Goal: Task Accomplishment & Management: Use online tool/utility

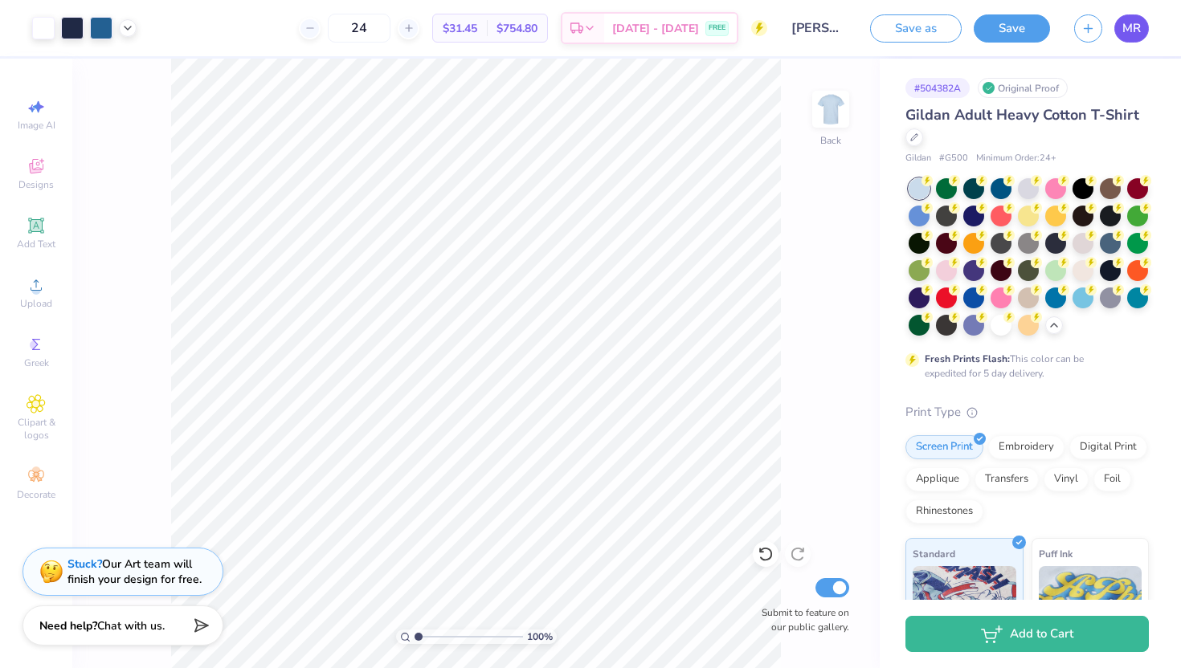
click at [1134, 32] on span "MR" at bounding box center [1131, 28] width 18 height 18
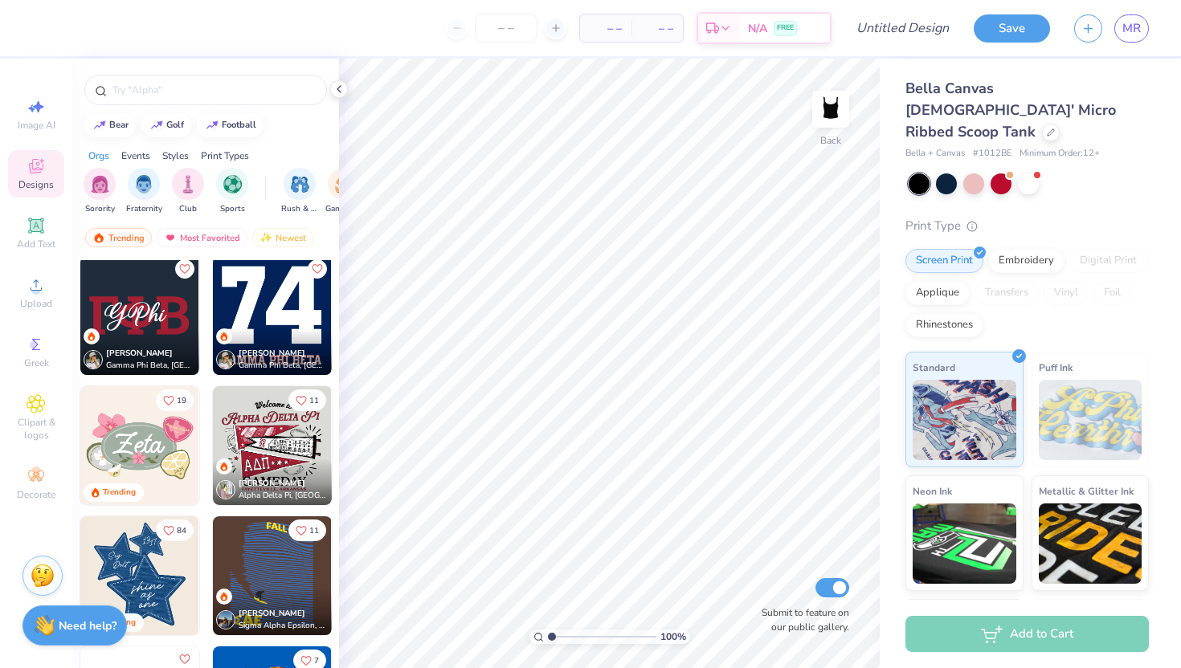
scroll to position [860, 0]
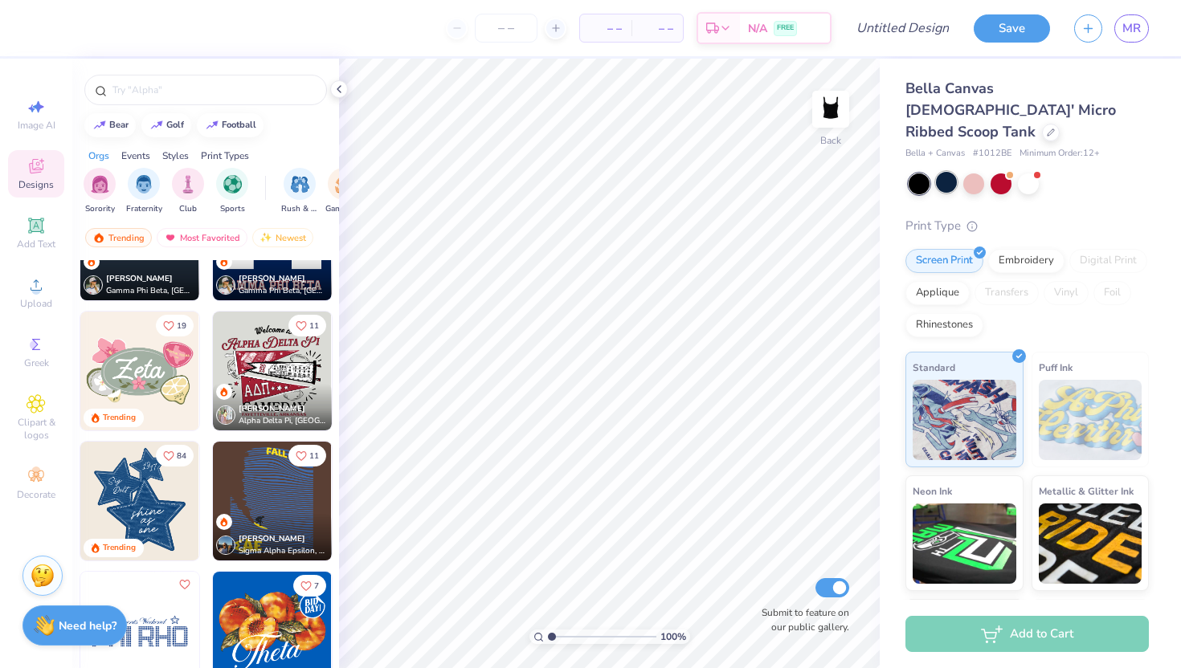
click at [948, 172] on div at bounding box center [946, 182] width 21 height 21
click at [971, 172] on div at bounding box center [973, 182] width 21 height 21
click at [1023, 172] on div at bounding box center [1028, 182] width 21 height 21
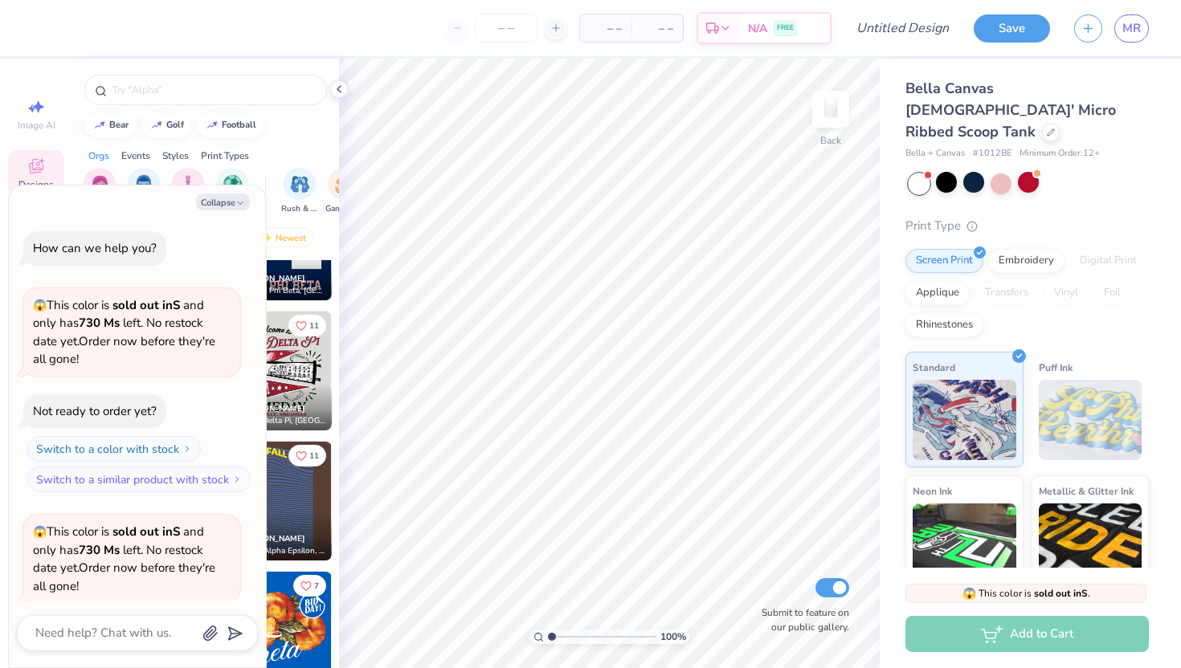
scroll to position [125, 0]
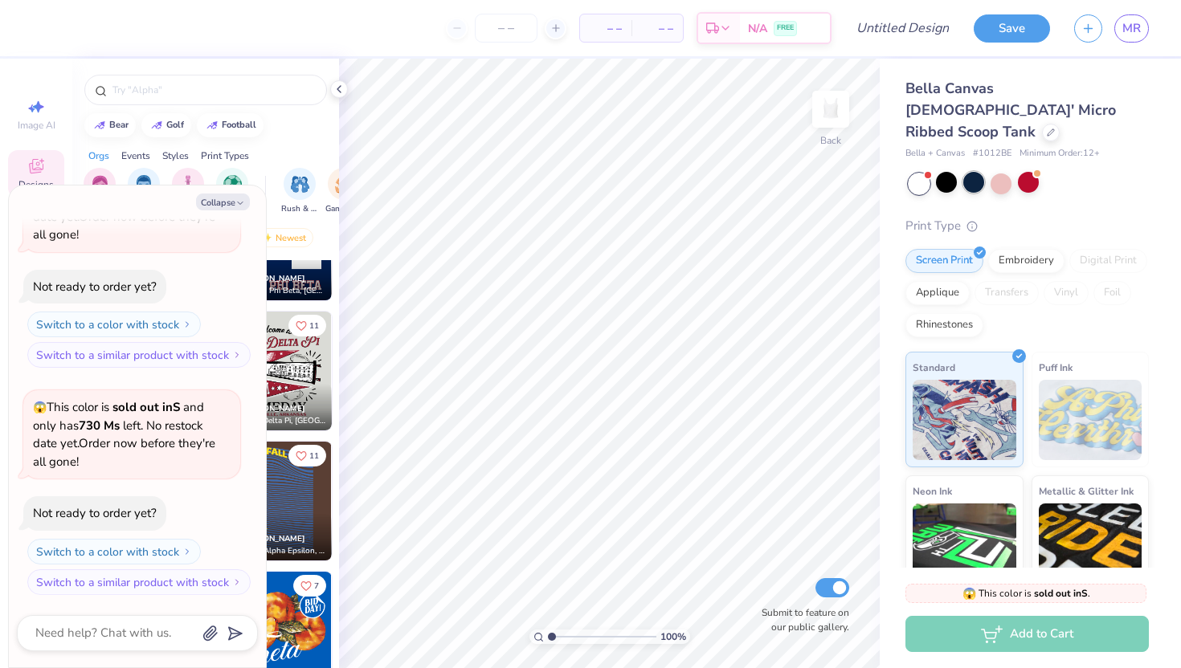
click at [974, 172] on div at bounding box center [973, 182] width 21 height 21
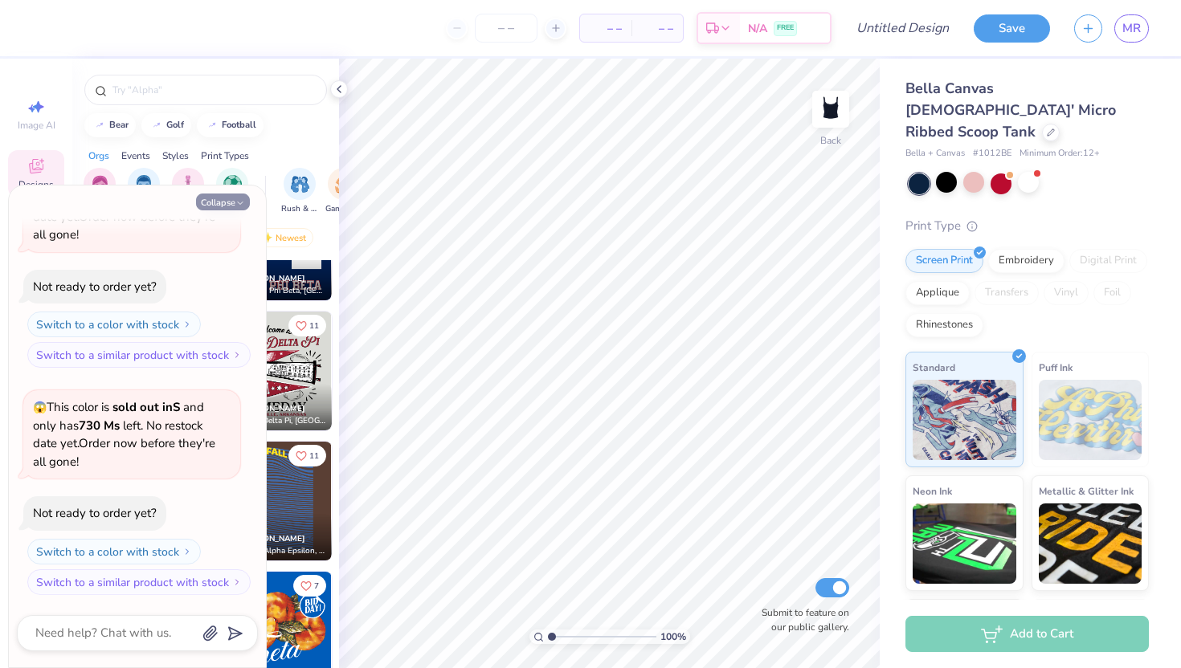
click at [217, 206] on button "Collapse" at bounding box center [223, 202] width 54 height 17
type textarea "x"
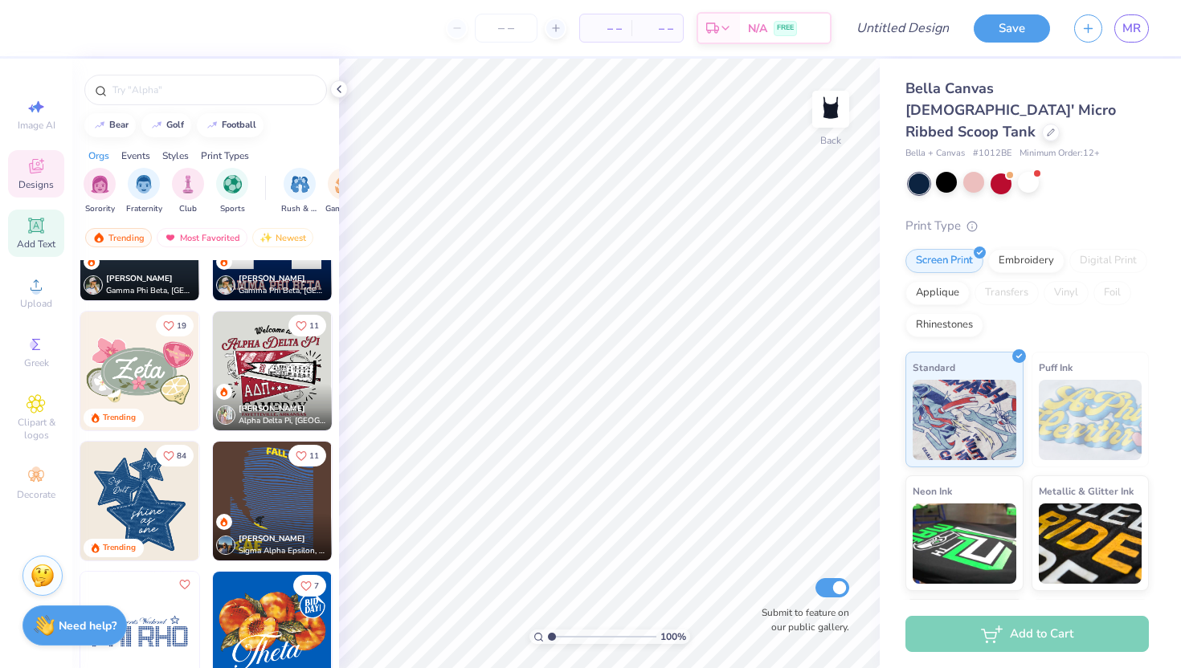
click at [51, 230] on div "Add Text" at bounding box center [36, 233] width 56 height 47
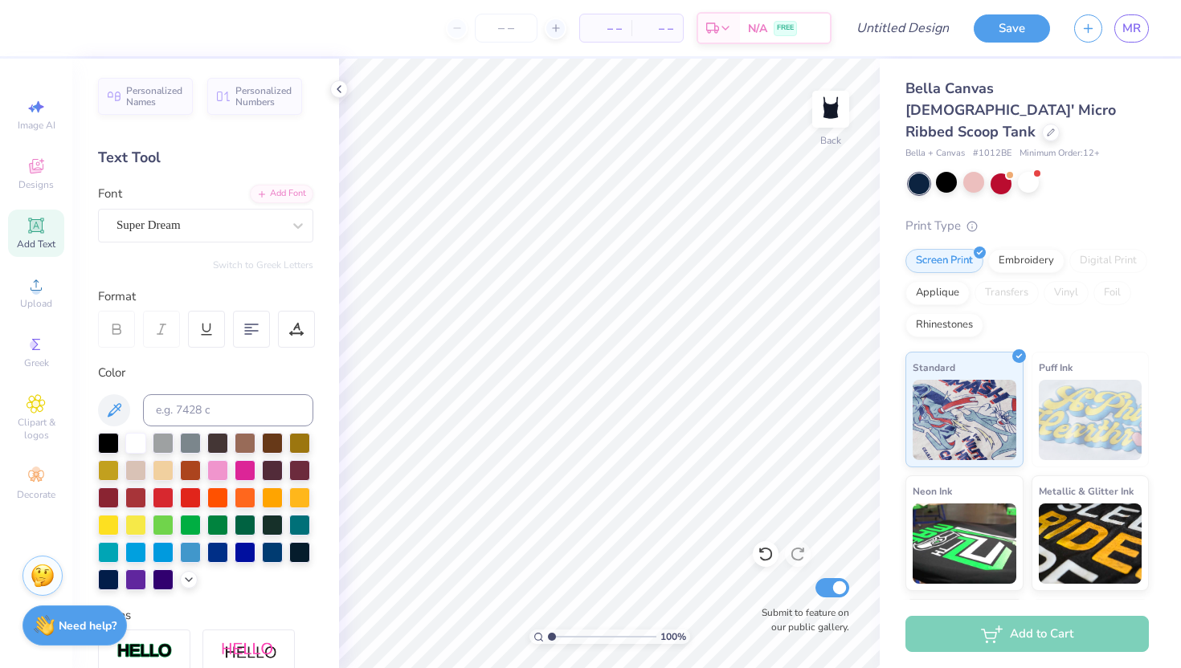
click at [34, 233] on icon at bounding box center [36, 225] width 19 height 19
type textarea "St. Joseph's University Eaglettes"
click at [257, 345] on div at bounding box center [251, 329] width 37 height 37
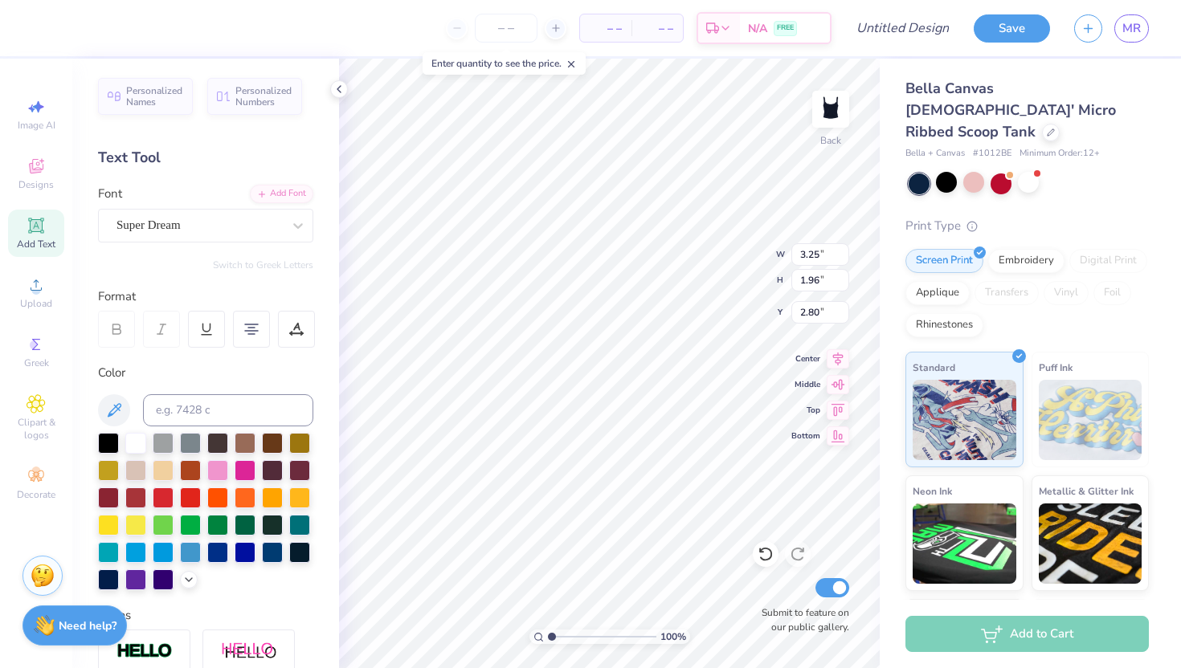
type input "3.25"
type input "1.96"
type input "2.00"
type input "3.79"
type input "2.28"
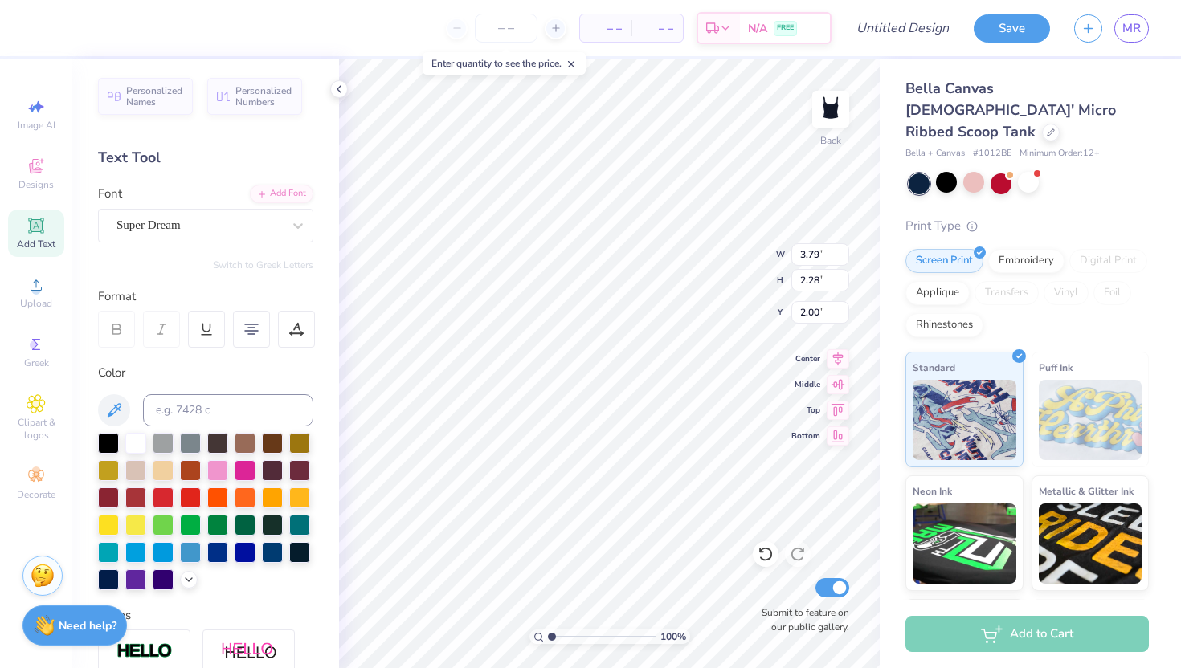
scroll to position [1, 3]
type textarea "St. Joseph's University Eaglettes"
type input "2.23"
click at [42, 186] on span "Designs" at bounding box center [35, 184] width 35 height 13
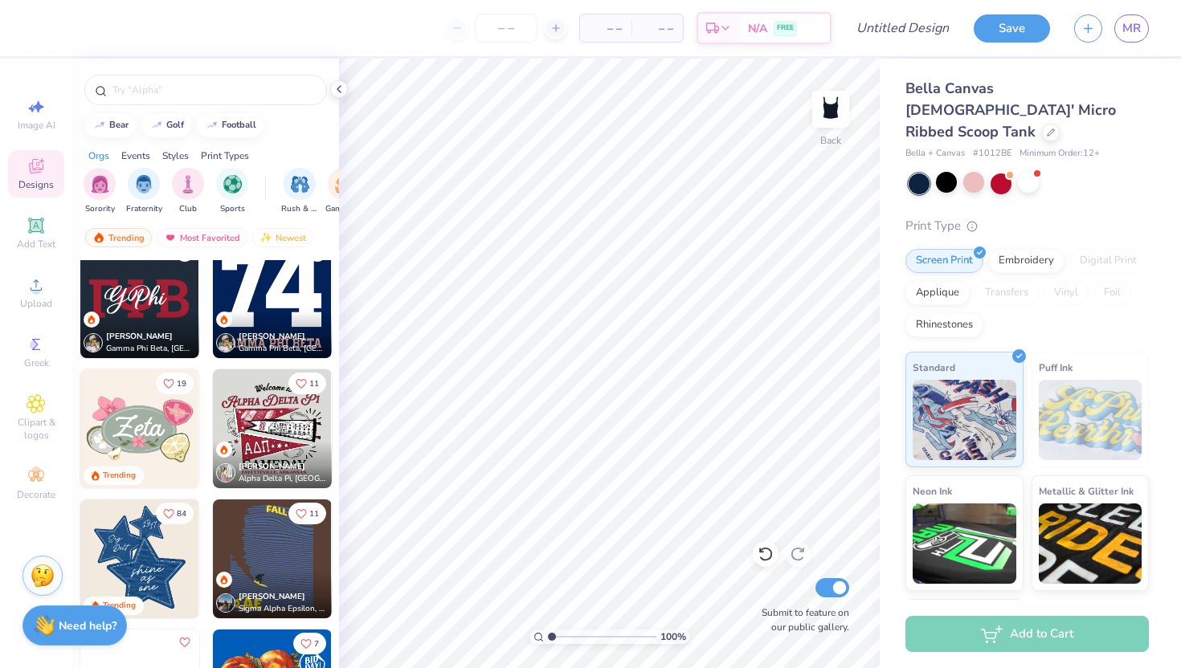
scroll to position [805, 0]
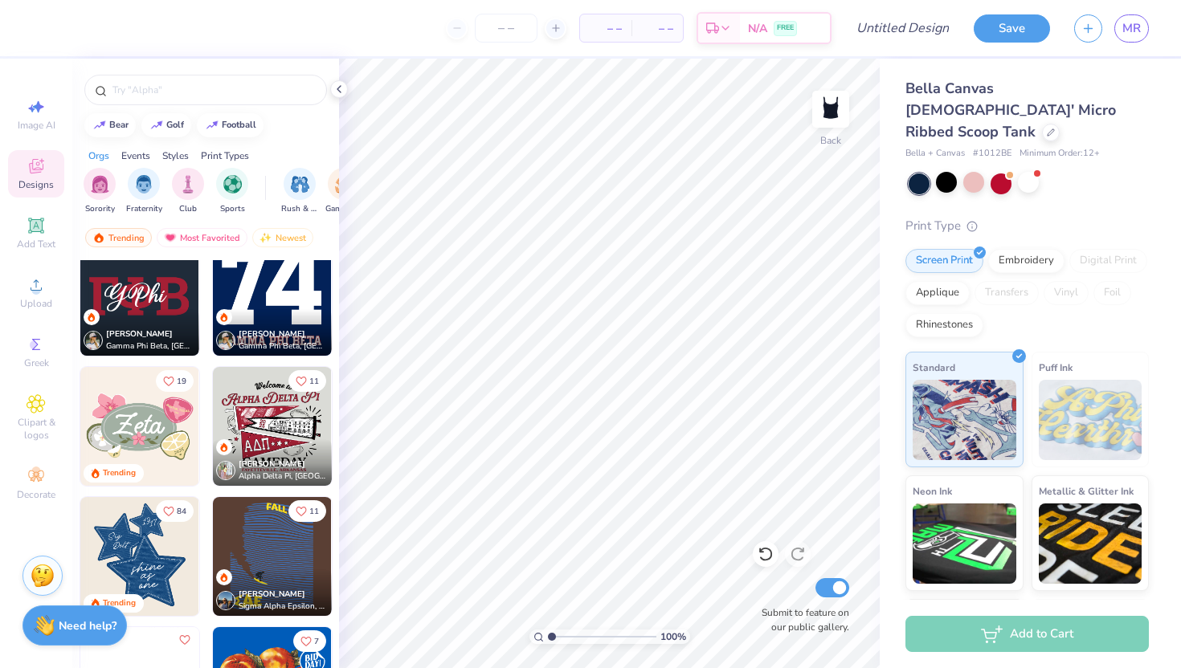
click at [108, 300] on img at bounding box center [139, 296] width 119 height 119
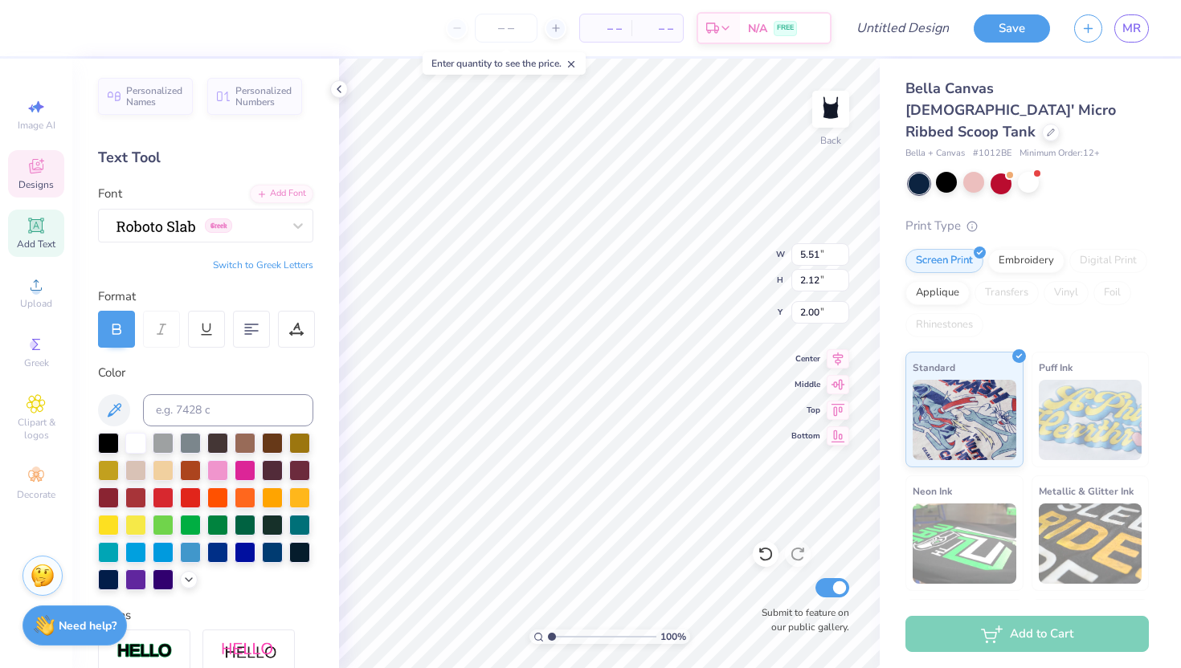
type input "5.51"
type input "2.12"
type input "2.00"
type textarea "G"
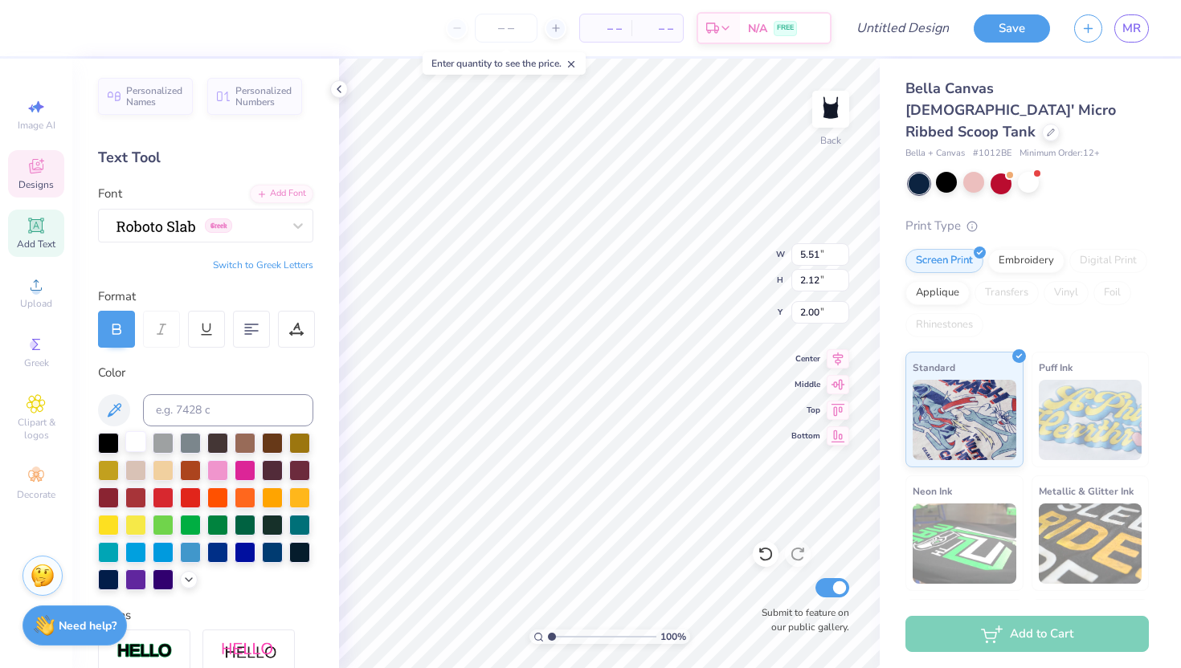
type textarea "SJNY"
click at [139, 447] on div at bounding box center [135, 441] width 21 height 21
type input "2.28"
type textarea "Eaglettes"
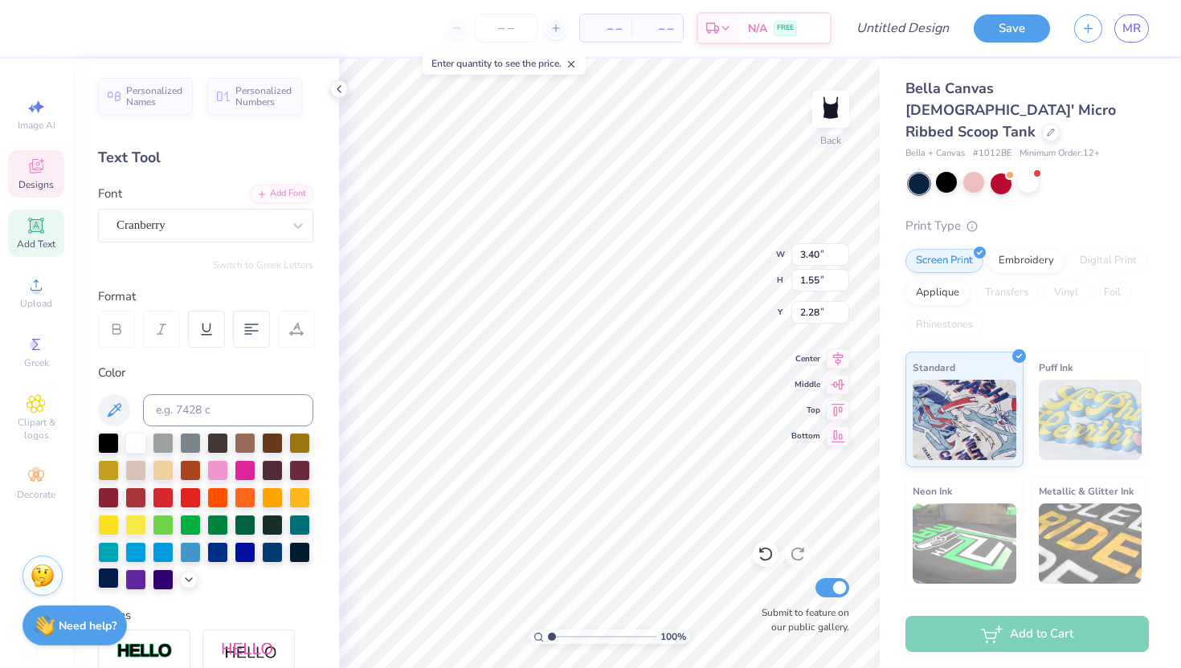
click at [104, 577] on div at bounding box center [108, 578] width 21 height 21
click at [113, 472] on div at bounding box center [108, 469] width 21 height 21
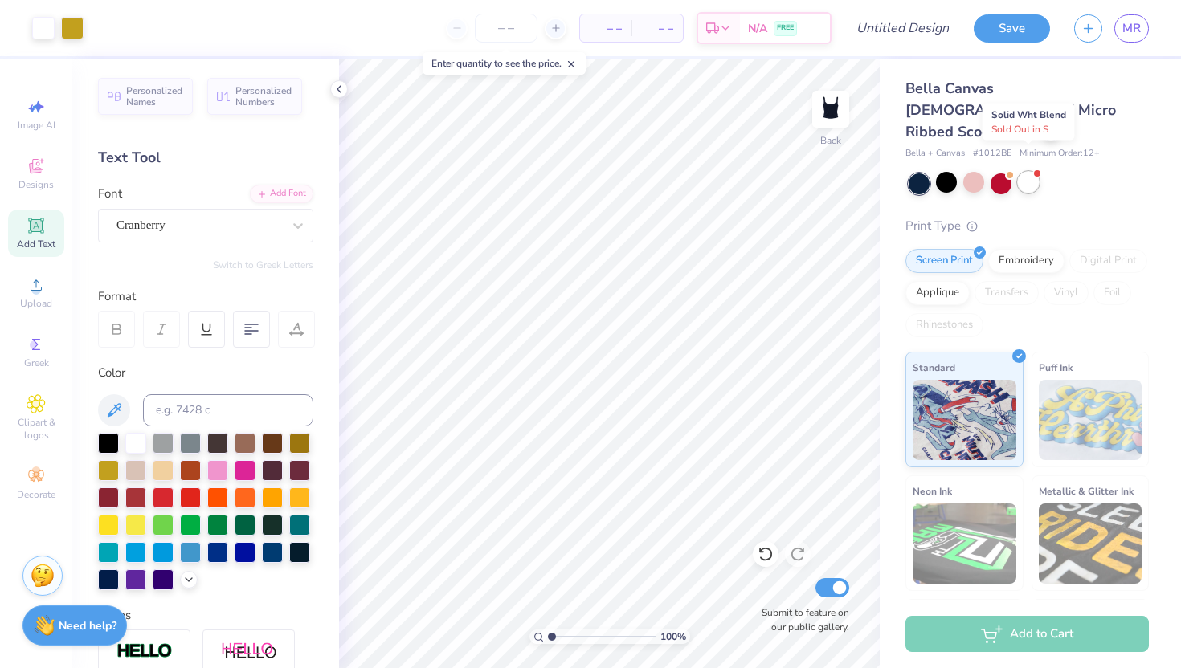
click at [1032, 172] on div at bounding box center [1028, 182] width 21 height 21
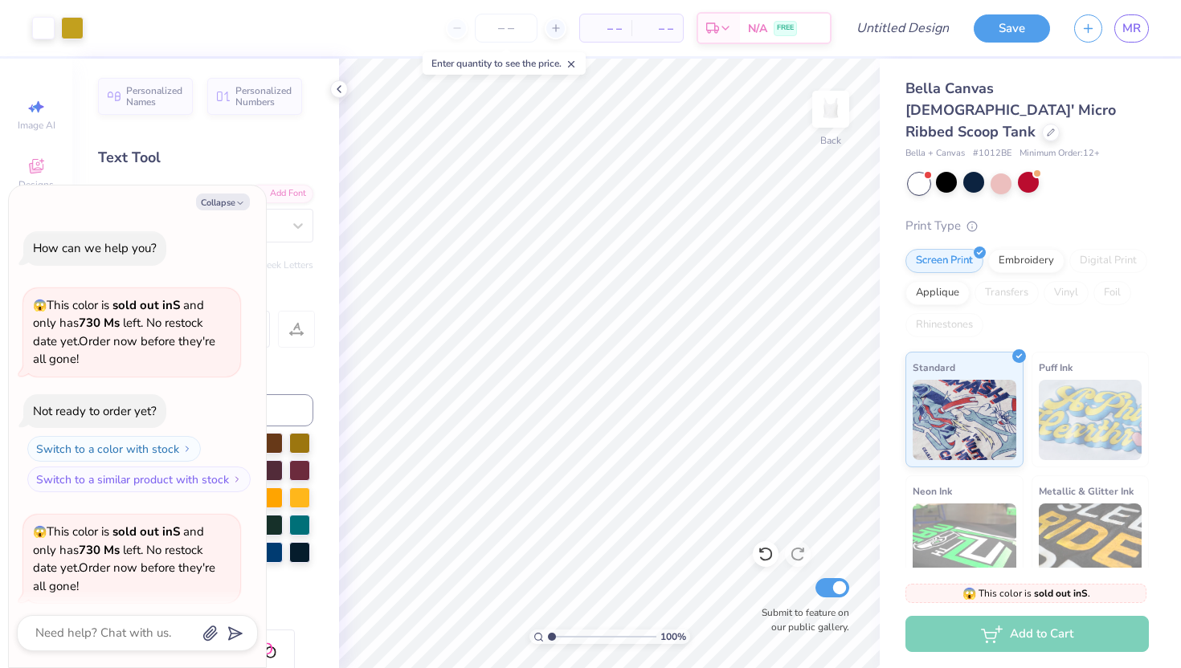
scroll to position [352, 0]
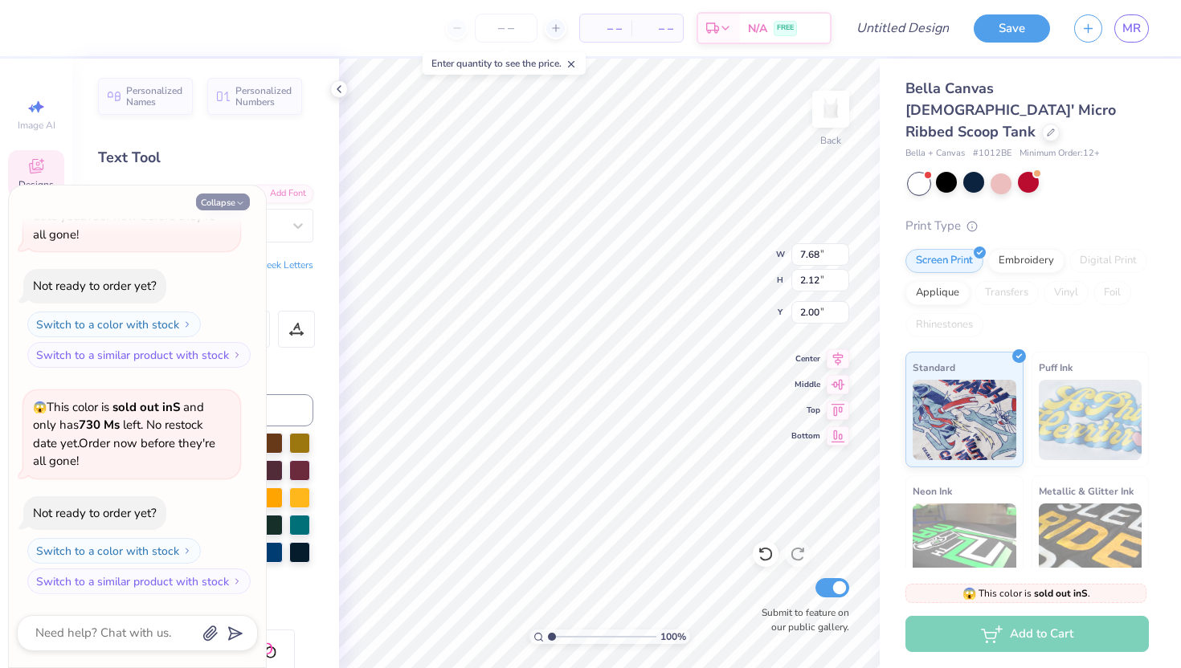
click at [210, 208] on button "Collapse" at bounding box center [223, 202] width 54 height 17
type textarea "x"
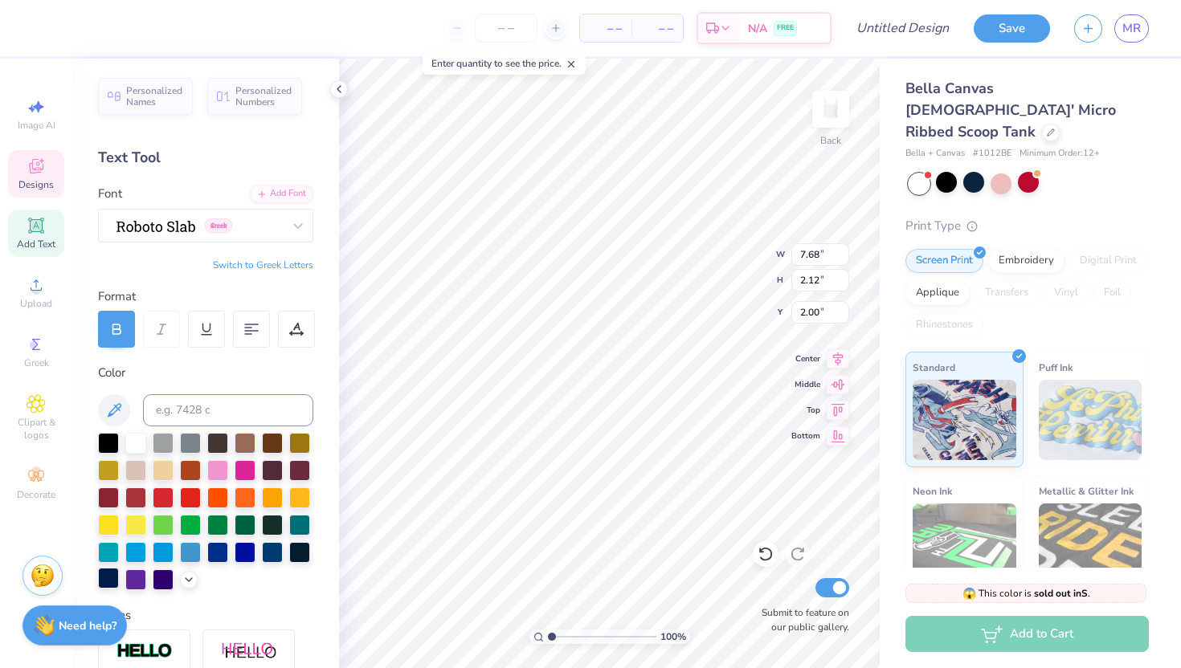
click at [112, 578] on div at bounding box center [108, 578] width 21 height 21
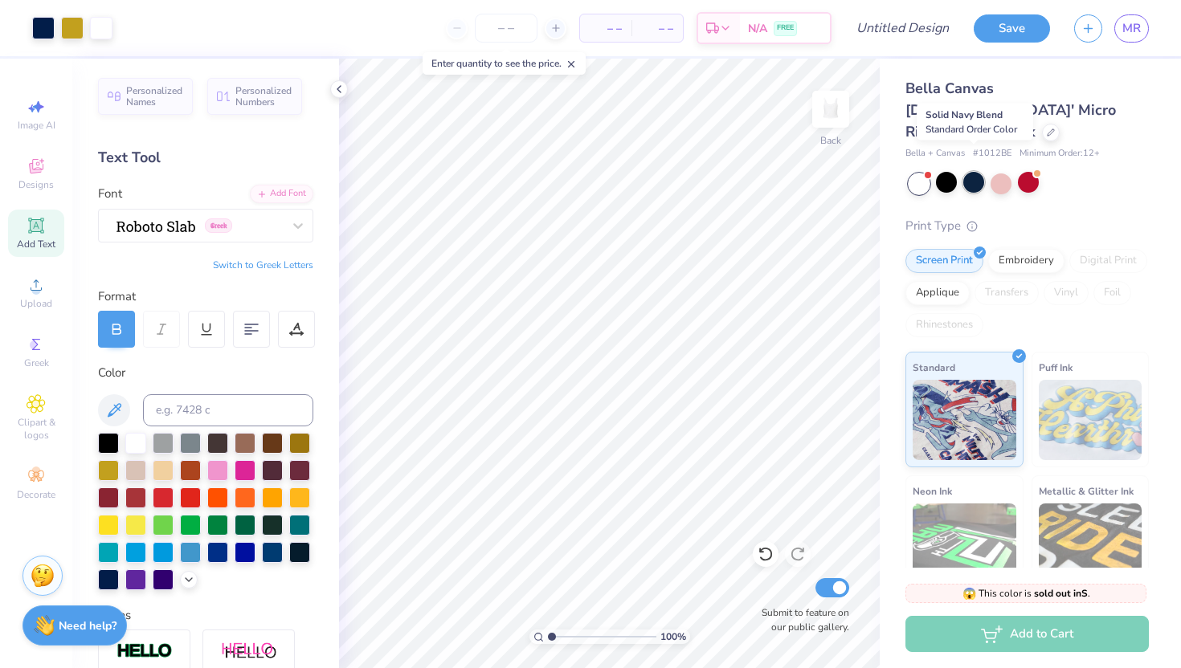
click at [974, 172] on div at bounding box center [973, 182] width 21 height 21
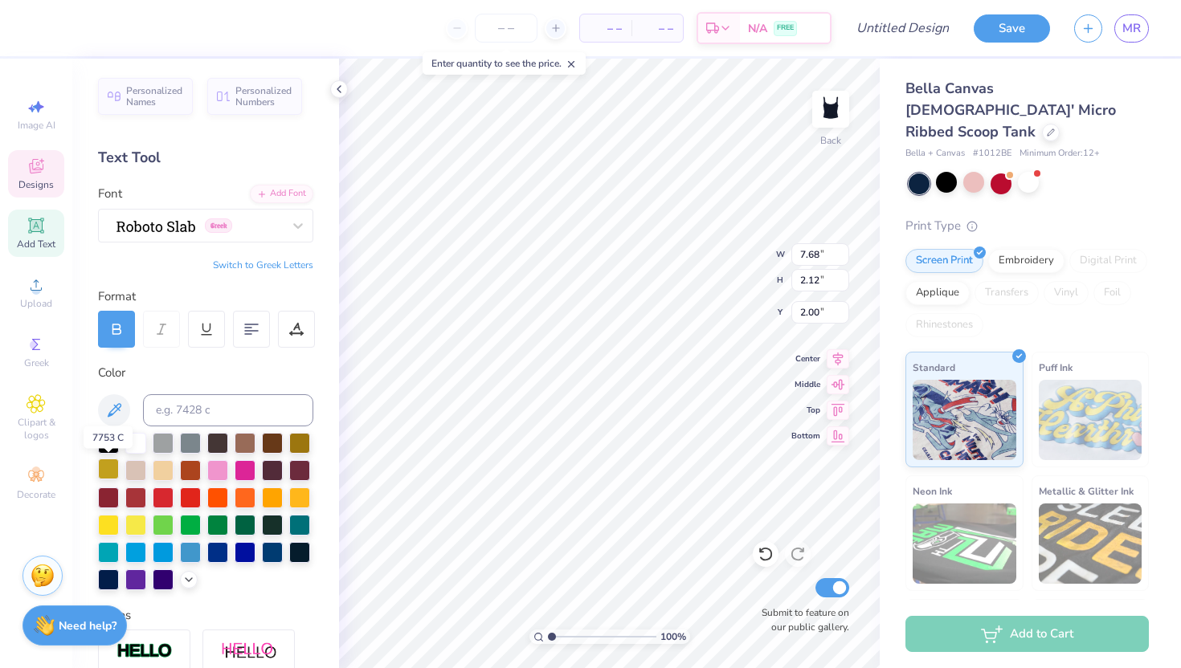
click at [108, 468] on div at bounding box center [108, 469] width 21 height 21
type input "3.40"
type input "1.56"
type input "2.28"
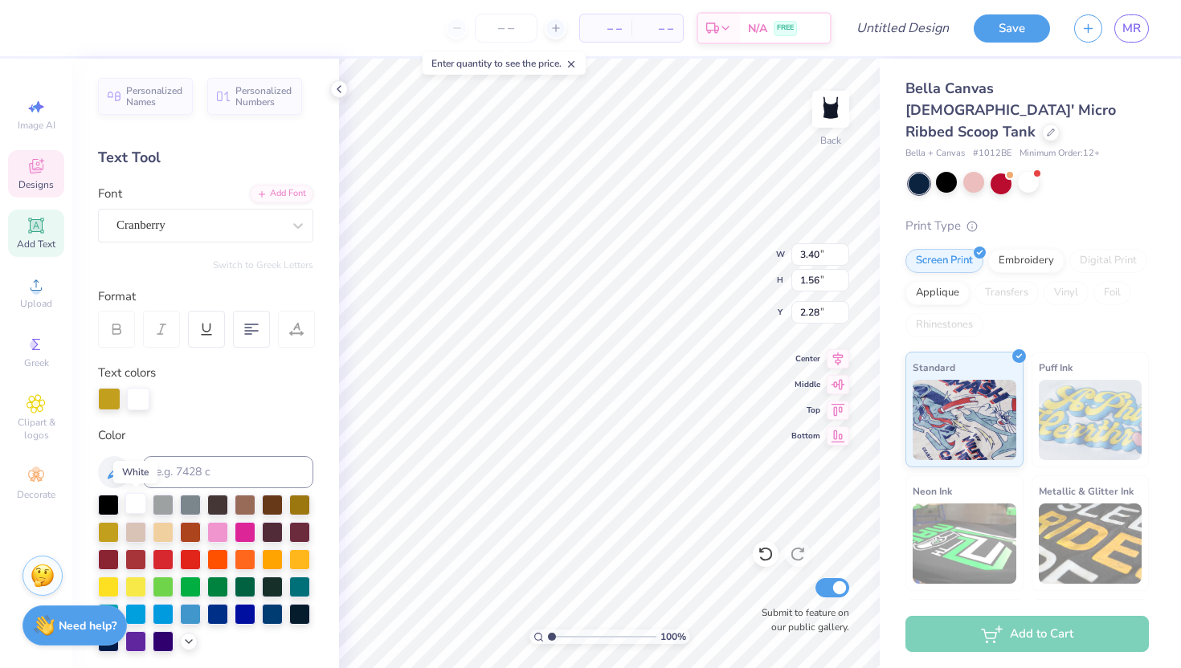
click at [139, 505] on div at bounding box center [135, 503] width 21 height 21
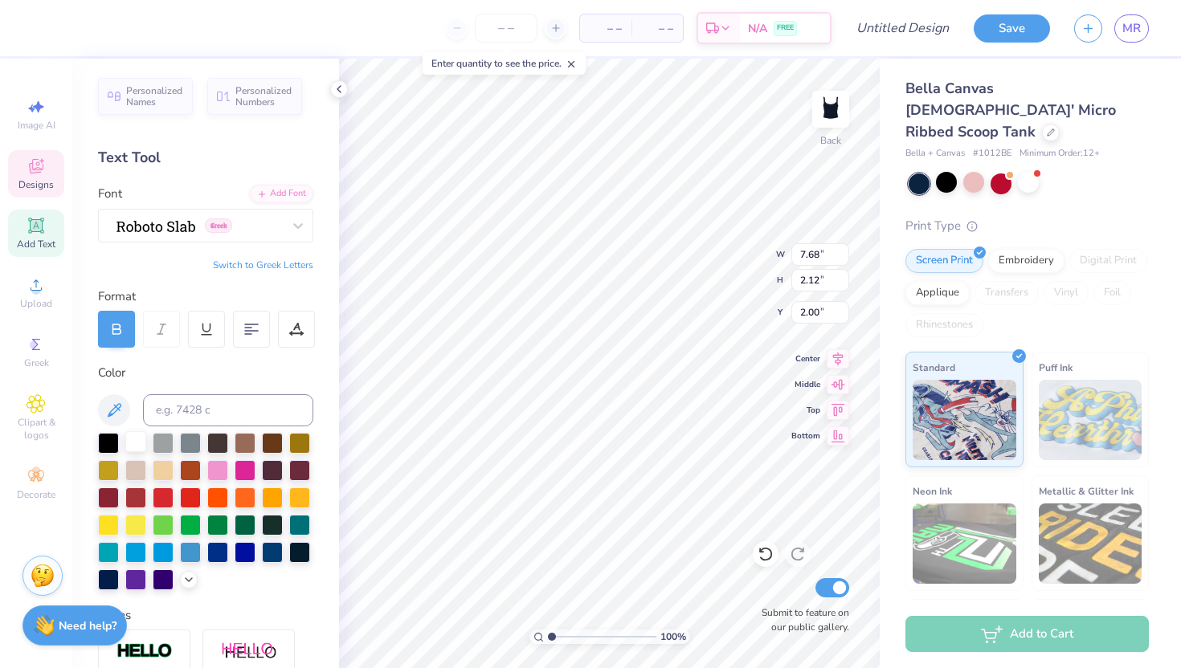
click at [142, 450] on div at bounding box center [135, 441] width 21 height 21
type input "3.40"
type input "1.56"
type input "2.28"
click at [249, 550] on div at bounding box center [245, 551] width 21 height 21
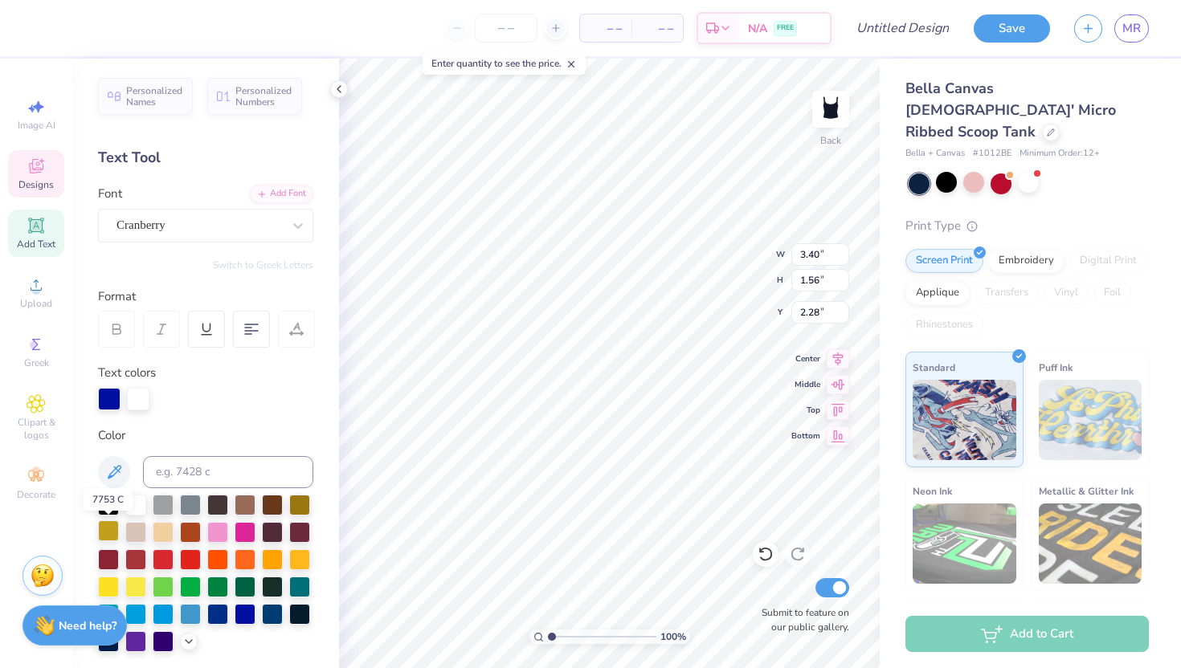
click at [110, 535] on div at bounding box center [108, 531] width 21 height 21
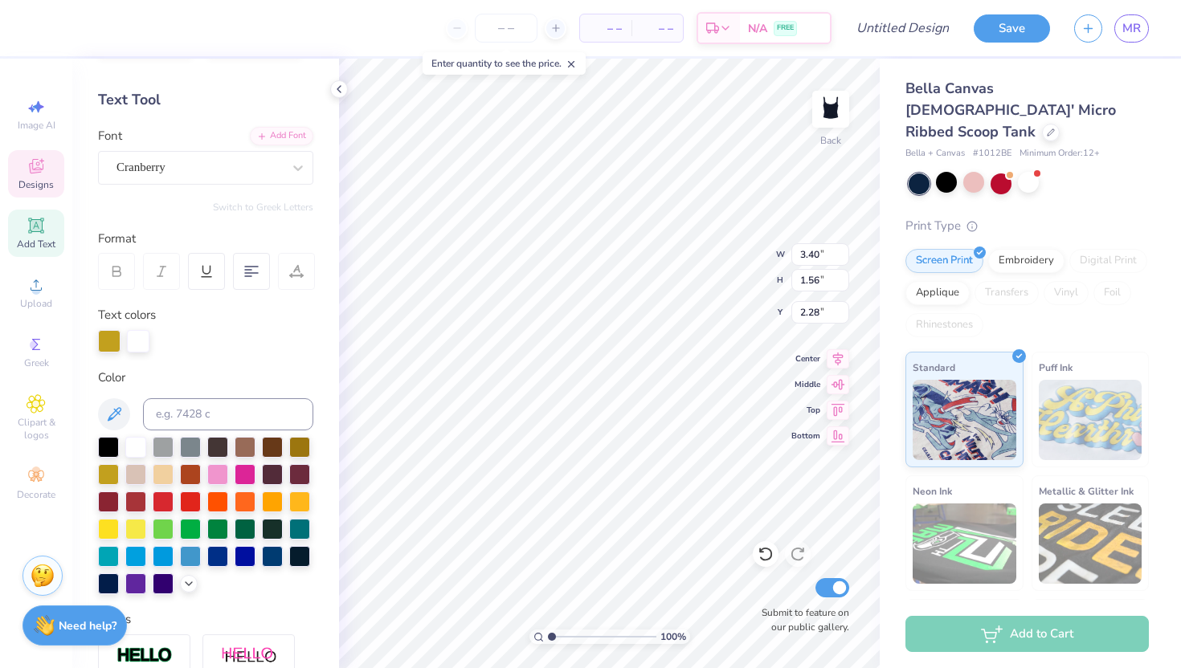
scroll to position [78, 0]
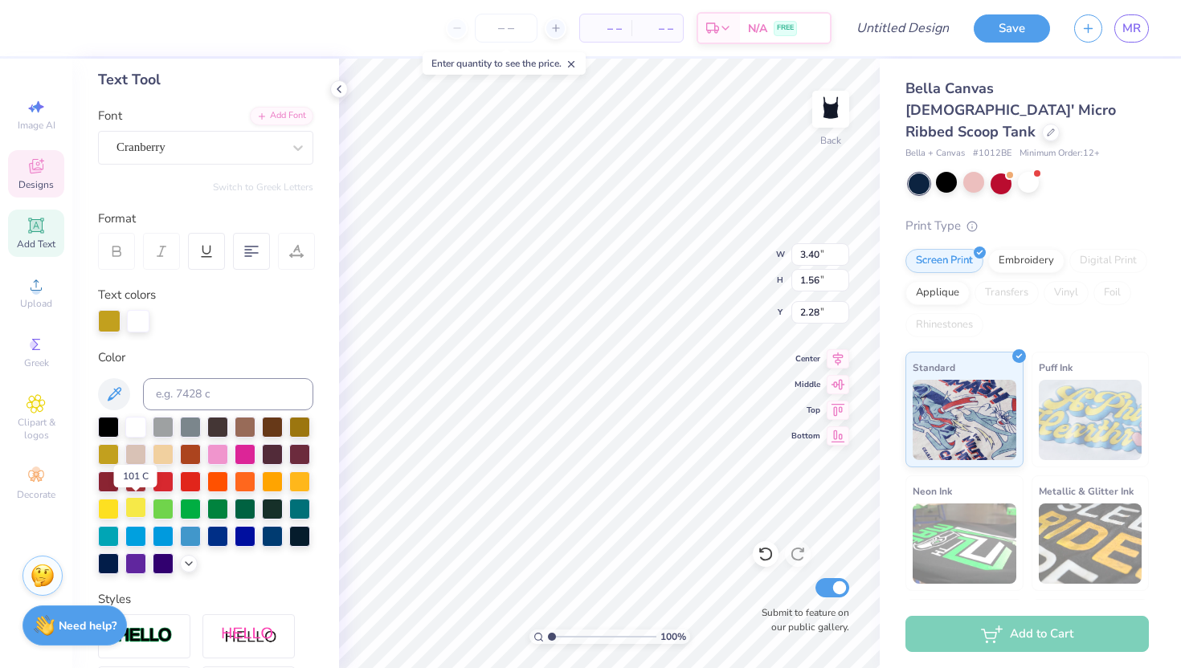
click at [131, 508] on div at bounding box center [135, 507] width 21 height 21
click at [106, 456] on div at bounding box center [108, 453] width 21 height 21
click at [303, 421] on div at bounding box center [299, 425] width 21 height 21
click at [104, 452] on div at bounding box center [108, 453] width 21 height 21
click at [514, 28] on input "number" at bounding box center [506, 28] width 63 height 29
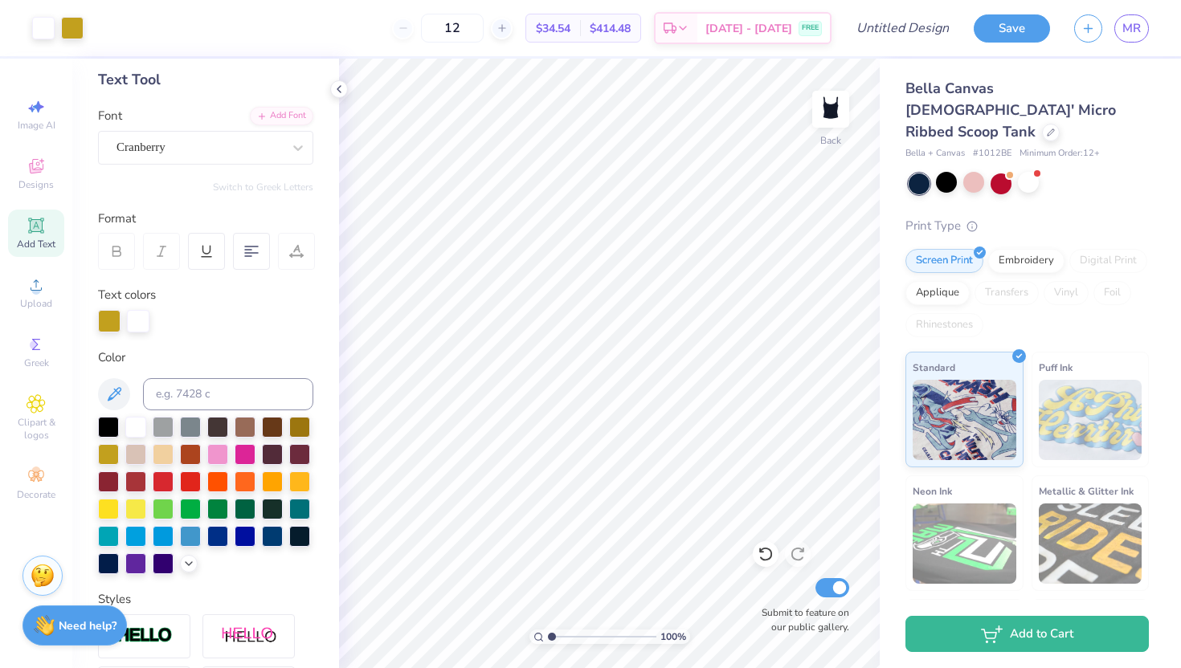
type input "12"
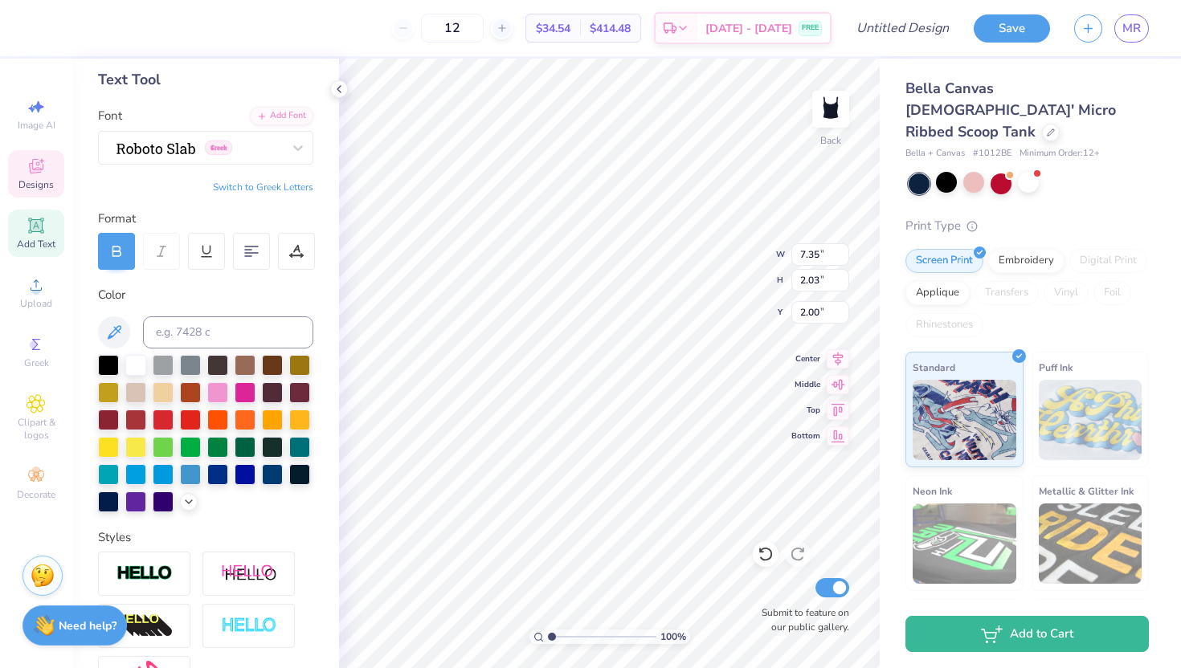
type input "7.35"
type input "2.03"
click at [712, 270] on div "100 % Back W 7.35 H 2.03 Y 2.00 Center Middle Top Bottom Submit to feature on o…" at bounding box center [609, 364] width 541 height 610
type input "6.69"
type input "1.85"
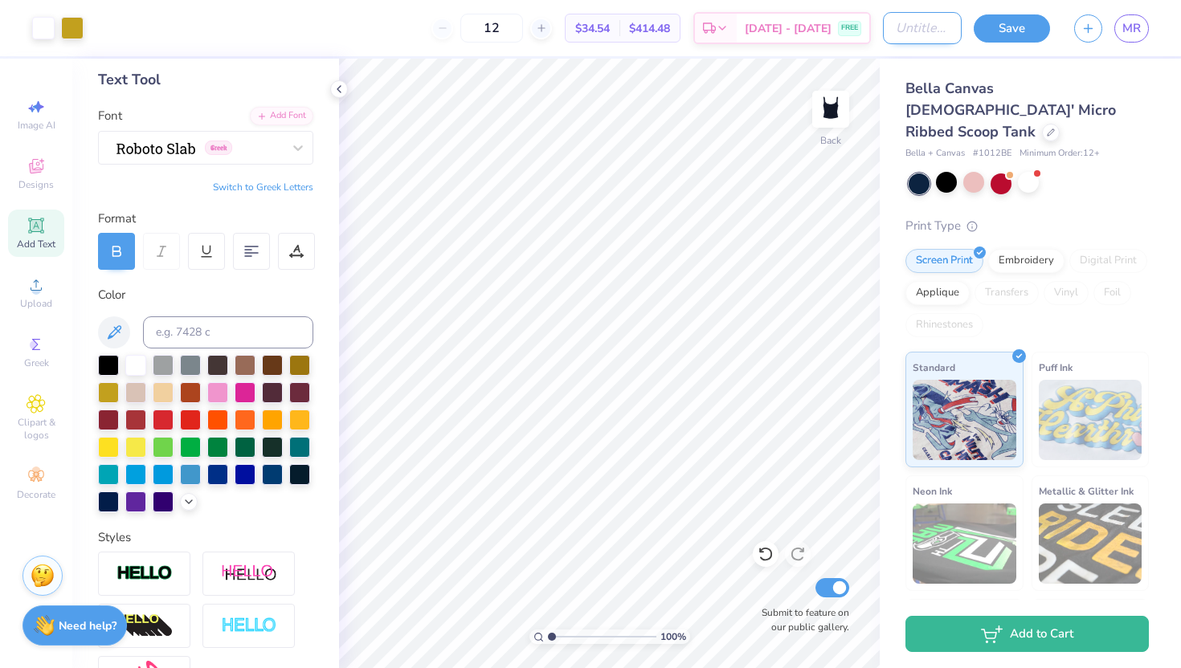
click at [928, 35] on input "Design Title" at bounding box center [922, 28] width 79 height 32
click at [1128, 29] on span "MR" at bounding box center [1131, 28] width 18 height 18
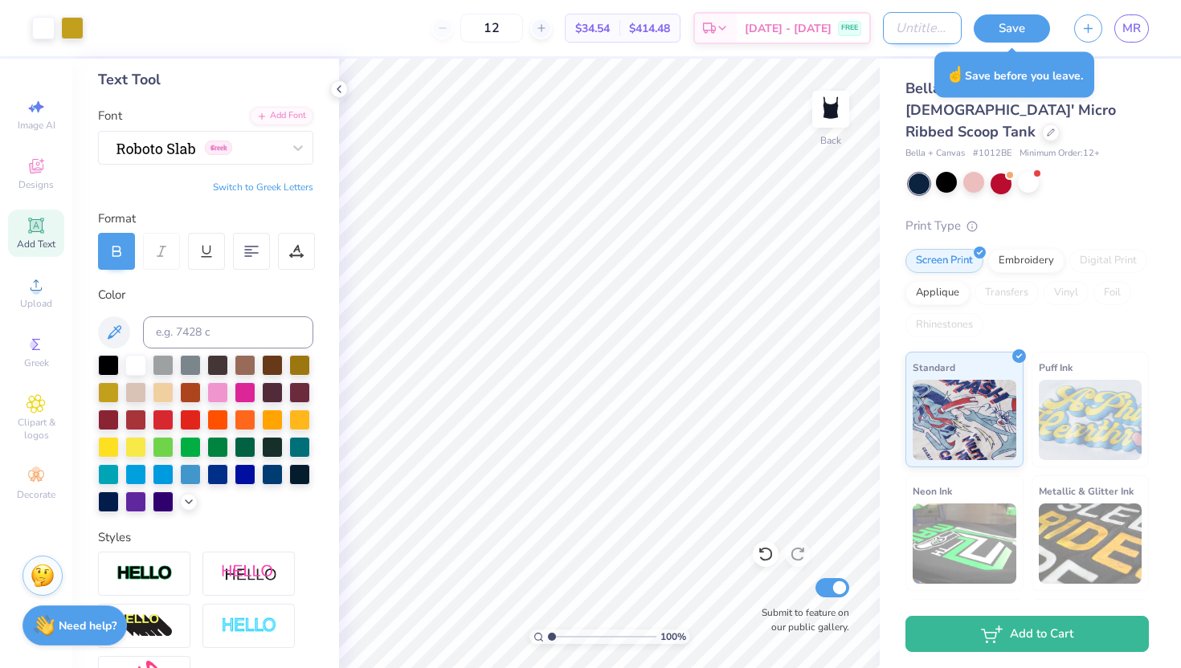
click at [894, 14] on input "Design Title" at bounding box center [922, 28] width 79 height 32
type input "tank"
click at [1010, 30] on button "Save" at bounding box center [1012, 26] width 76 height 28
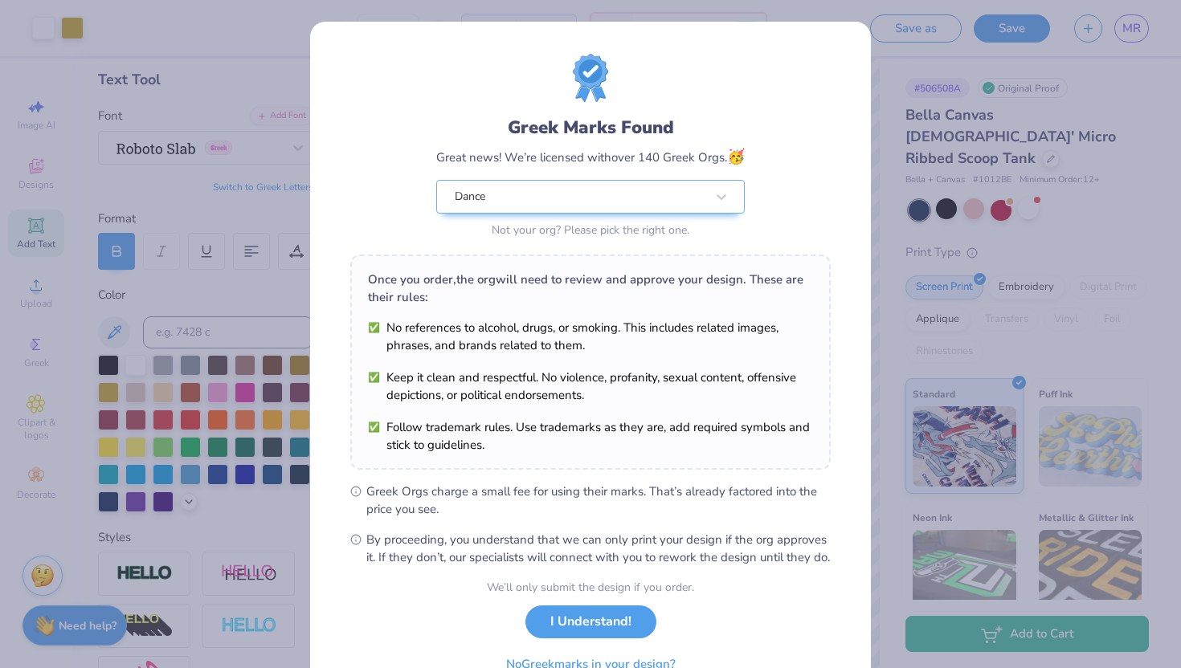
scroll to position [84, 0]
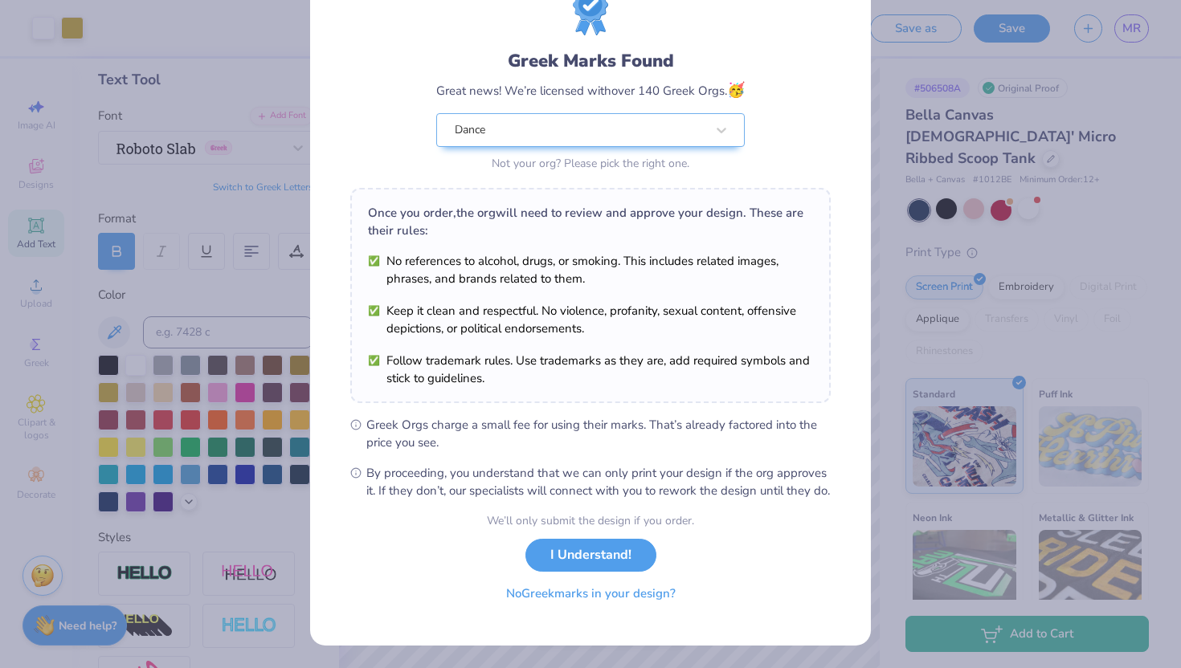
click at [624, 595] on button "No Greek marks in your design?" at bounding box center [590, 594] width 197 height 33
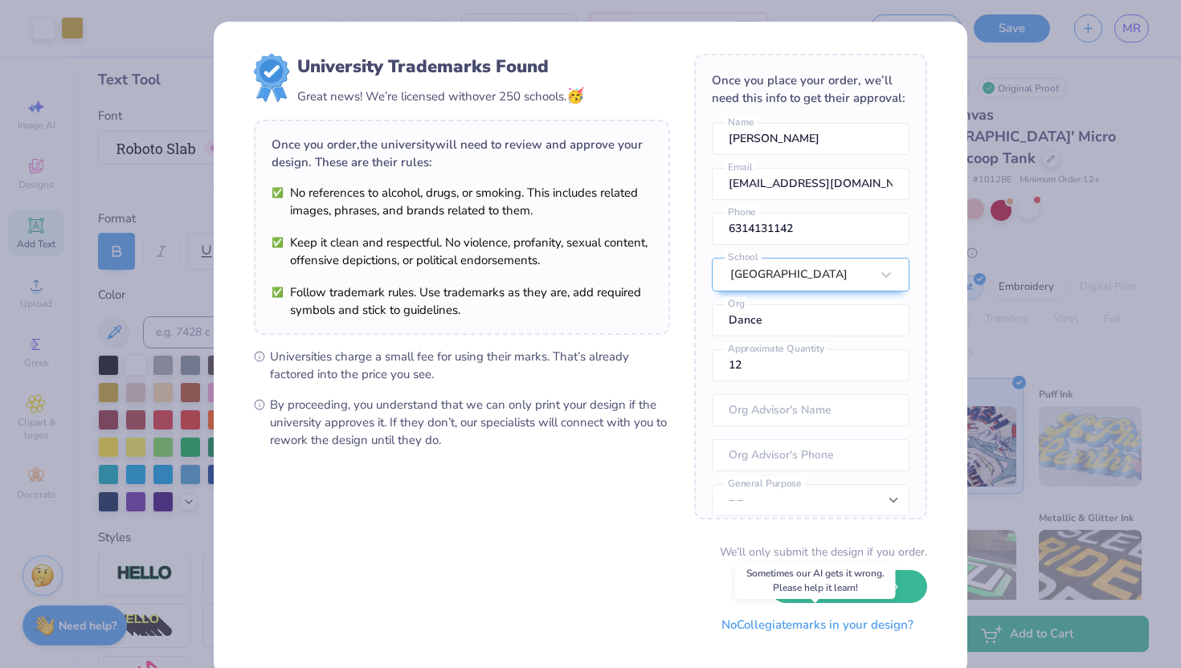
click at [832, 629] on button "No Collegiate marks in your design?" at bounding box center [817, 625] width 219 height 33
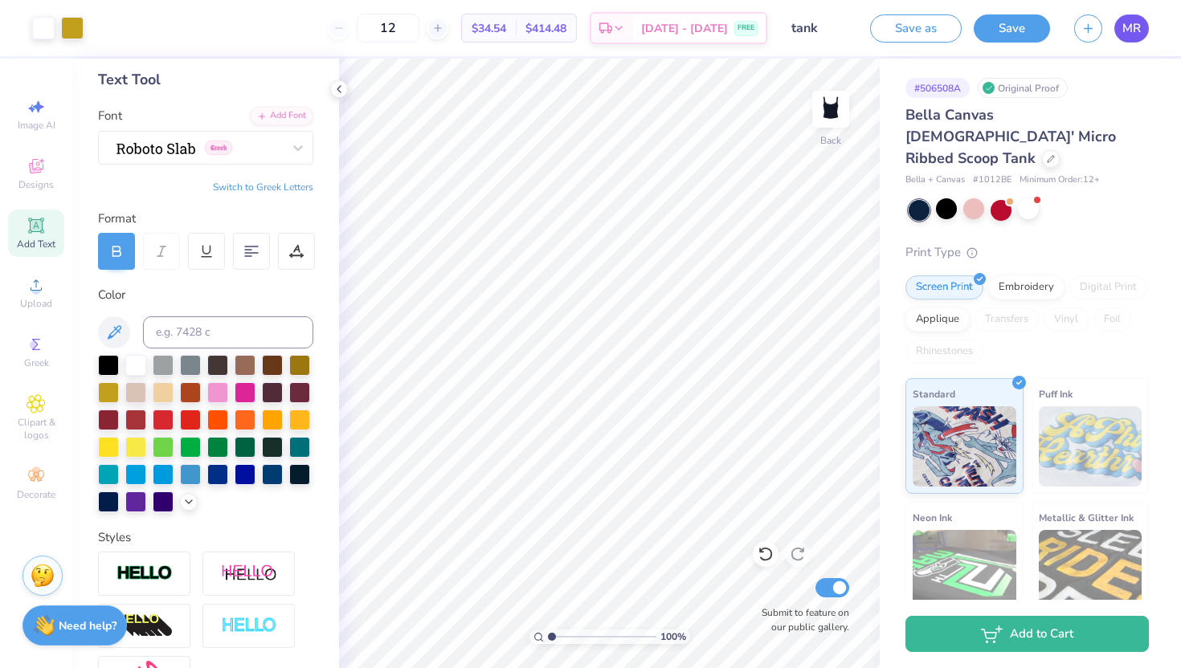
click at [1114, 24] on link "MR" at bounding box center [1131, 28] width 35 height 28
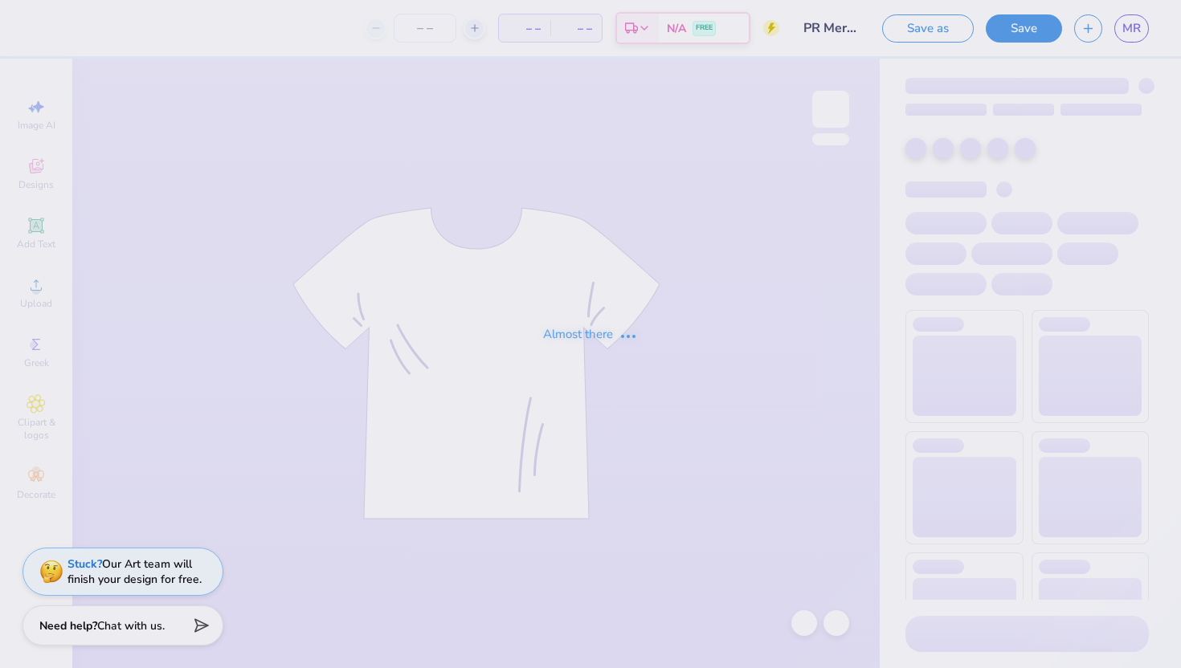
type input "12"
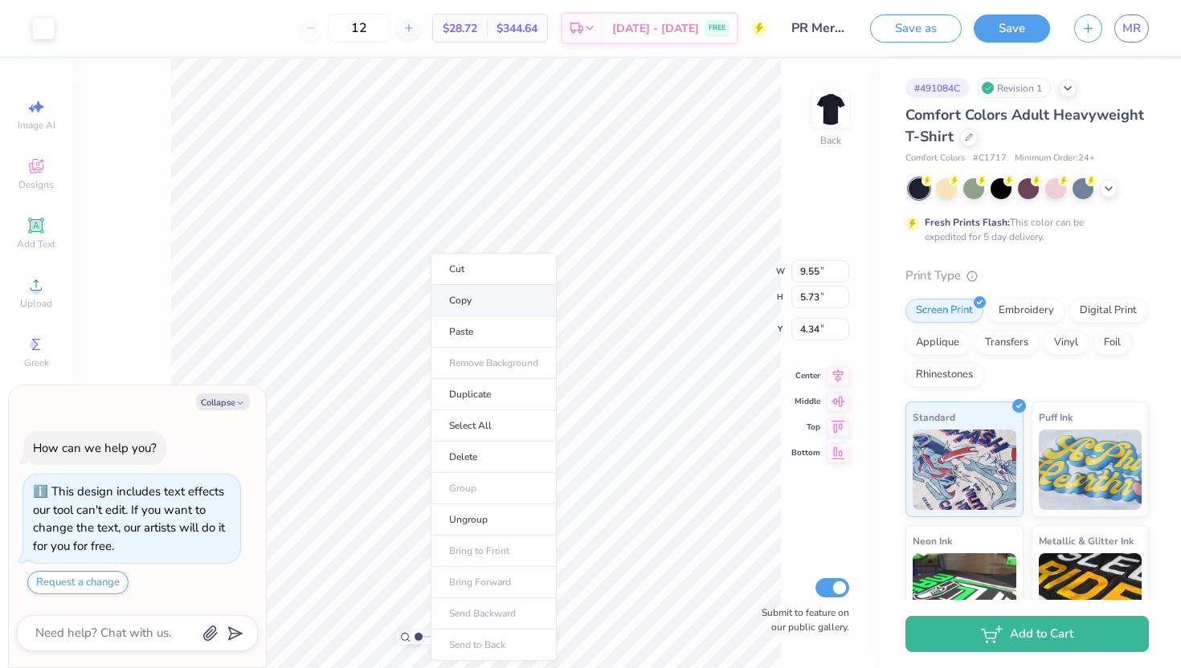
click at [460, 300] on li "Copy" at bounding box center [494, 300] width 126 height 31
type textarea "x"
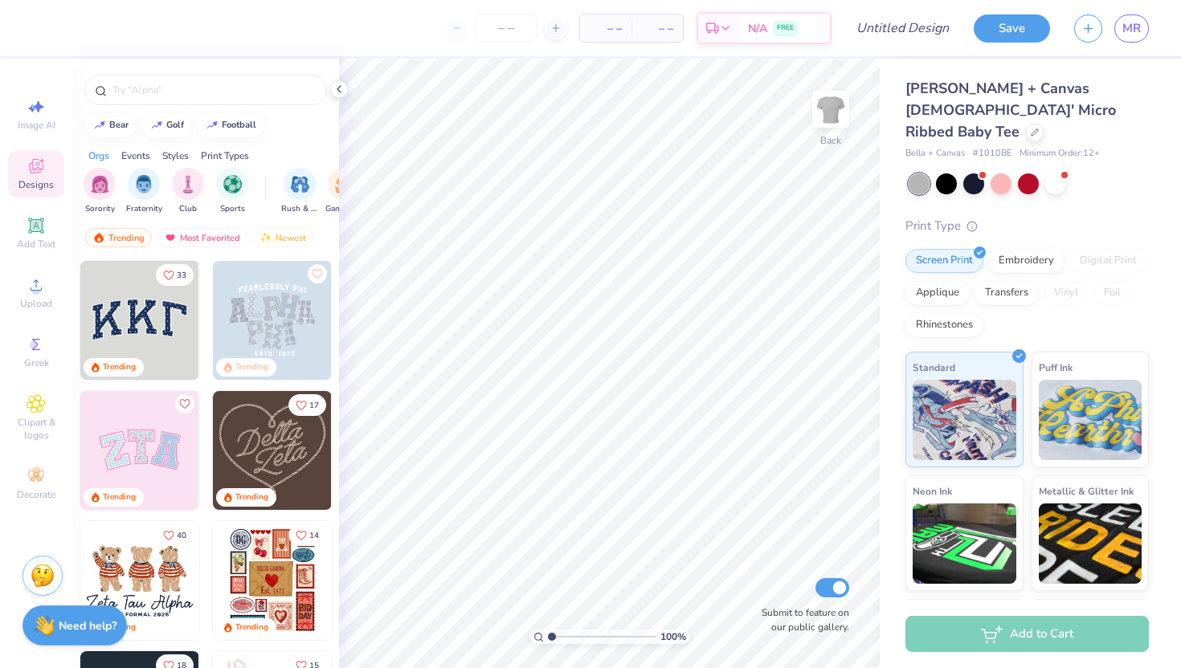
click at [135, 320] on img at bounding box center [139, 320] width 119 height 119
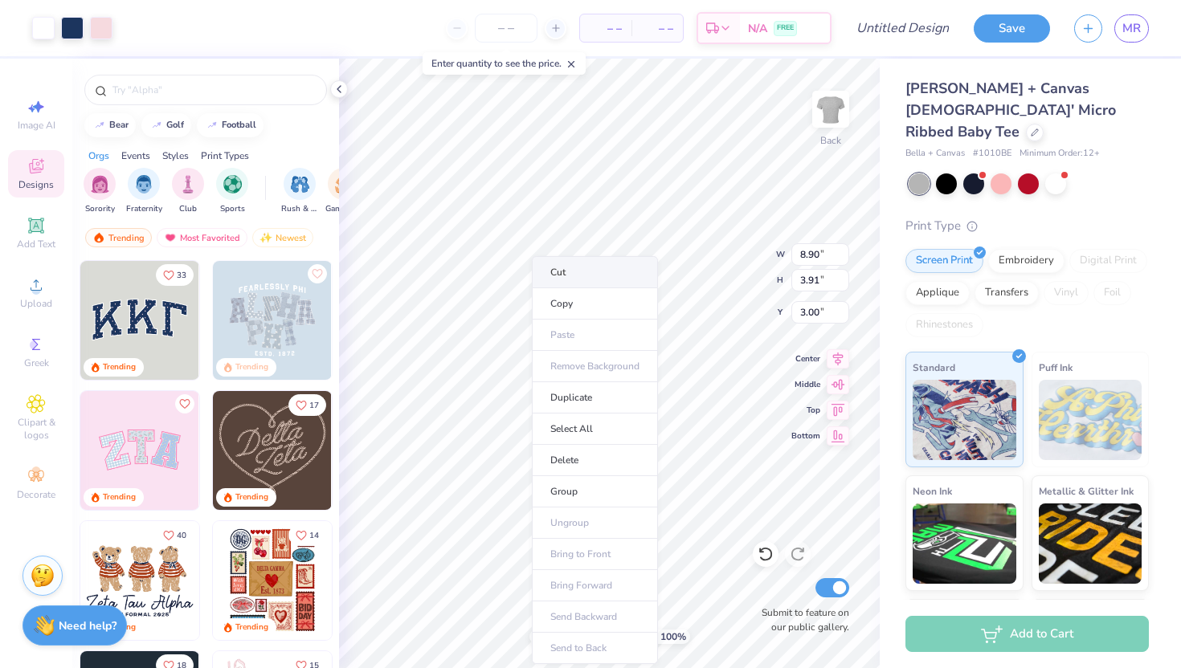
click at [578, 278] on li "Cut" at bounding box center [595, 272] width 126 height 32
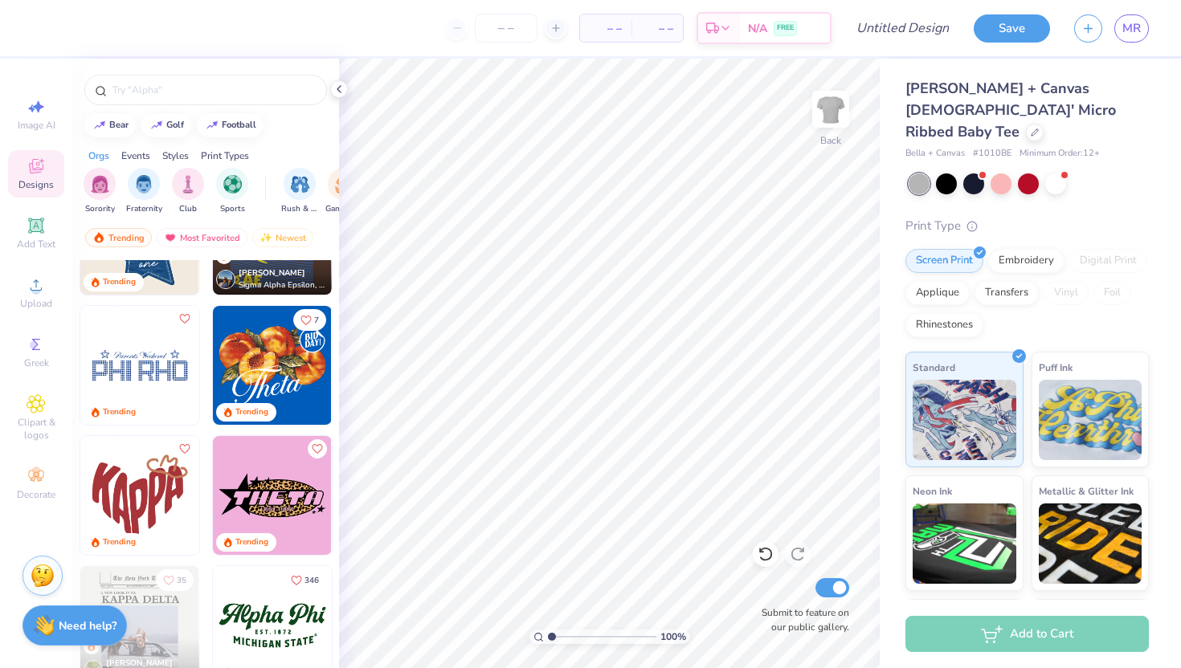
scroll to position [1218, 0]
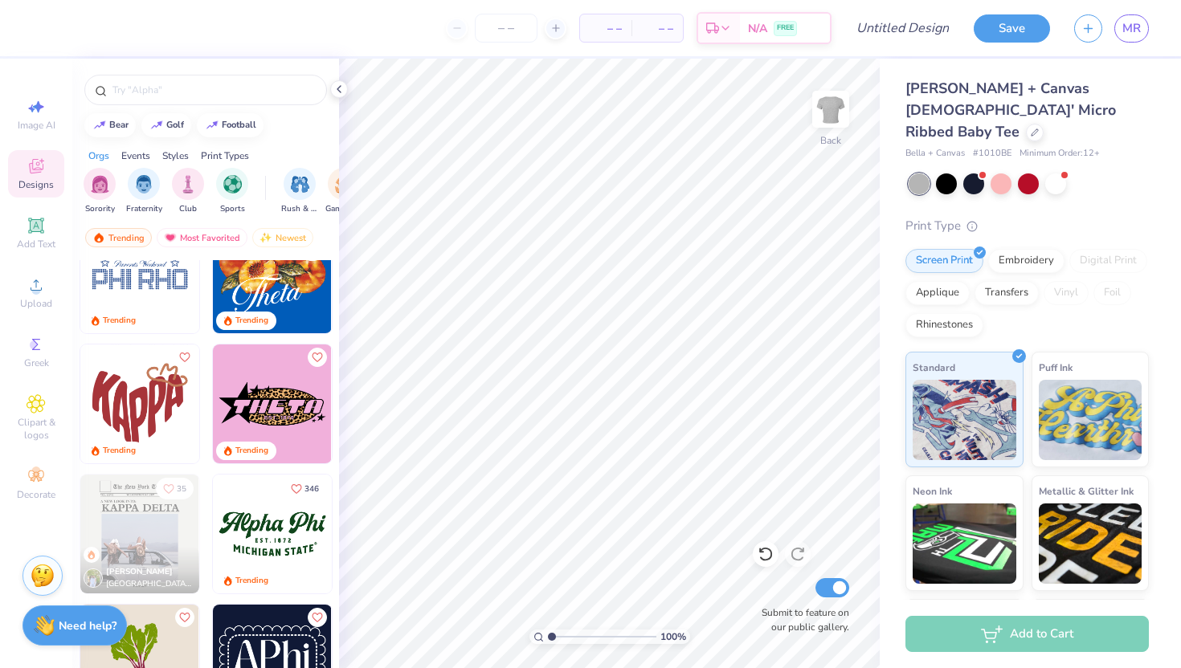
click at [155, 414] on img at bounding box center [139, 404] width 119 height 119
drag, startPoint x: 137, startPoint y: 371, endPoint x: 160, endPoint y: 379, distance: 23.9
type input "8.94"
type input "7.23"
type input "1.70"
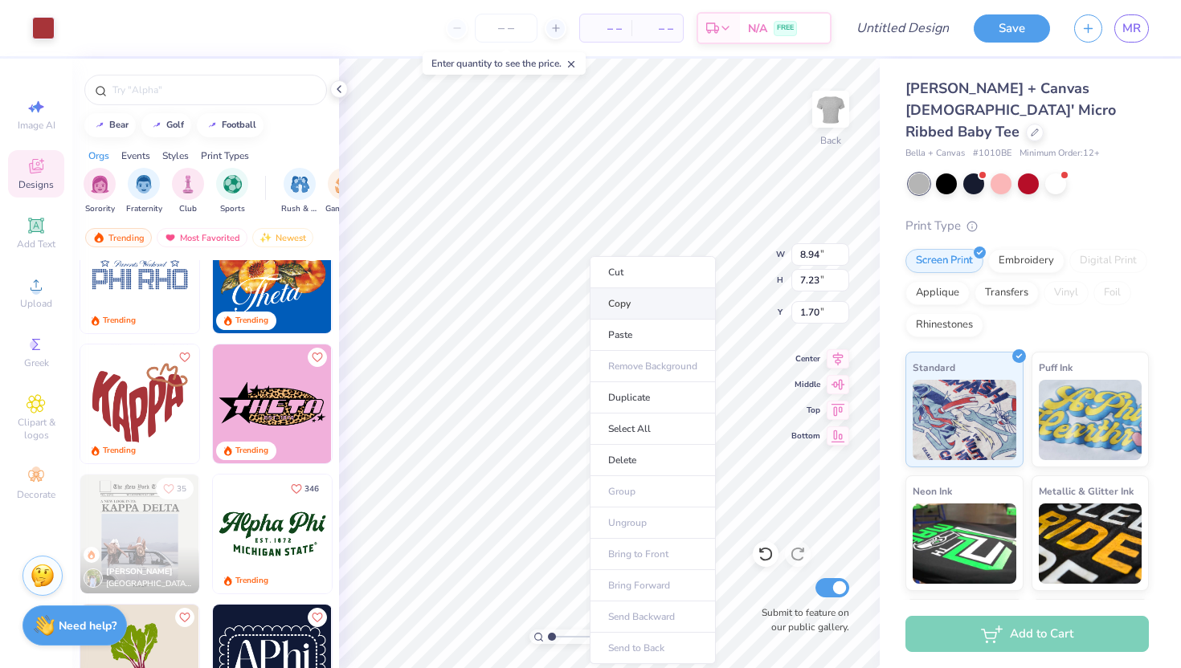
click at [630, 309] on li "Copy" at bounding box center [653, 303] width 126 height 31
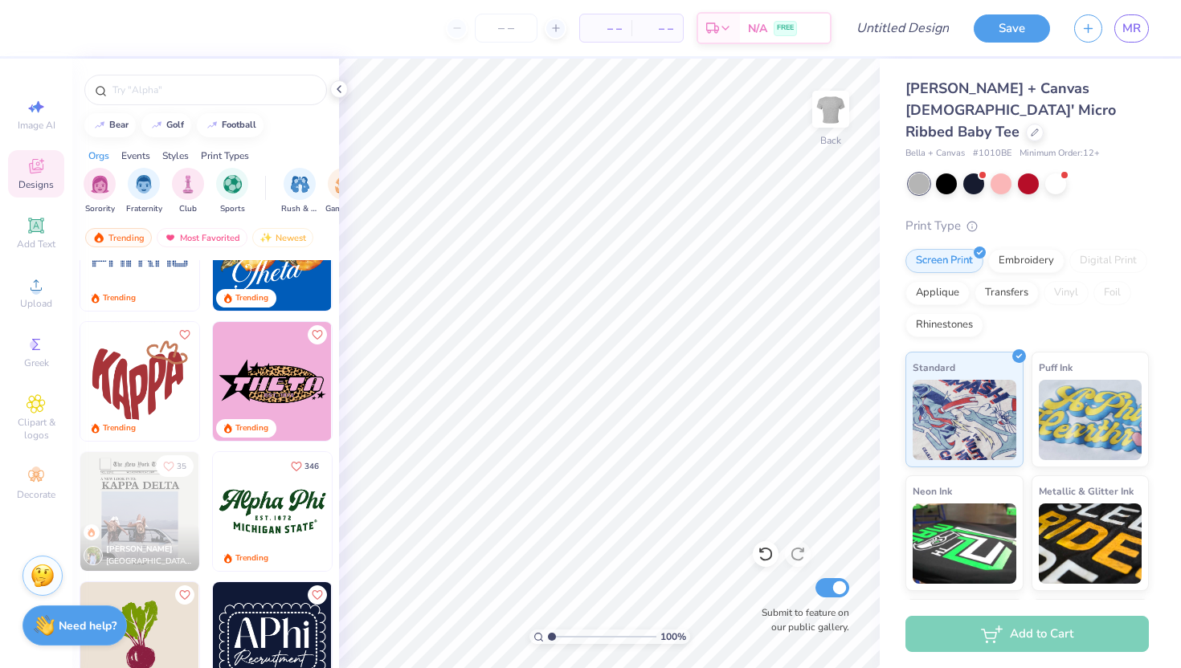
scroll to position [1263, 0]
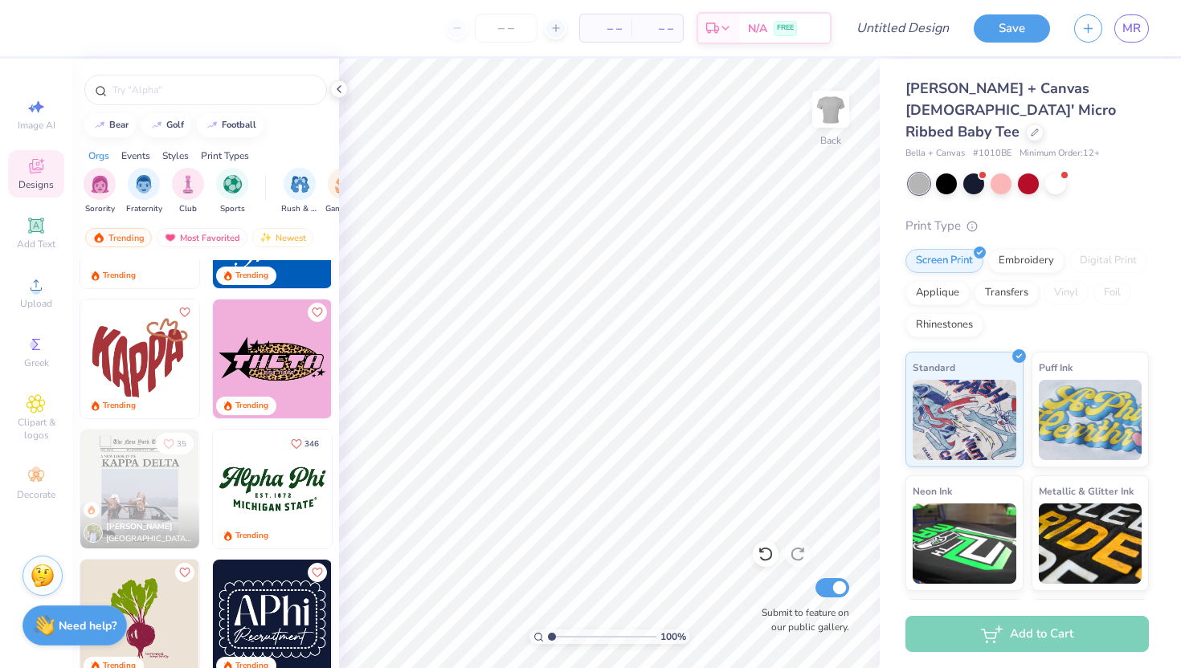
click at [138, 385] on div "84 Trending 11 Gavin Wallace Sigma Alpha Epsilon, University of Colorado Boulde…" at bounding box center [205, 494] width 267 height 468
click at [161, 358] on img at bounding box center [139, 359] width 119 height 119
type input "3.65"
type input "3.54"
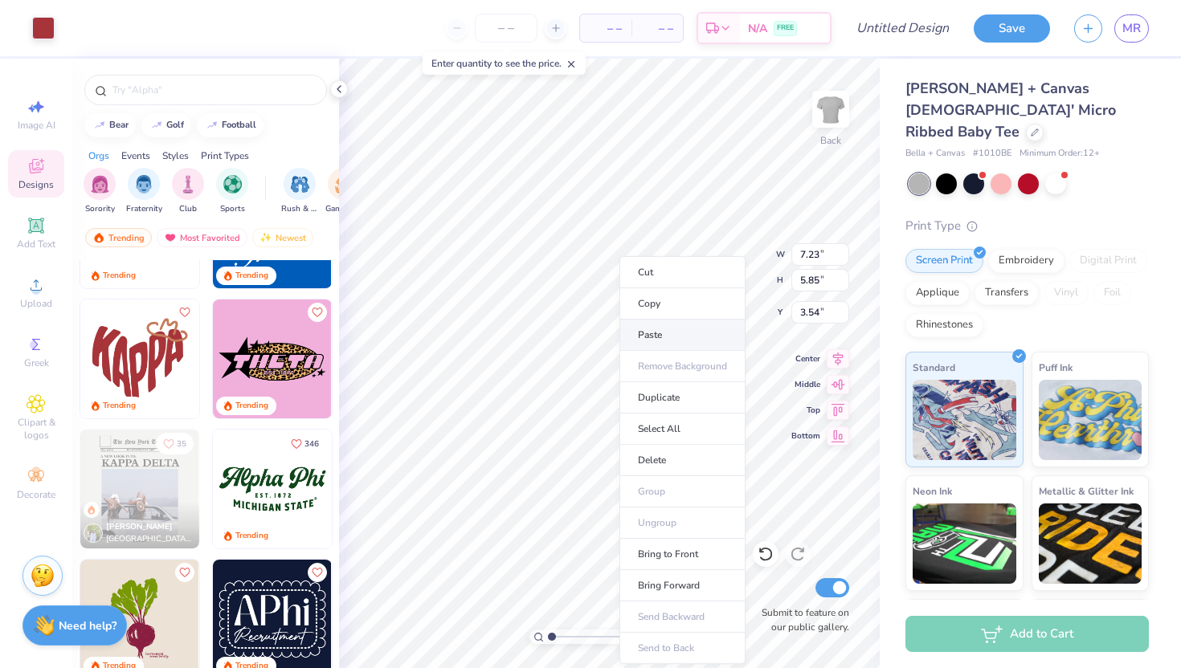
click at [656, 325] on li "Paste" at bounding box center [682, 335] width 126 height 31
type input "8.94"
type input "7.23"
type input "3.55"
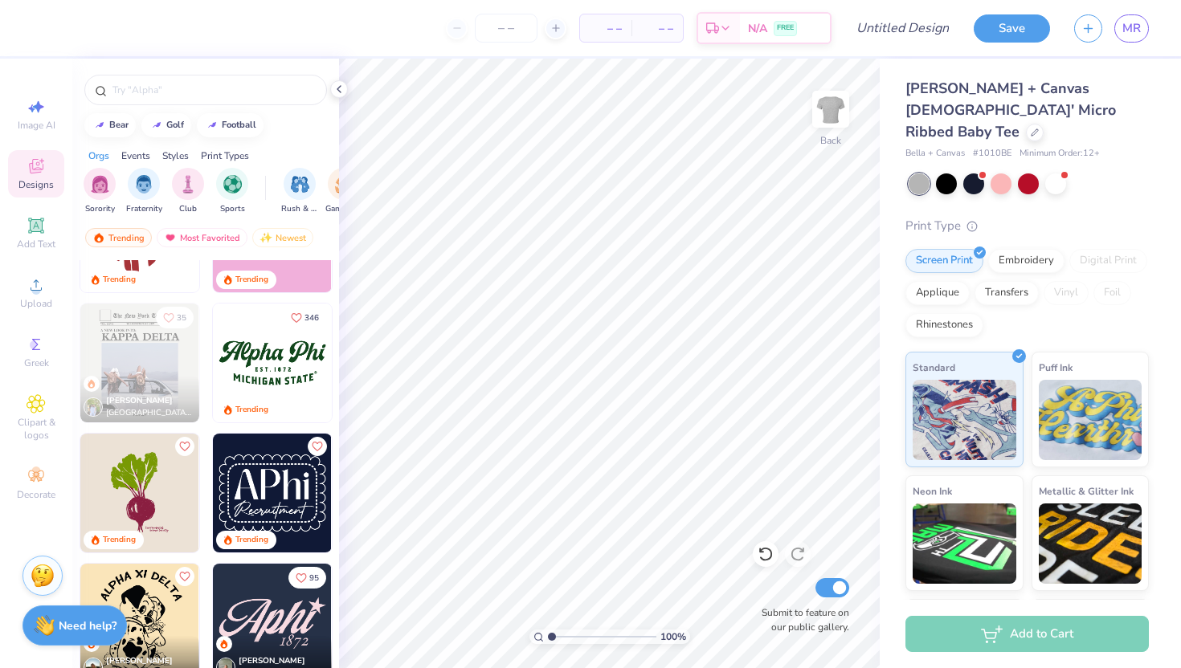
scroll to position [1551, 0]
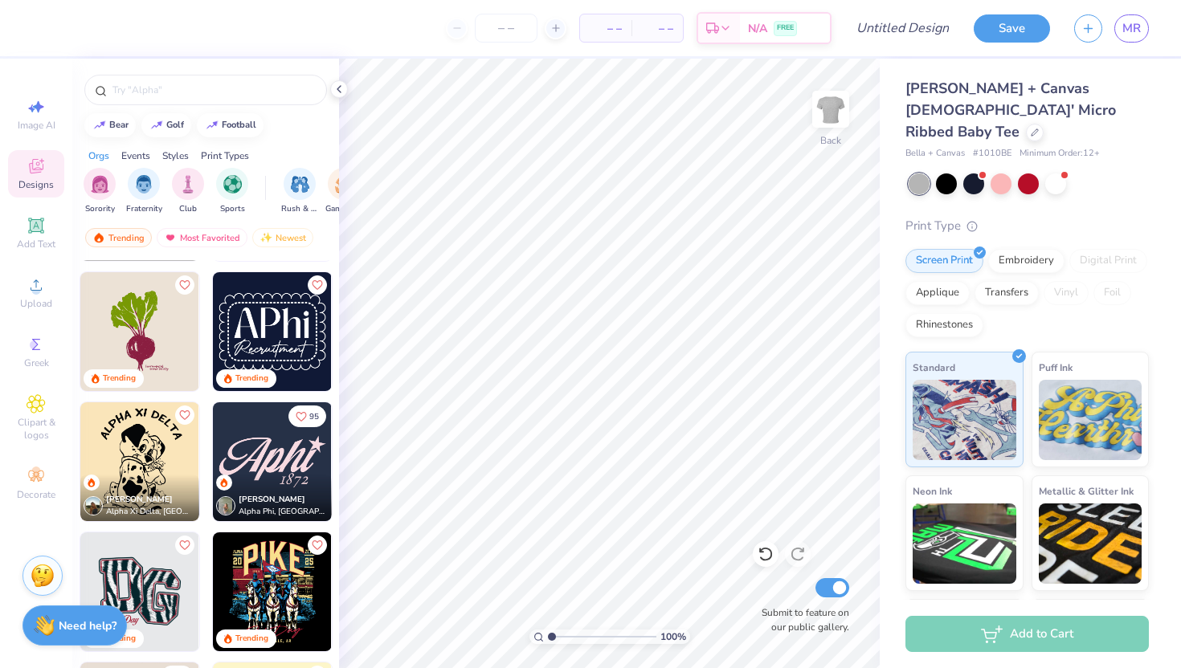
click at [245, 463] on img at bounding box center [272, 462] width 119 height 119
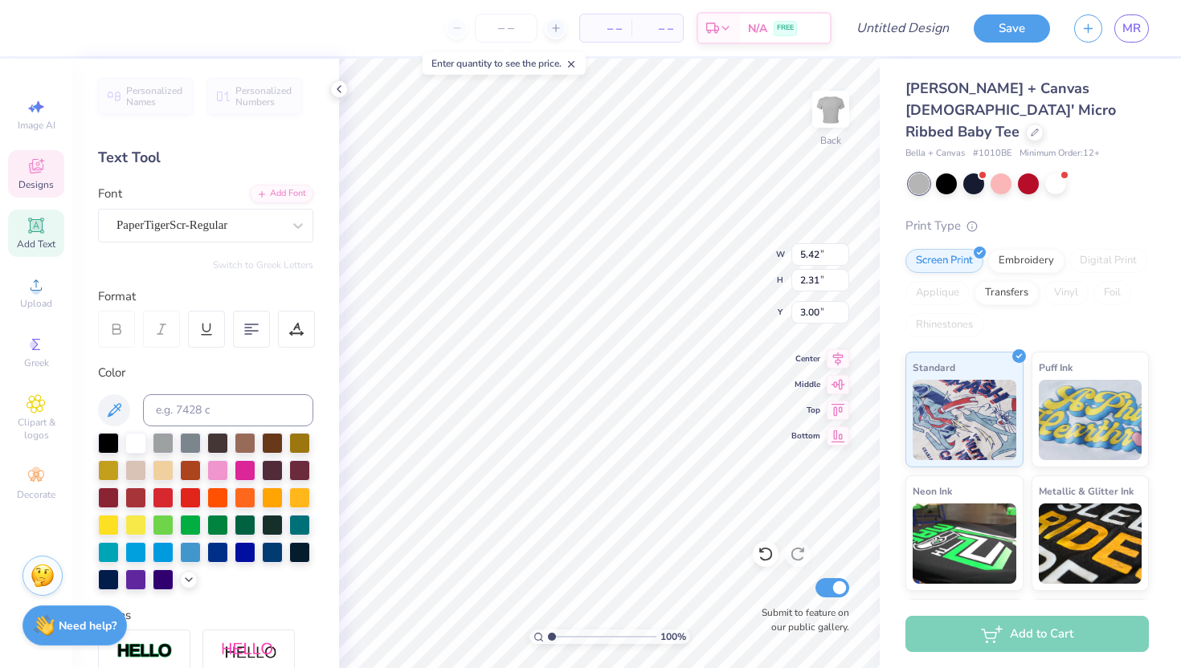
type textarea "S"
type textarea "Eaglettes"
type input "1.55"
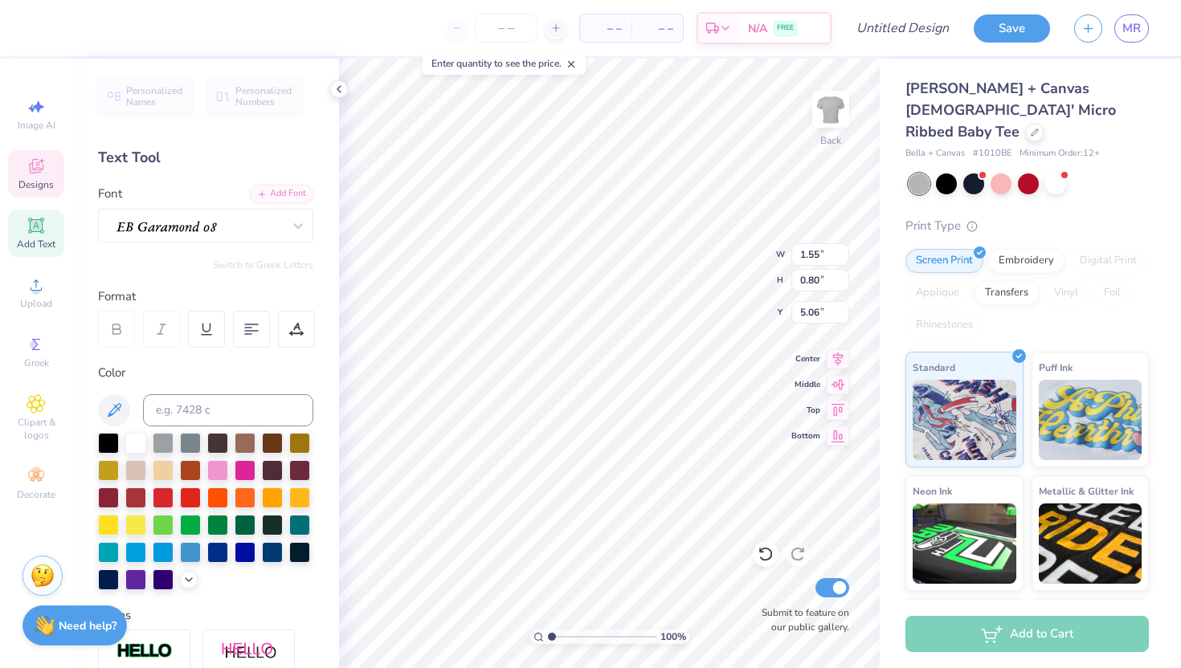
type input "0.80"
type input "5.06"
type textarea "2021"
type input "2.56"
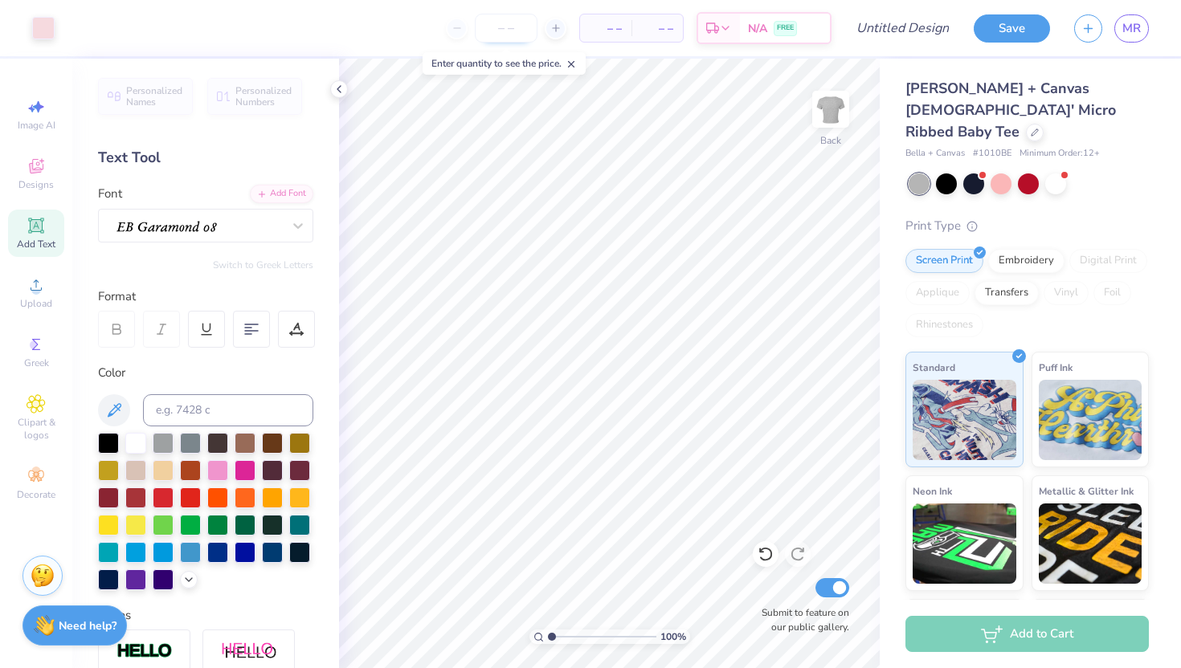
click at [505, 34] on input "number" at bounding box center [506, 28] width 63 height 29
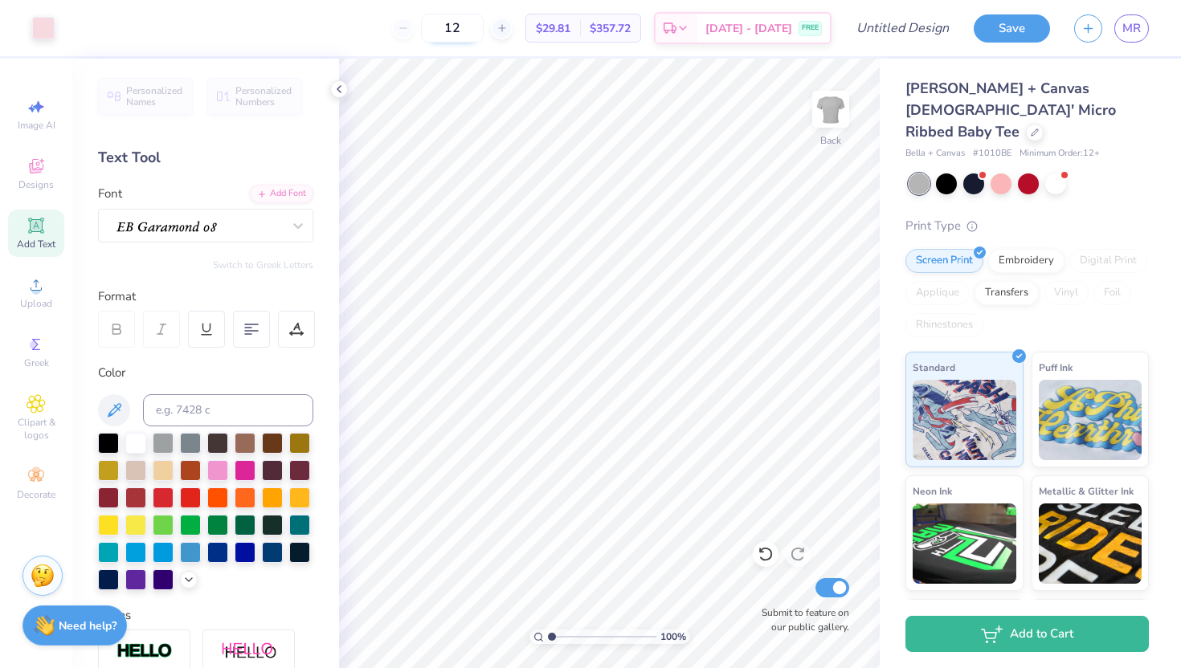
type input "12"
click at [109, 578] on div at bounding box center [108, 578] width 21 height 21
click at [110, 583] on div at bounding box center [108, 578] width 21 height 21
click at [110, 573] on div at bounding box center [108, 578] width 21 height 21
click at [116, 582] on div at bounding box center [108, 578] width 21 height 21
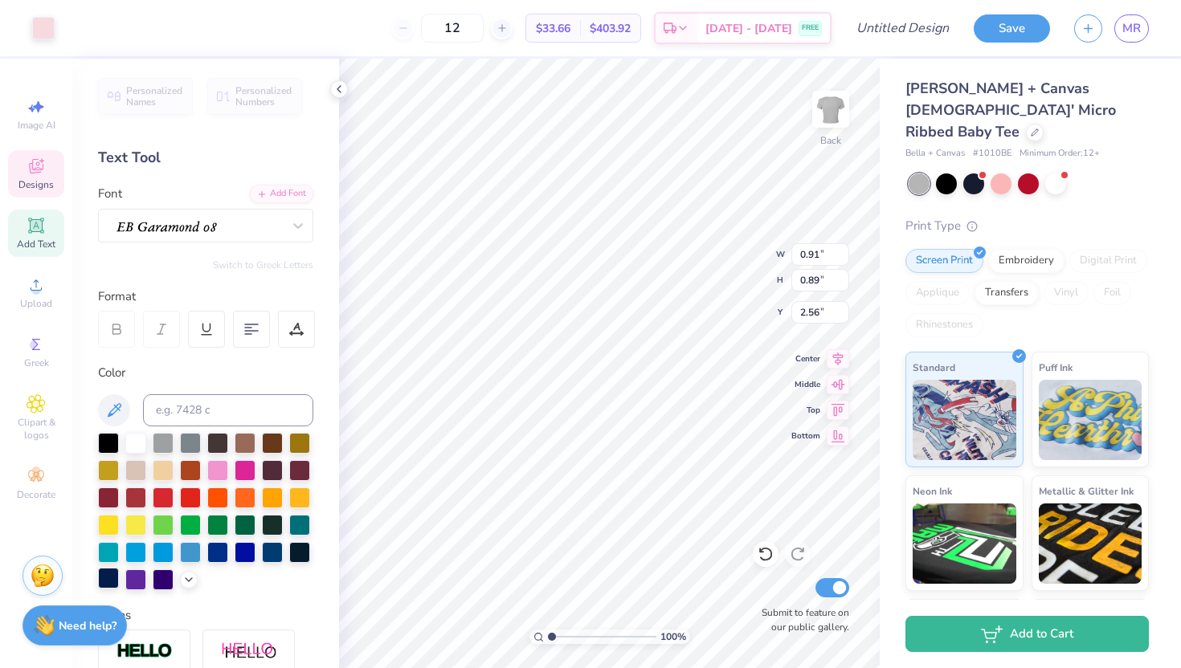
click at [106, 582] on div at bounding box center [108, 578] width 21 height 21
click at [112, 575] on div at bounding box center [108, 578] width 21 height 21
click at [110, 576] on div at bounding box center [108, 578] width 21 height 21
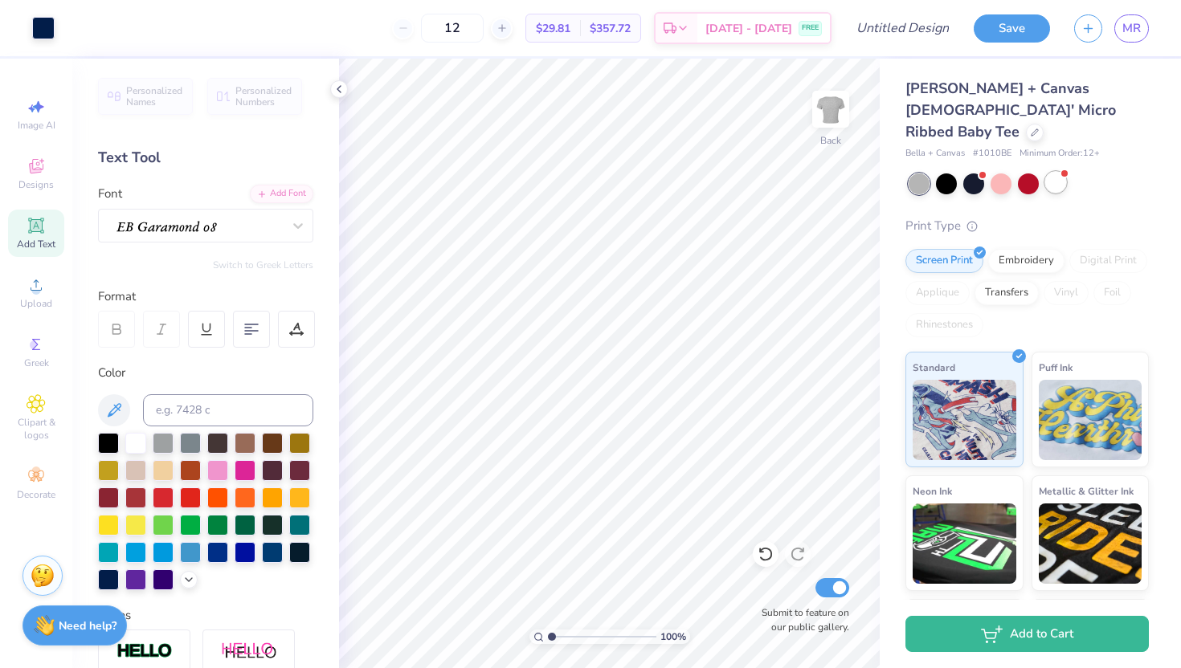
click at [1065, 172] on div at bounding box center [1055, 182] width 21 height 21
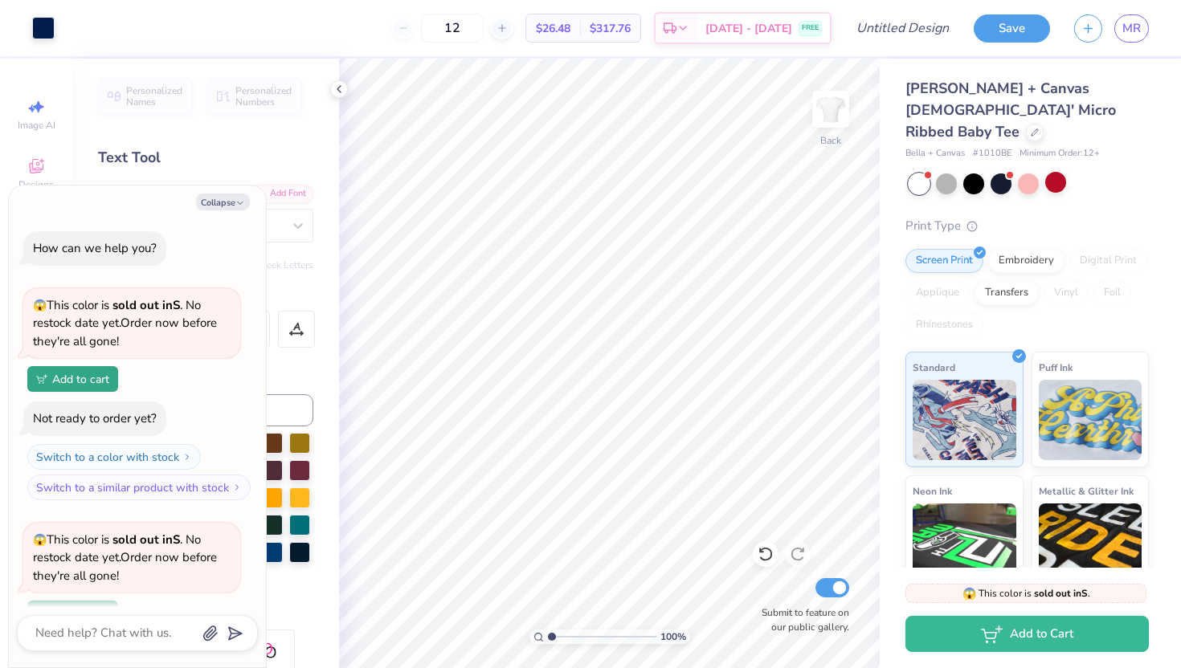
scroll to position [140, 0]
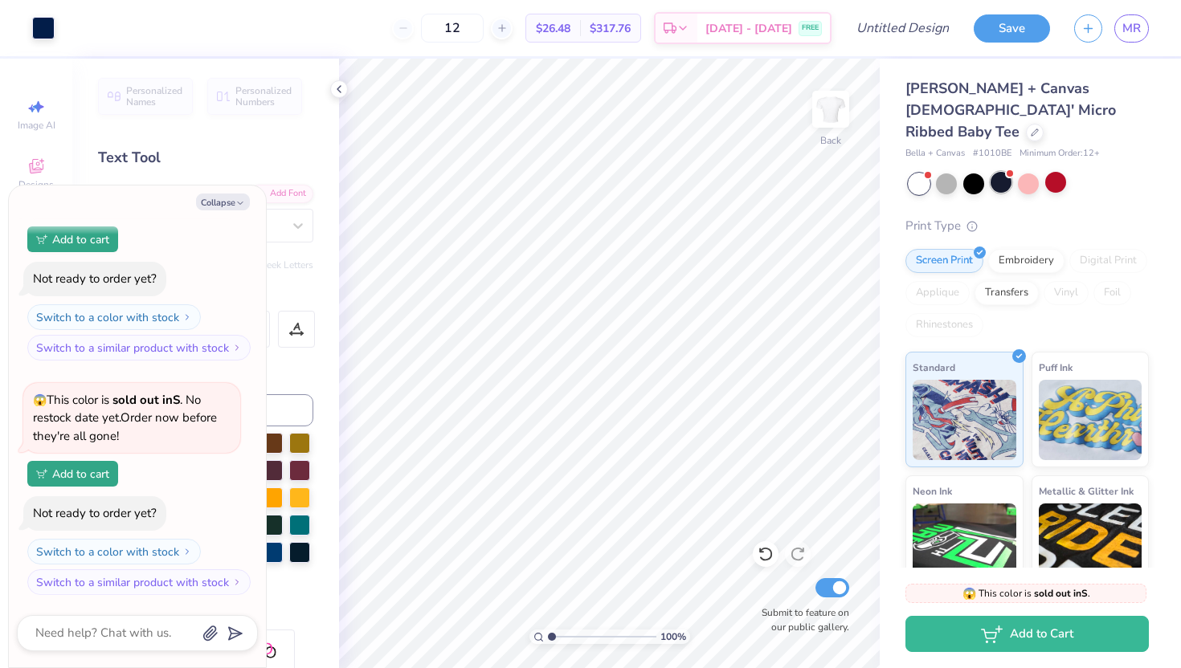
click at [1000, 172] on div at bounding box center [1001, 182] width 21 height 21
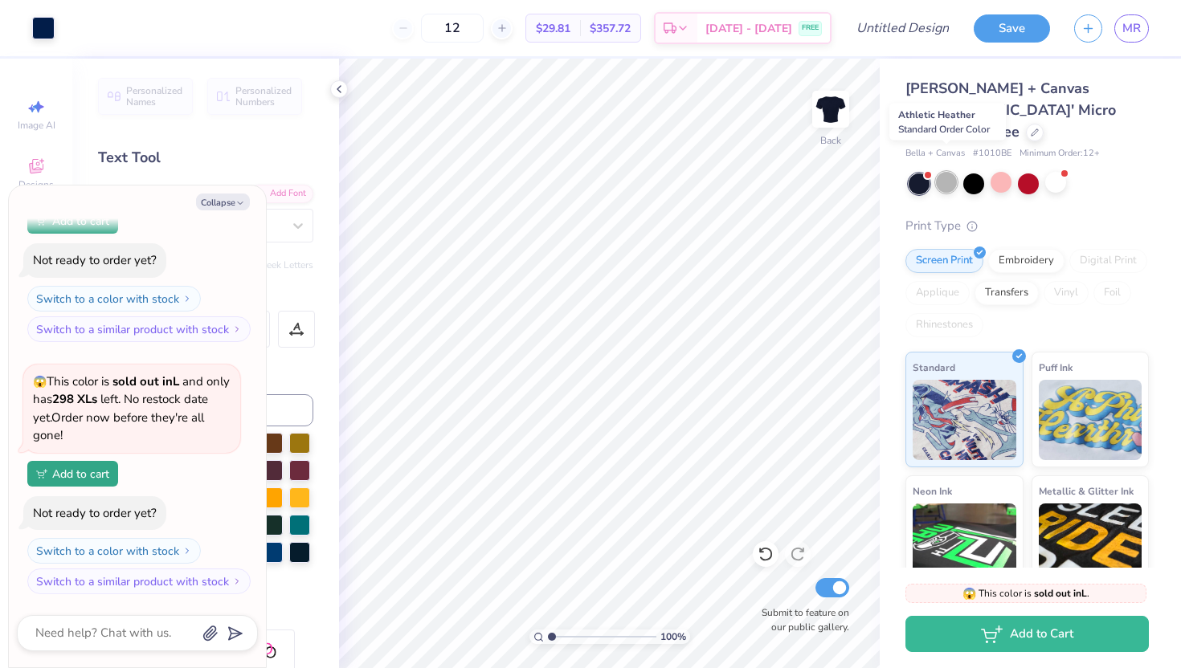
click at [938, 172] on div at bounding box center [946, 182] width 21 height 21
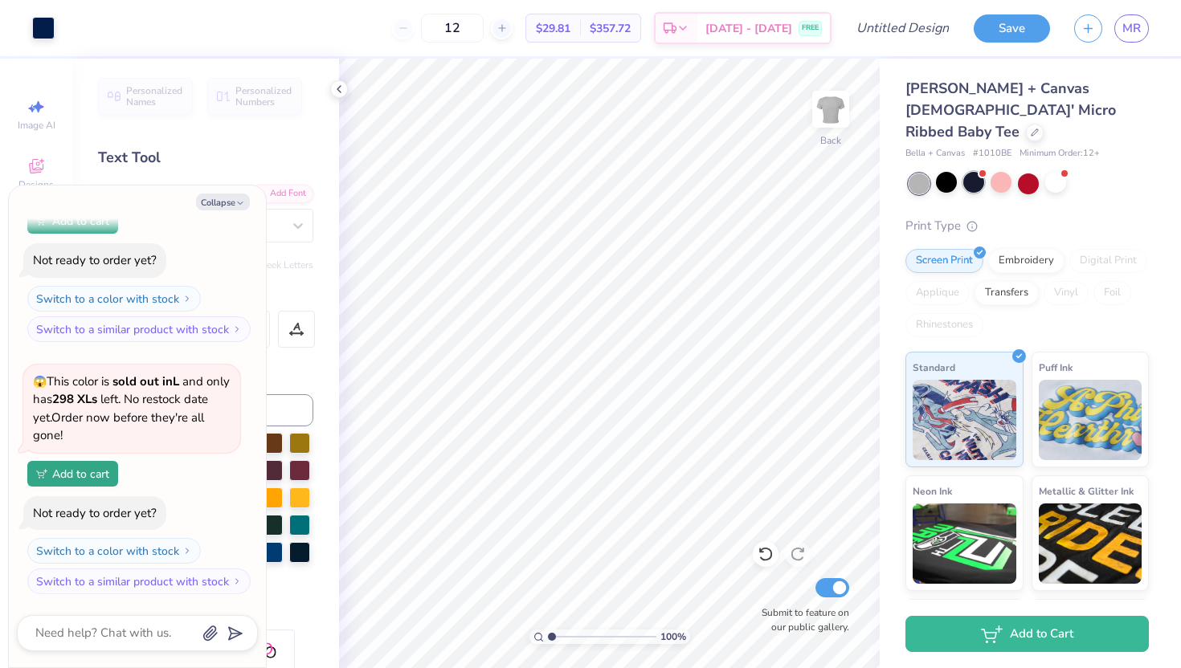
click at [969, 174] on div at bounding box center [1029, 184] width 240 height 21
click at [977, 172] on div at bounding box center [973, 182] width 21 height 21
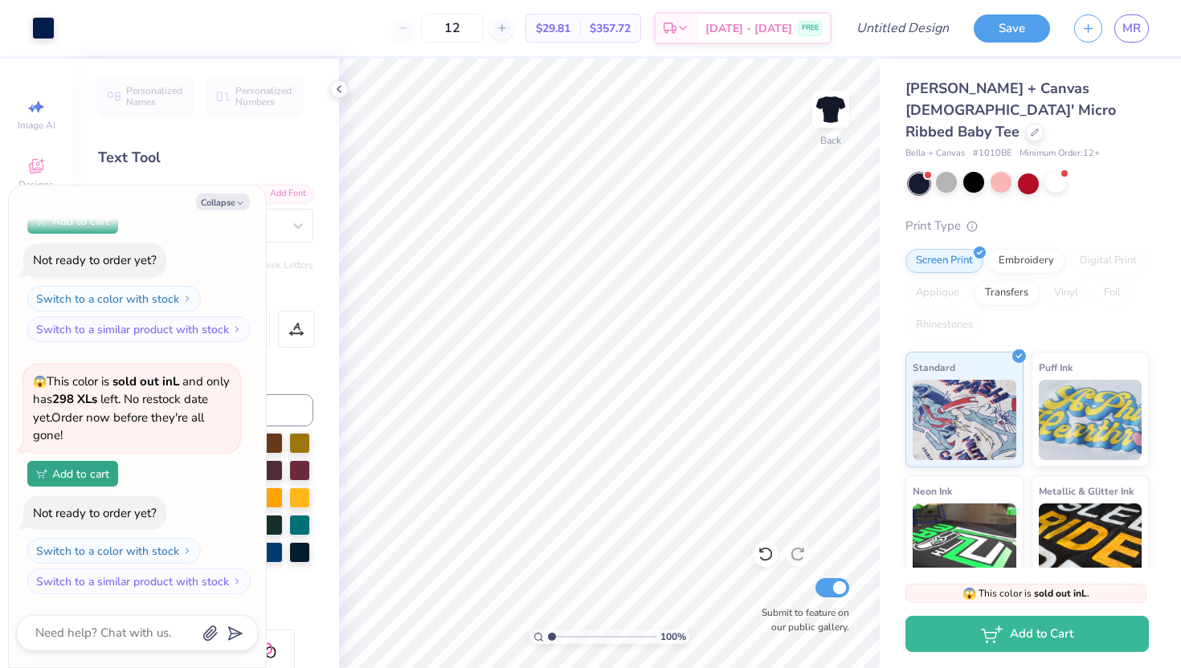
scroll to position [645, 0]
click at [228, 205] on button "Collapse" at bounding box center [223, 202] width 54 height 17
type textarea "x"
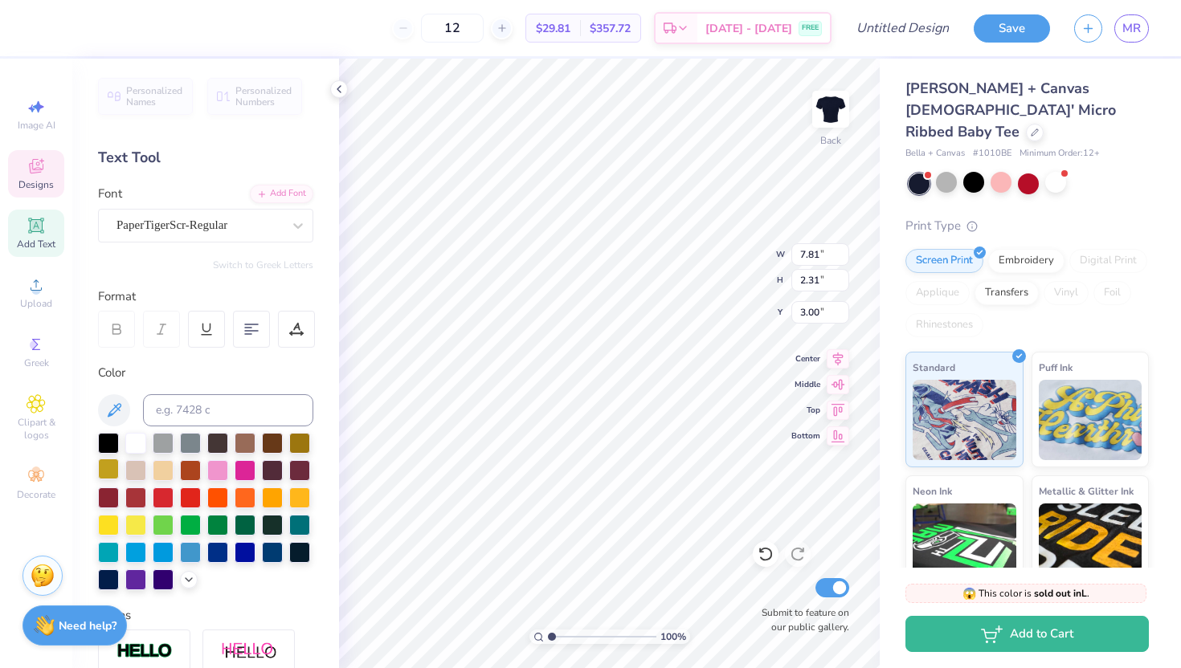
click at [105, 472] on div at bounding box center [108, 469] width 21 height 21
type input "4.79"
type input "1.42"
type input "3.83"
click at [45, 246] on span "Add Text" at bounding box center [36, 244] width 39 height 13
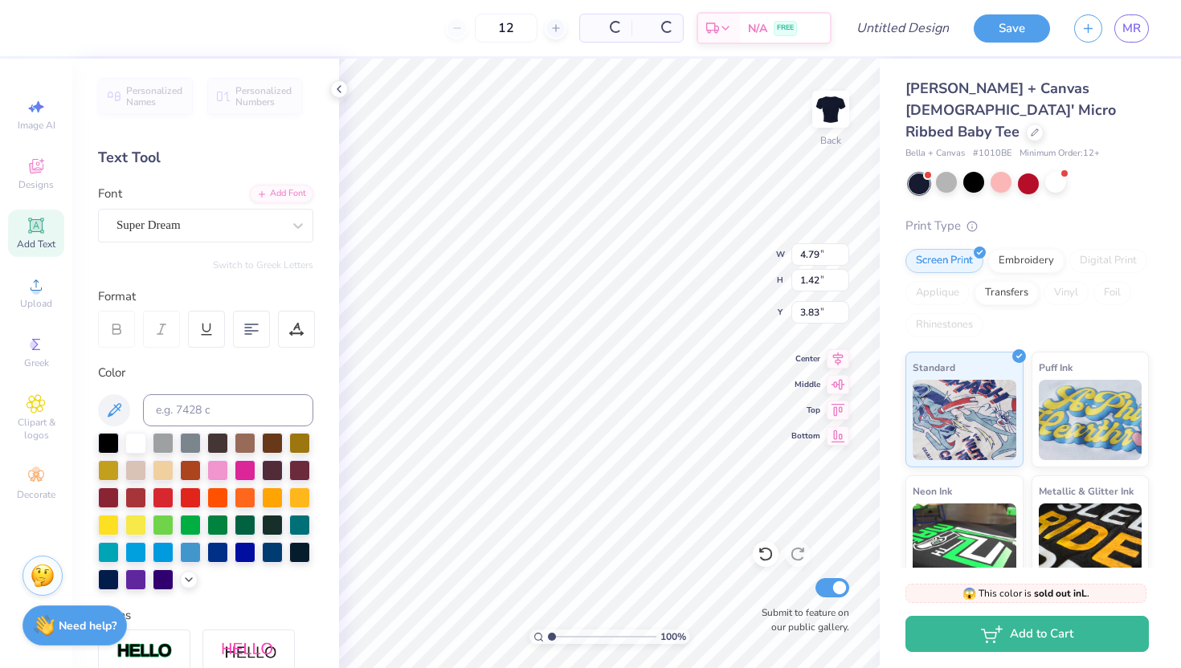
type input "4.77"
type input "1.38"
type input "7.81"
type textarea "SJNY"
type input "3.81"
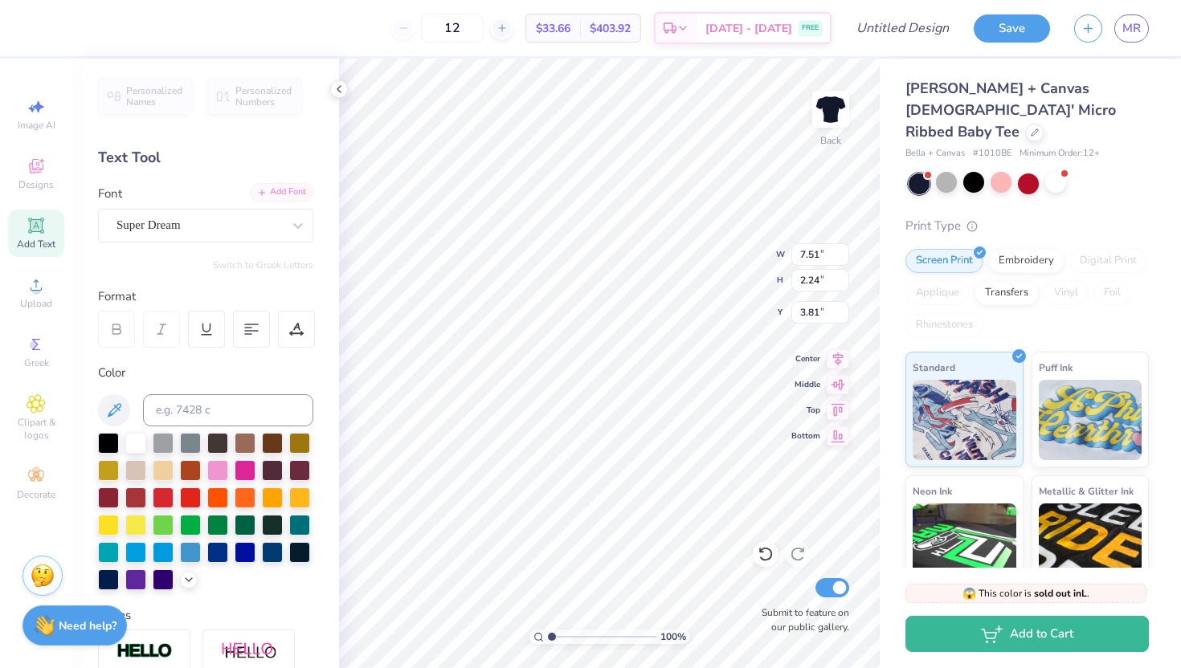
type input "7.51"
type input "2.24"
type input "1.59"
type input "4.79"
type input "1.42"
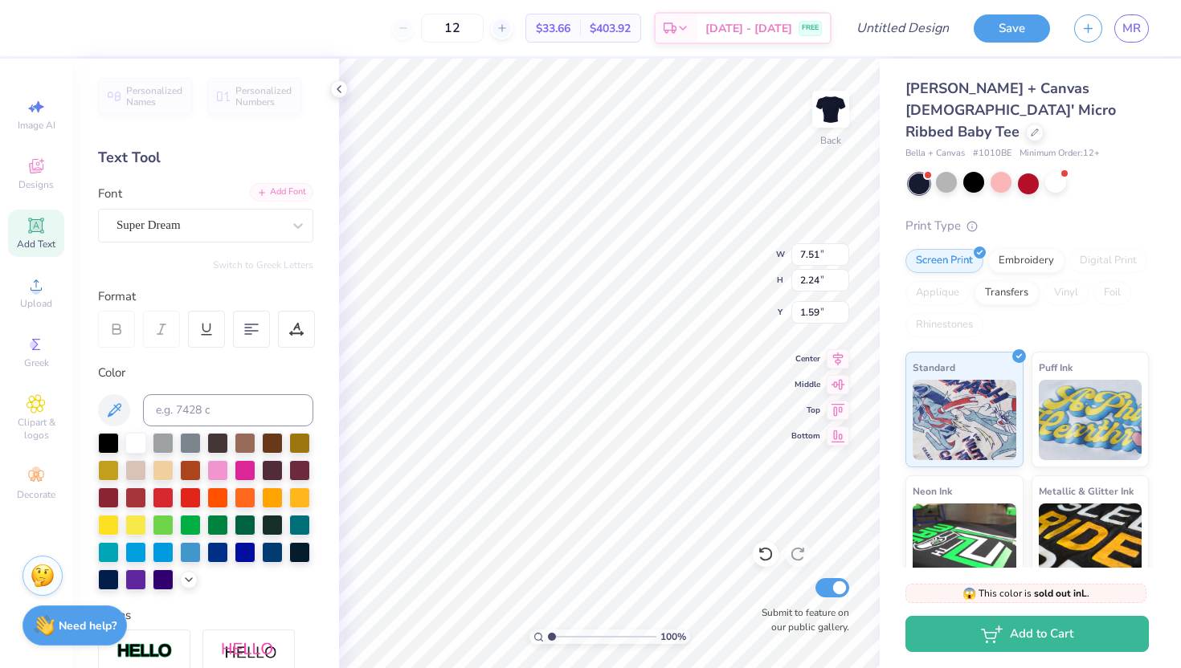
type input "3.83"
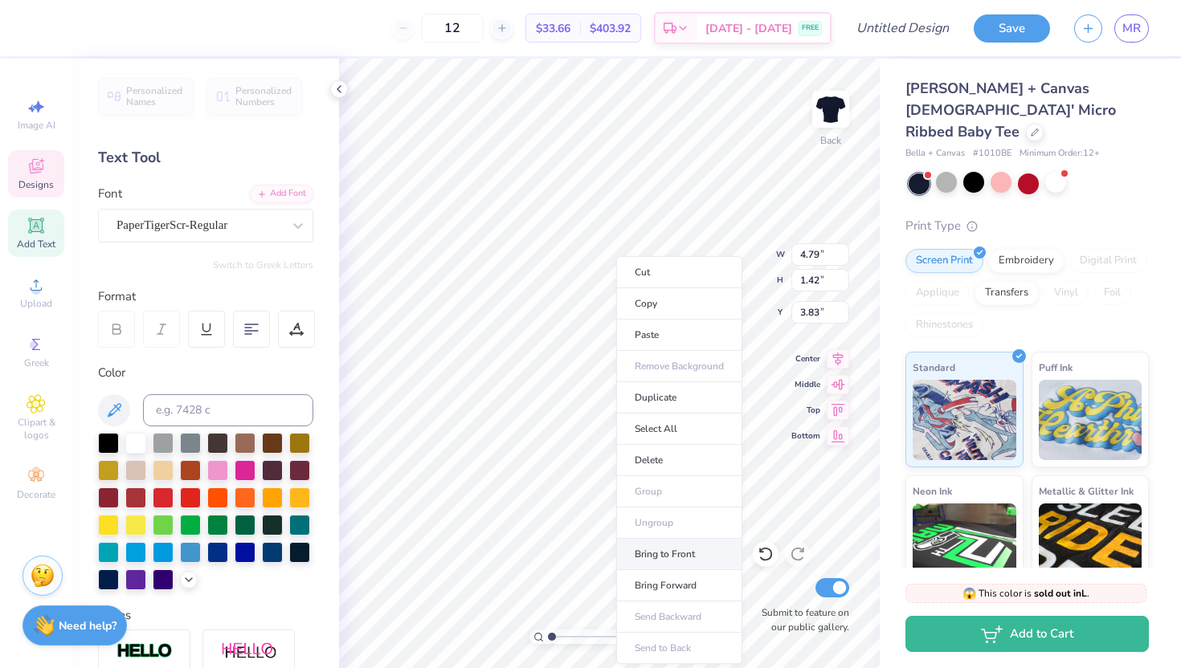
click at [693, 554] on li "Bring to Front" at bounding box center [679, 554] width 126 height 31
type input "7.51"
type input "2.24"
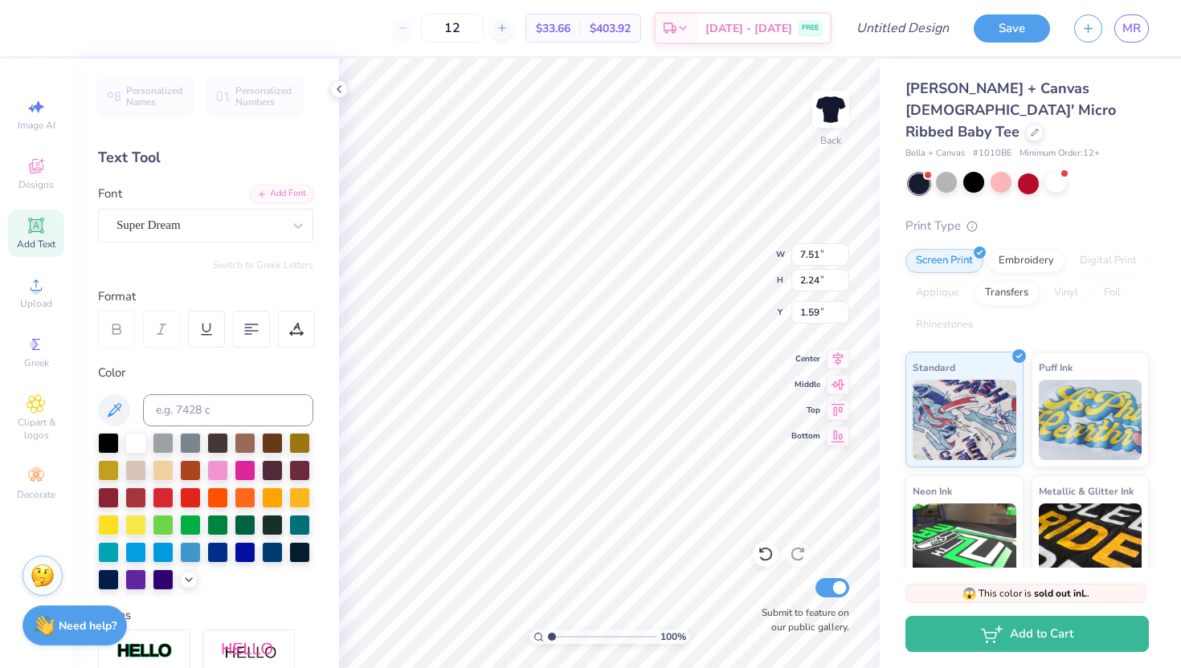
type input "4.13"
type input "7.66"
type input "2.29"
type input "3.00"
type input "4.79"
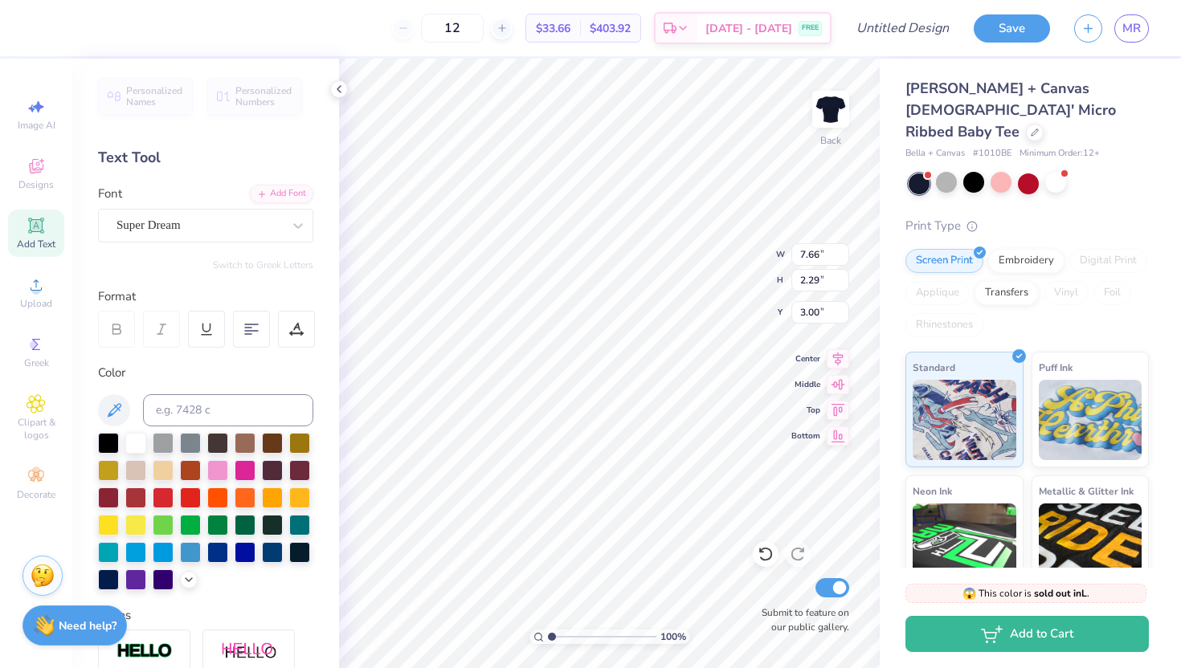
type input "1.42"
type input "7.79"
type input "7.66"
type input "2.29"
type input "3.61"
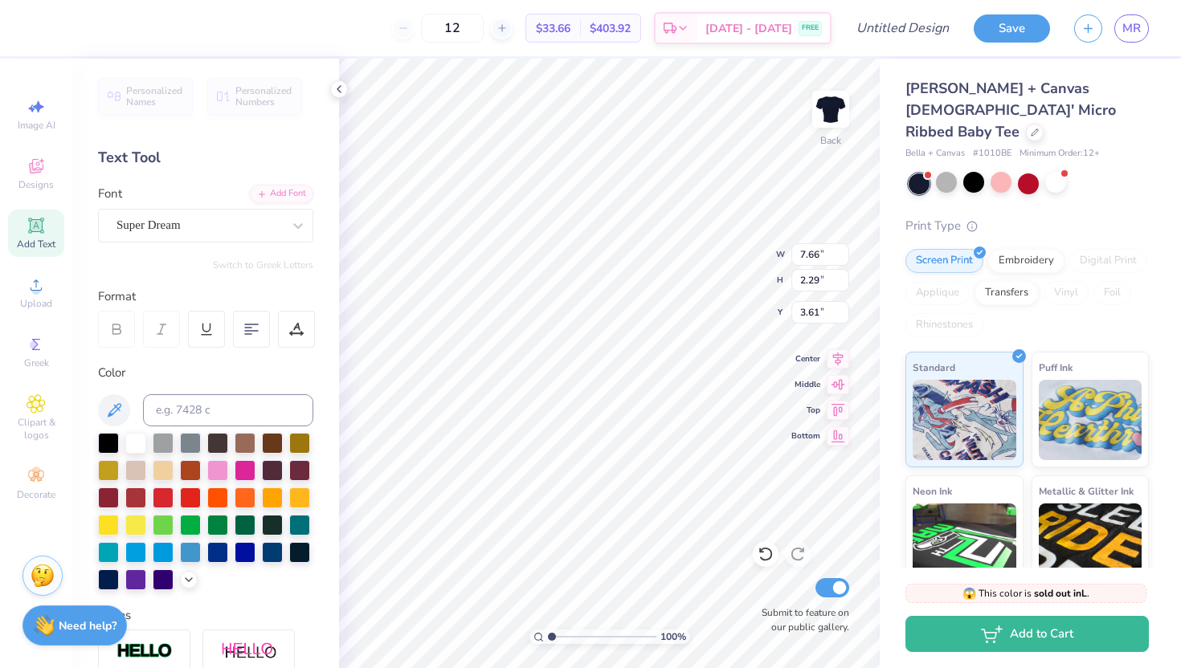
type input "4.79"
type input "1.42"
type input "4.22"
type input "8.05"
type input "2.40"
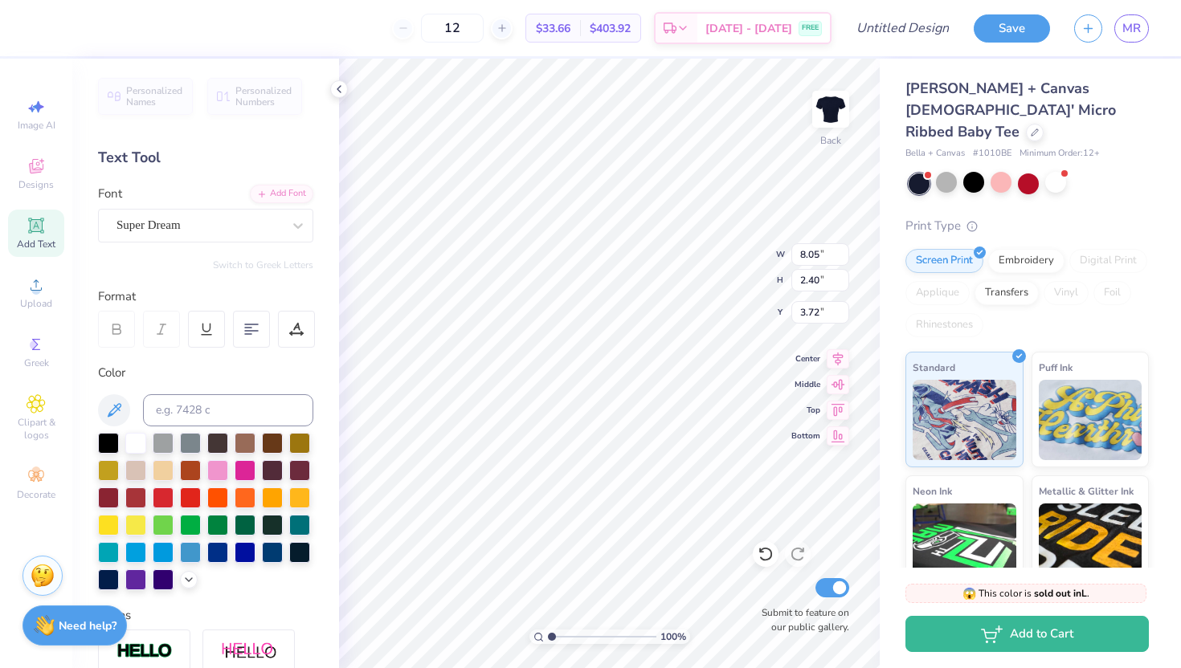
type input "3.72"
click at [195, 220] on div "Super Dream" at bounding box center [199, 225] width 169 height 25
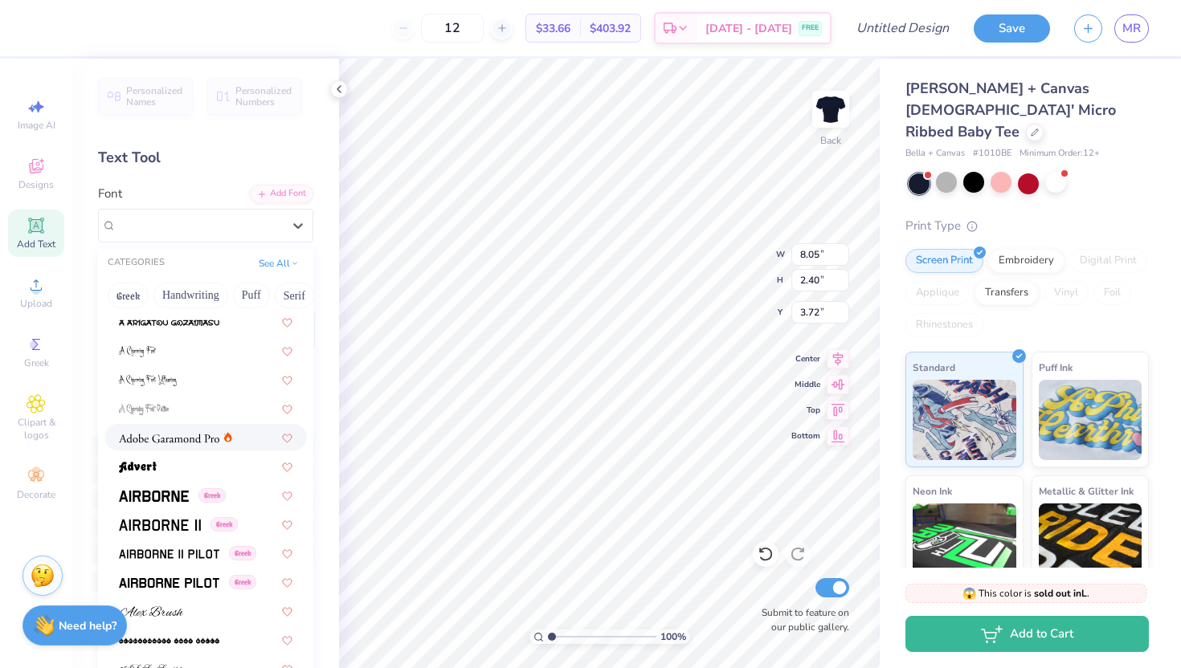
scroll to position [176, 0]
click at [198, 495] on span "Greek" at bounding box center [211, 495] width 27 height 14
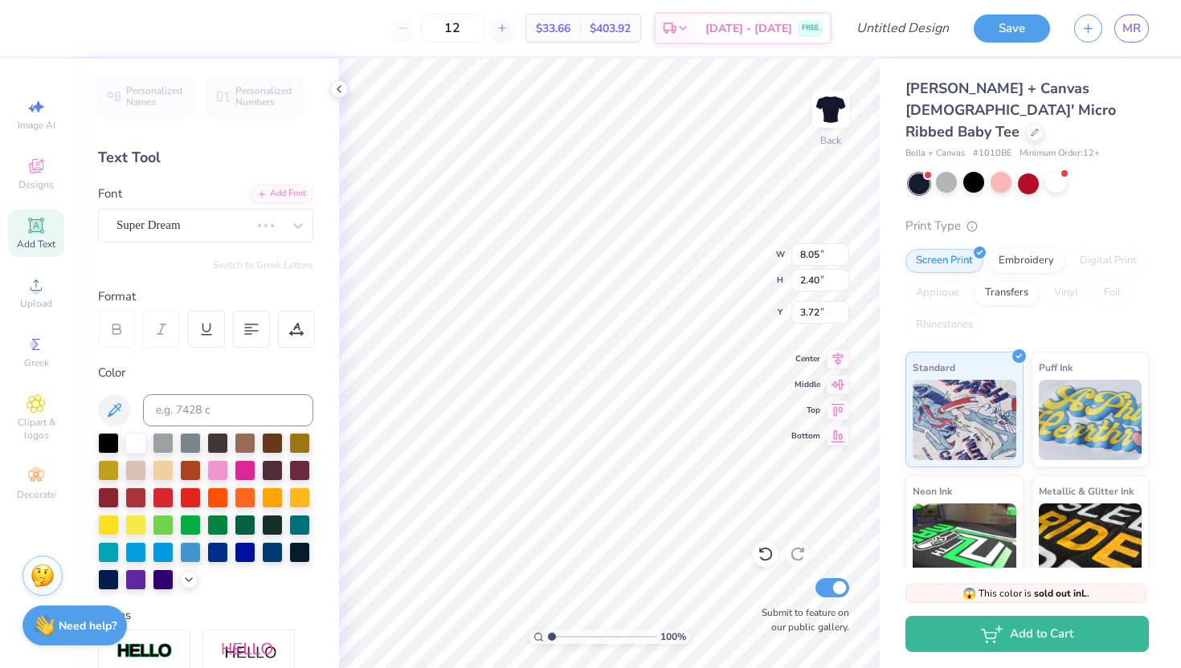
type input "8.10"
type input "2.42"
type input "3.71"
click at [203, 231] on div "Airborne Greek" at bounding box center [199, 225] width 169 height 25
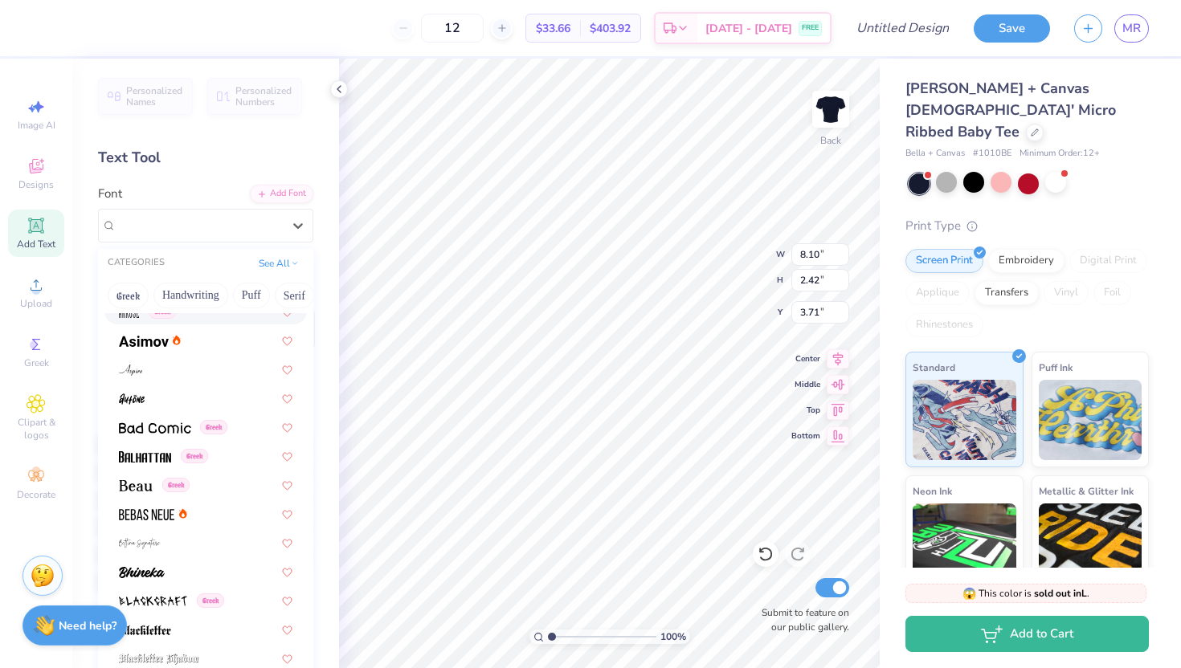
scroll to position [651, 0]
click at [210, 342] on div at bounding box center [206, 337] width 174 height 17
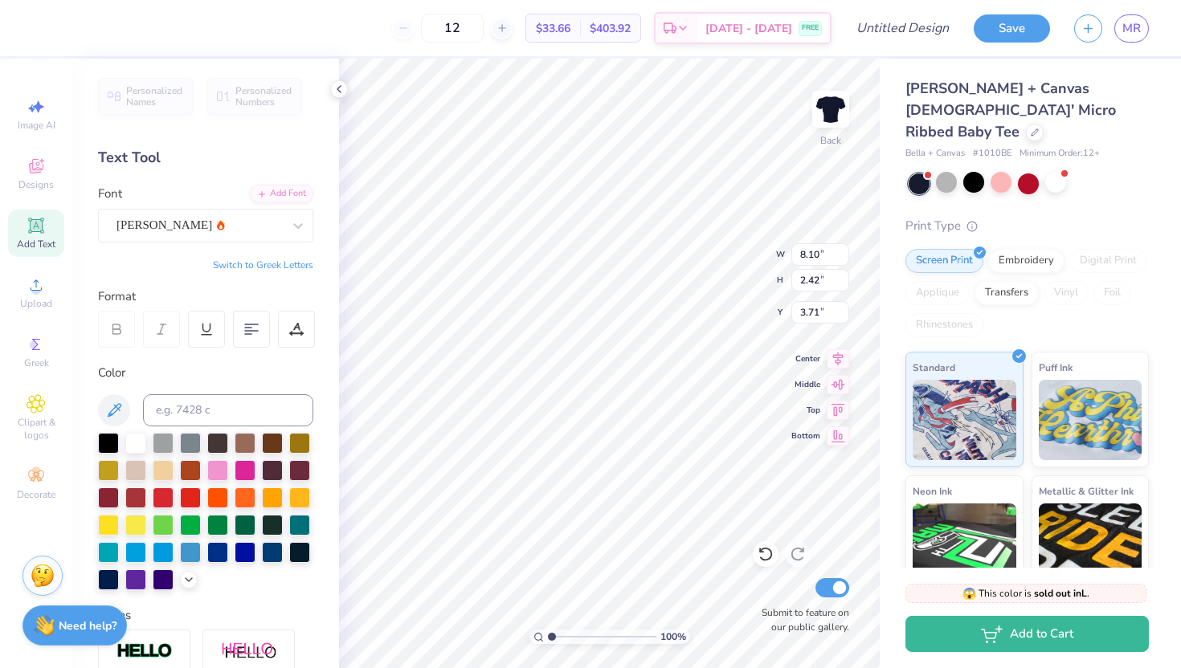
type input "8.09"
type input "3.72"
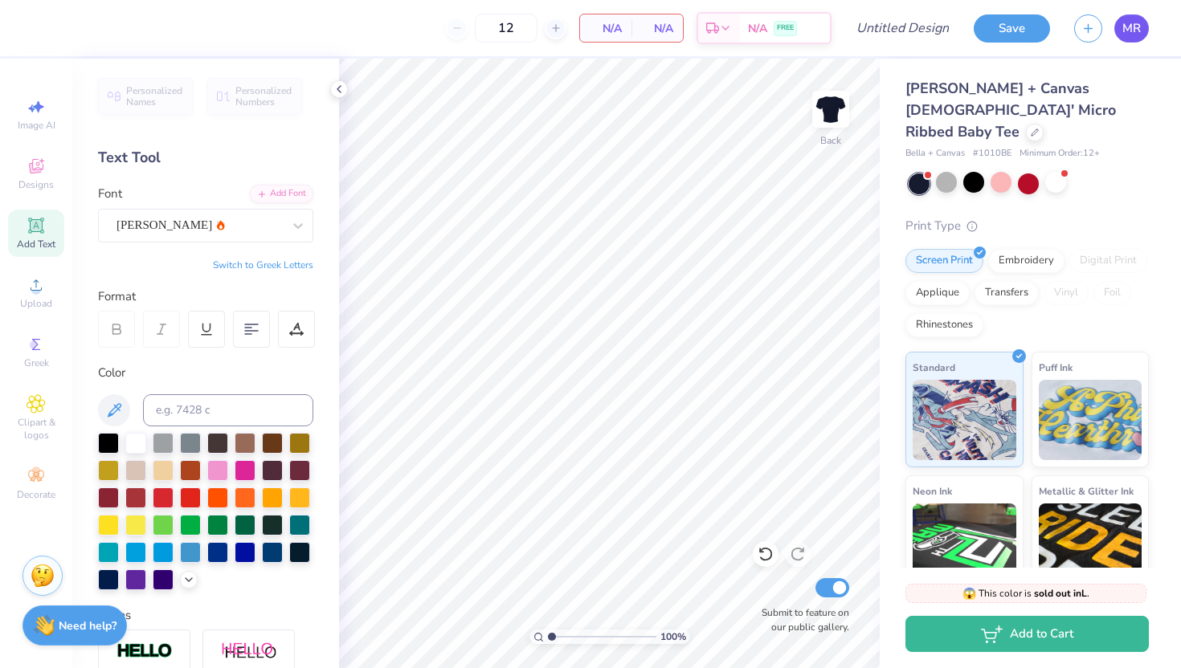
click at [1125, 31] on span "MR" at bounding box center [1131, 28] width 18 height 18
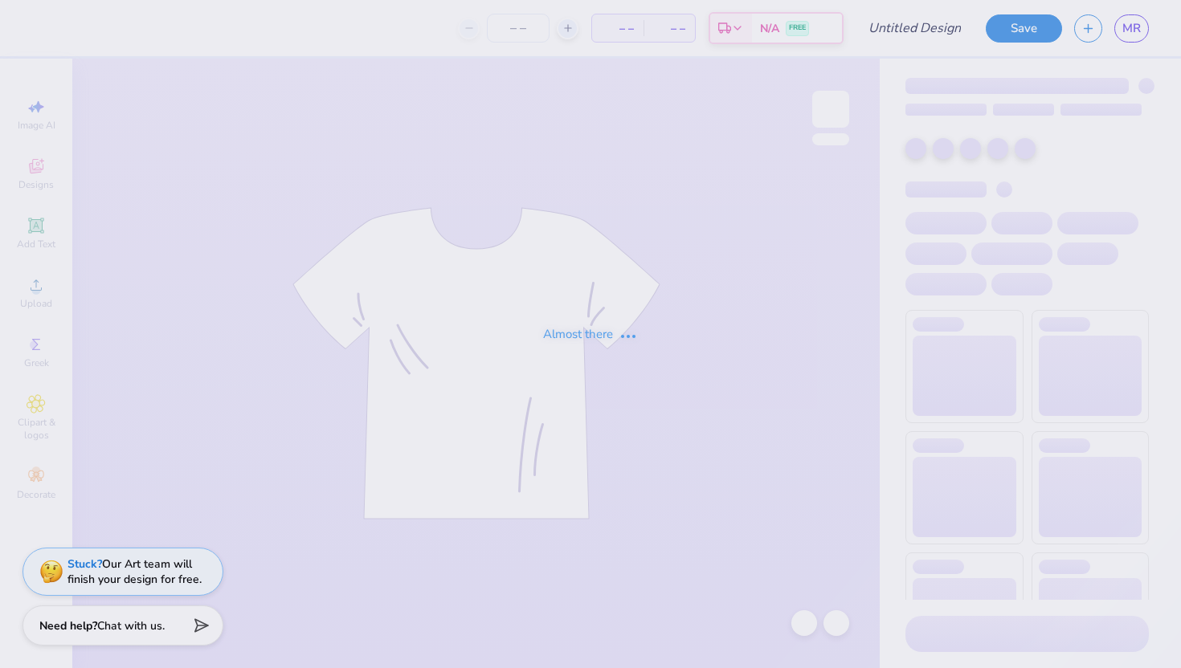
type input "tank"
type input "12"
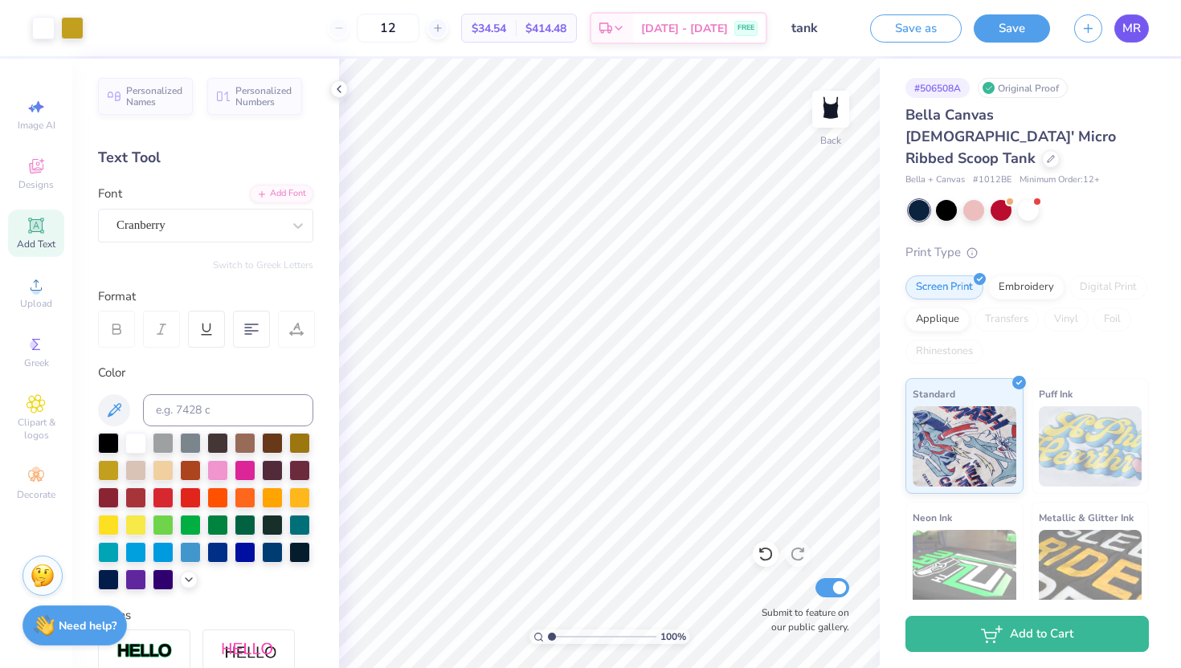
click at [1118, 35] on link "MR" at bounding box center [1131, 28] width 35 height 28
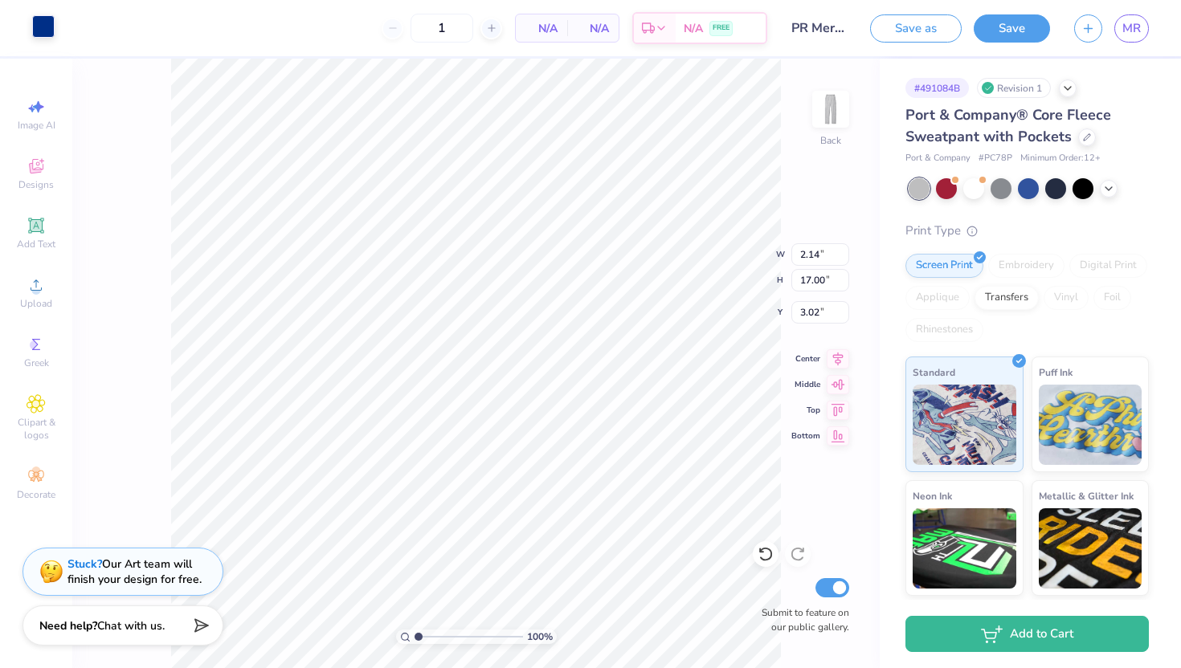
click at [51, 24] on div at bounding box center [43, 26] width 22 height 22
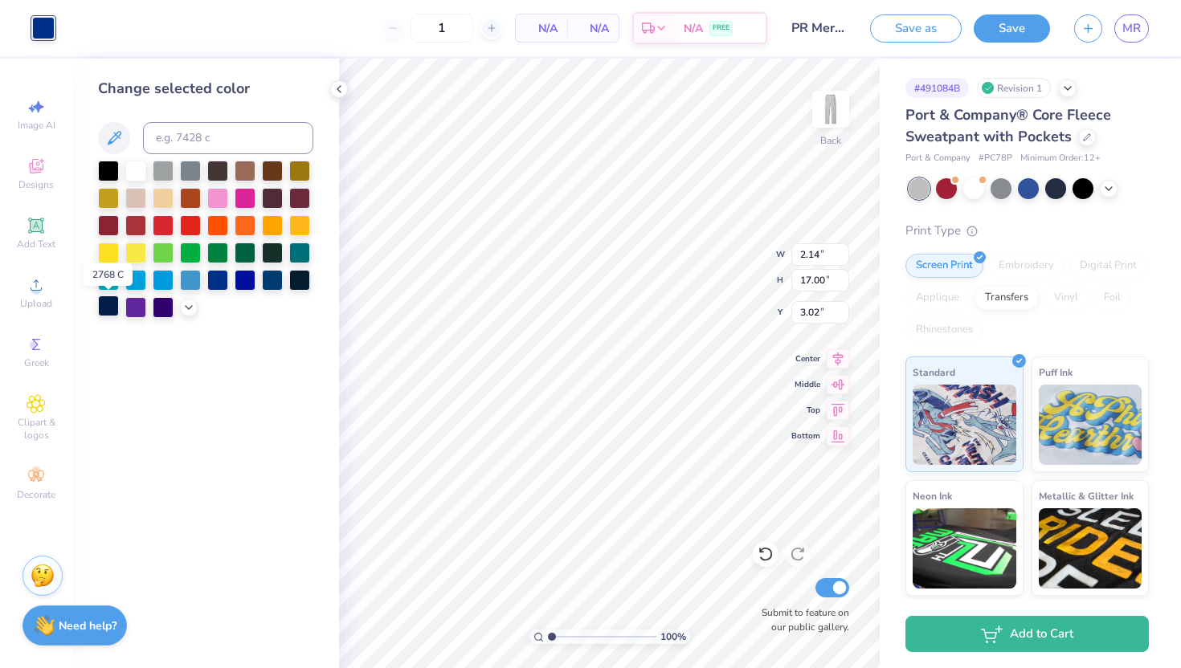
click at [104, 303] on div at bounding box center [108, 306] width 21 height 21
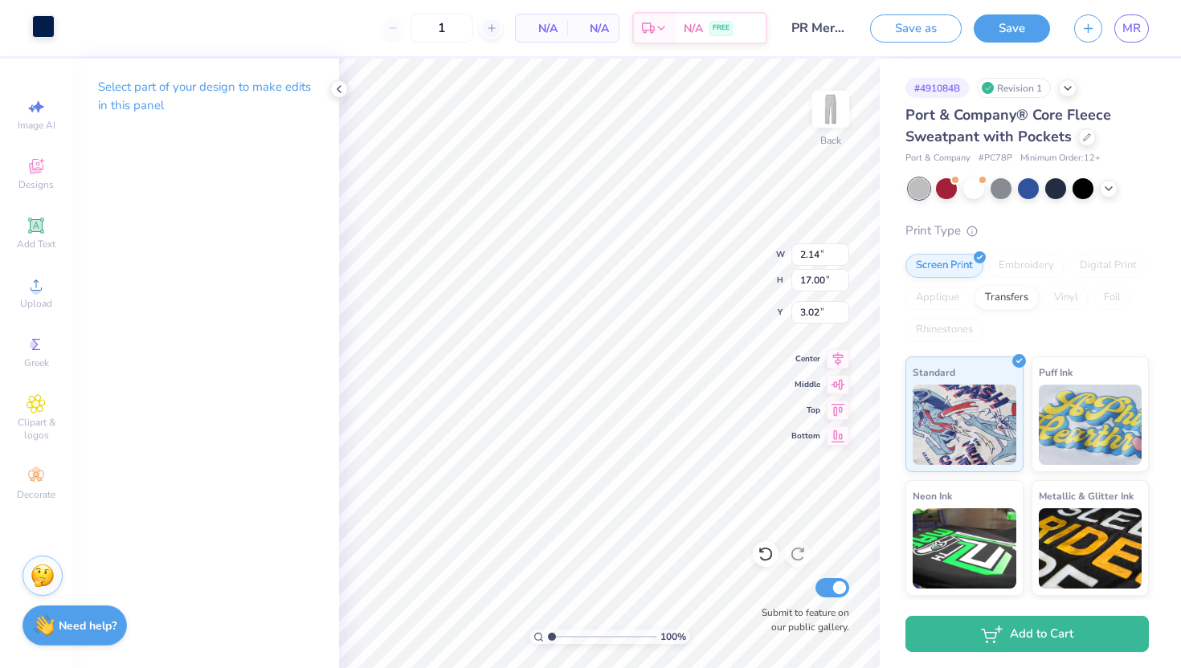
click at [47, 22] on div at bounding box center [43, 26] width 22 height 22
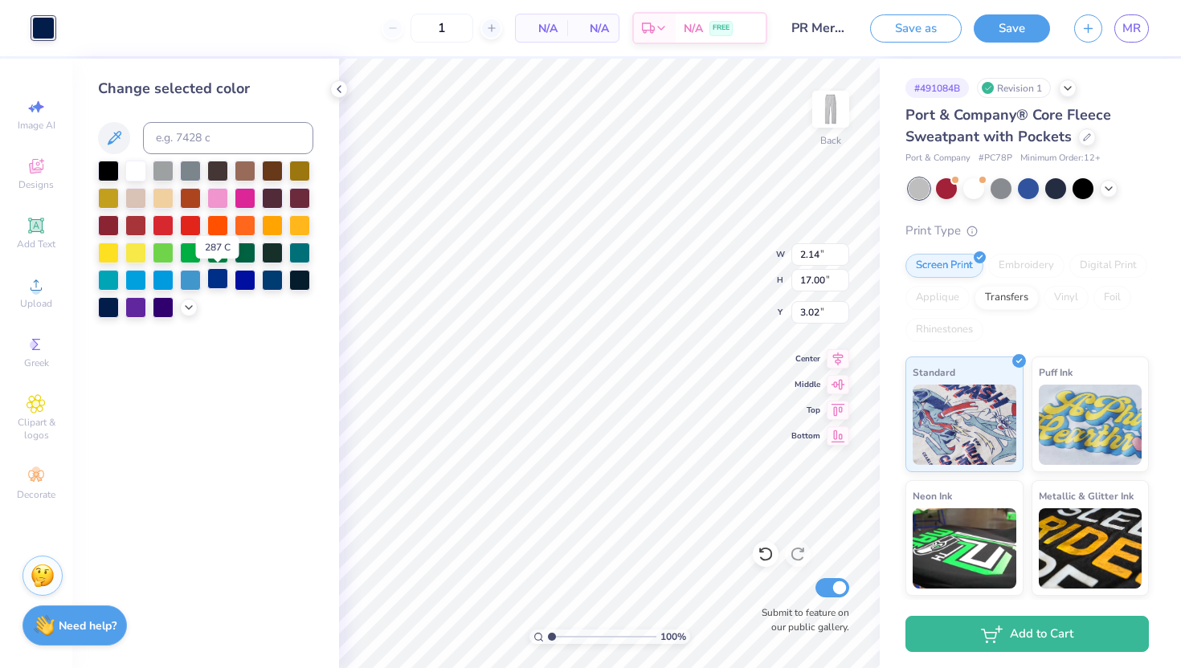
click at [219, 284] on div at bounding box center [217, 278] width 21 height 21
click at [239, 282] on div at bounding box center [245, 278] width 21 height 21
click at [271, 280] on div at bounding box center [272, 278] width 21 height 21
click at [186, 231] on div at bounding box center [190, 224] width 21 height 21
click at [186, 308] on icon at bounding box center [188, 306] width 13 height 13
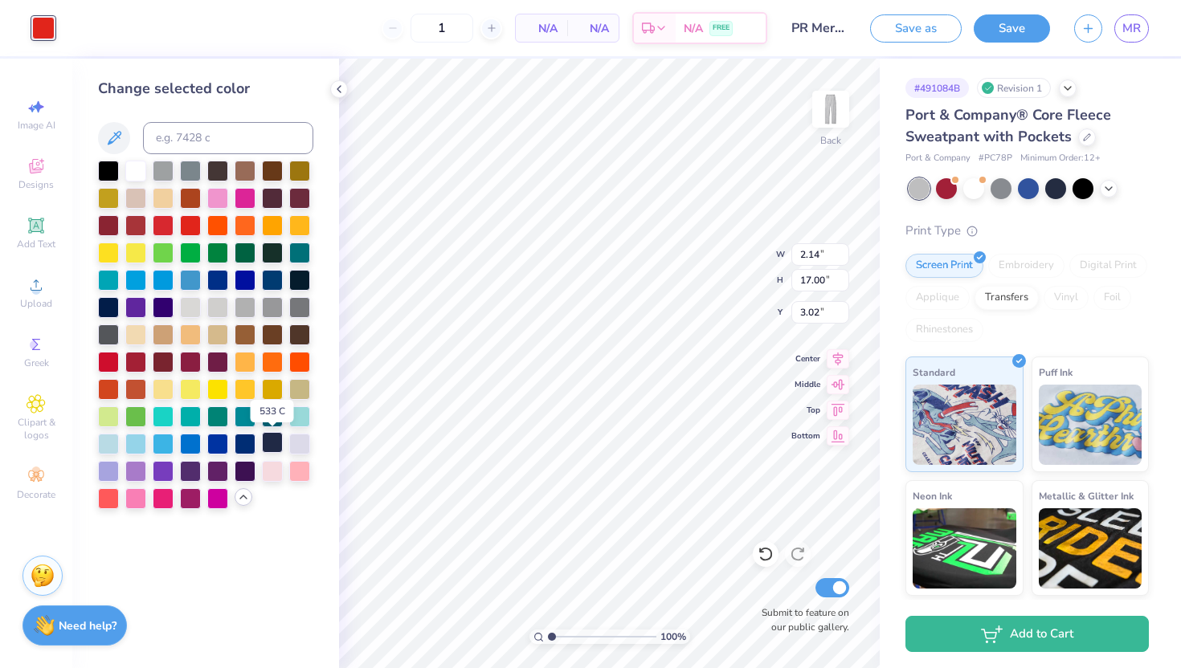
click at [276, 437] on div at bounding box center [272, 442] width 21 height 21
click at [241, 443] on div at bounding box center [245, 442] width 21 height 21
click at [270, 446] on div at bounding box center [272, 442] width 21 height 21
click at [252, 445] on div at bounding box center [245, 442] width 21 height 21
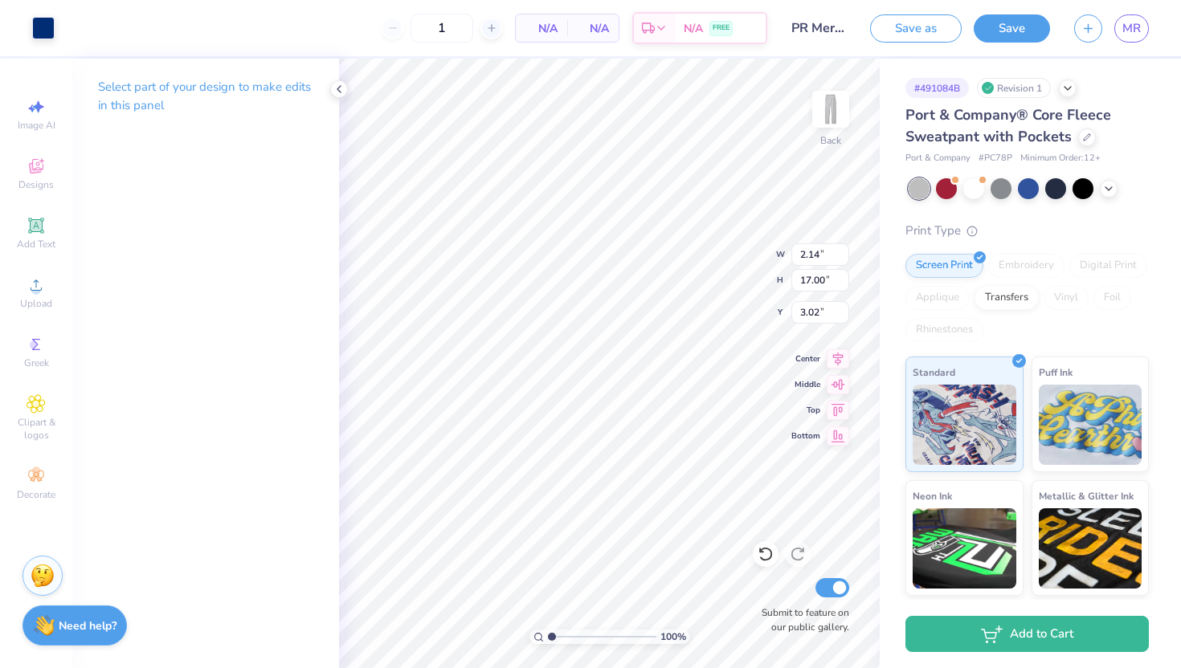
type input "7.79"
click at [457, 36] on input "1" at bounding box center [442, 28] width 63 height 29
type input "12"
type input "3.98"
type input "8.10"
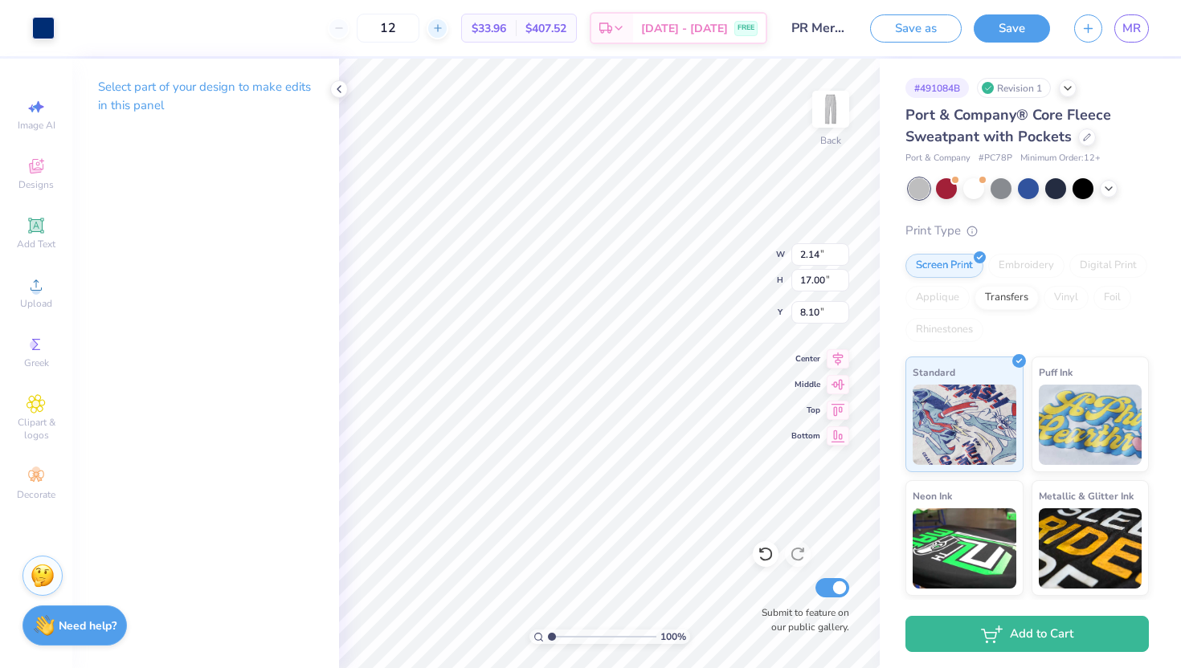
type input "4.22"
click at [746, 249] on div "100 % Back W 2.14 2.14 " H 17.00 17.00 " Y 4.22 4.22 " Center Middle Top Bottom…" at bounding box center [609, 364] width 541 height 610
type input "6.08"
click at [994, 292] on div "Transfers" at bounding box center [1007, 296] width 64 height 24
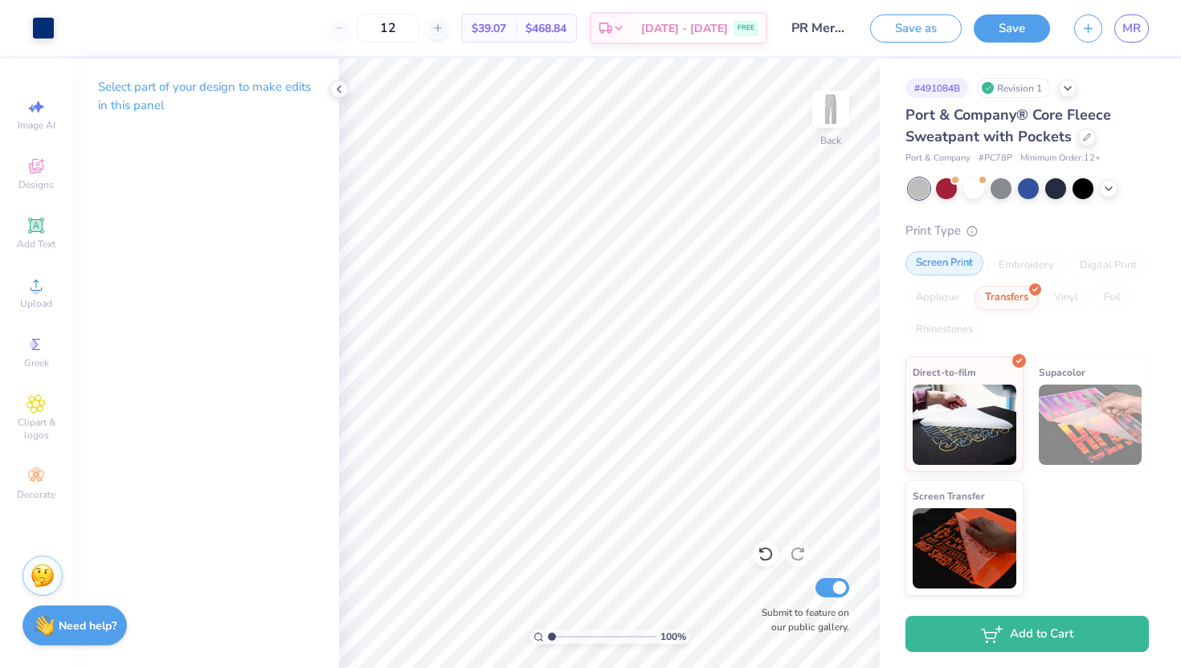
click at [950, 264] on div "Screen Print" at bounding box center [944, 263] width 78 height 24
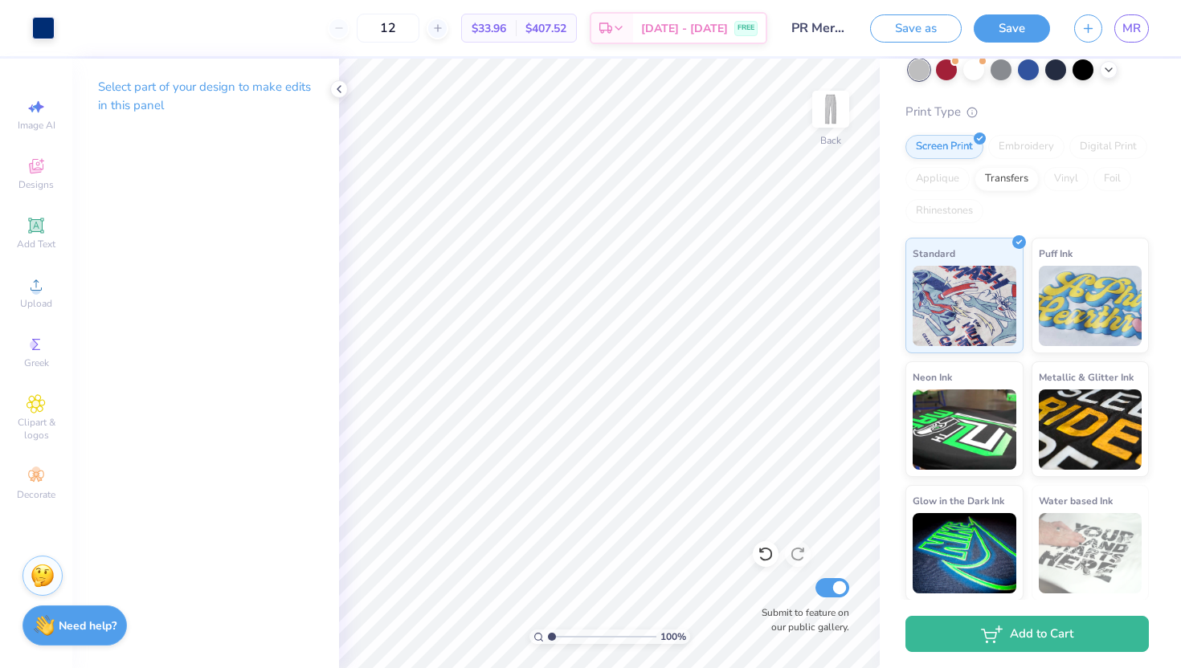
scroll to position [120, 0]
click at [1074, 334] on img at bounding box center [1091, 303] width 104 height 80
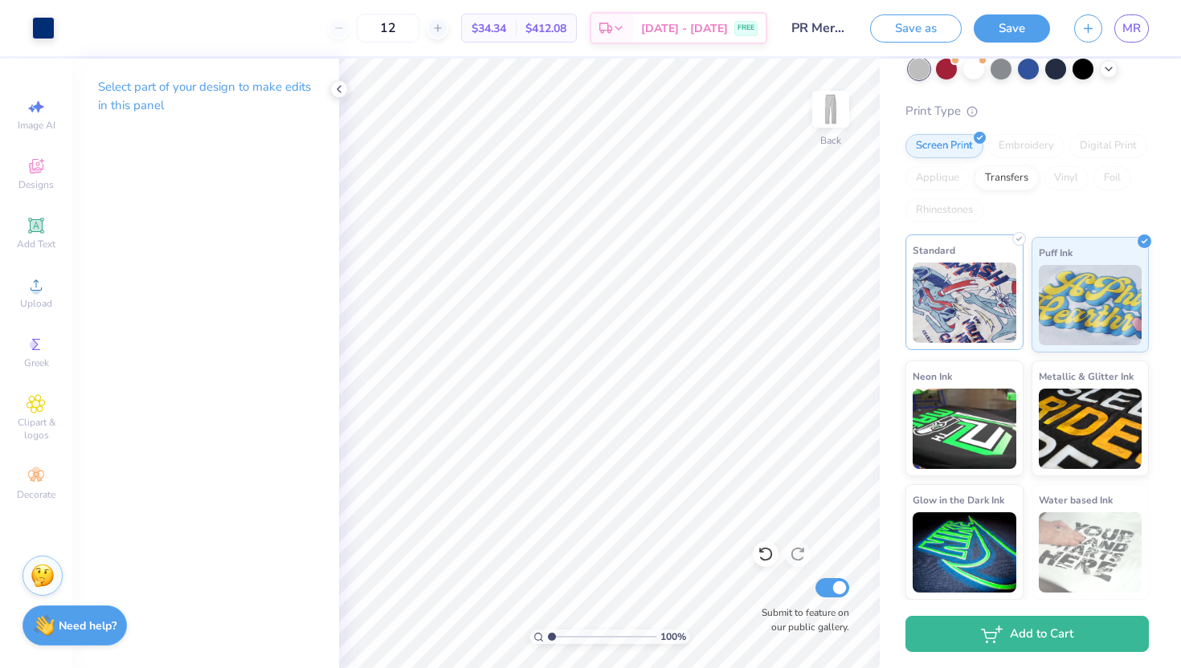
click at [999, 308] on img at bounding box center [965, 303] width 104 height 80
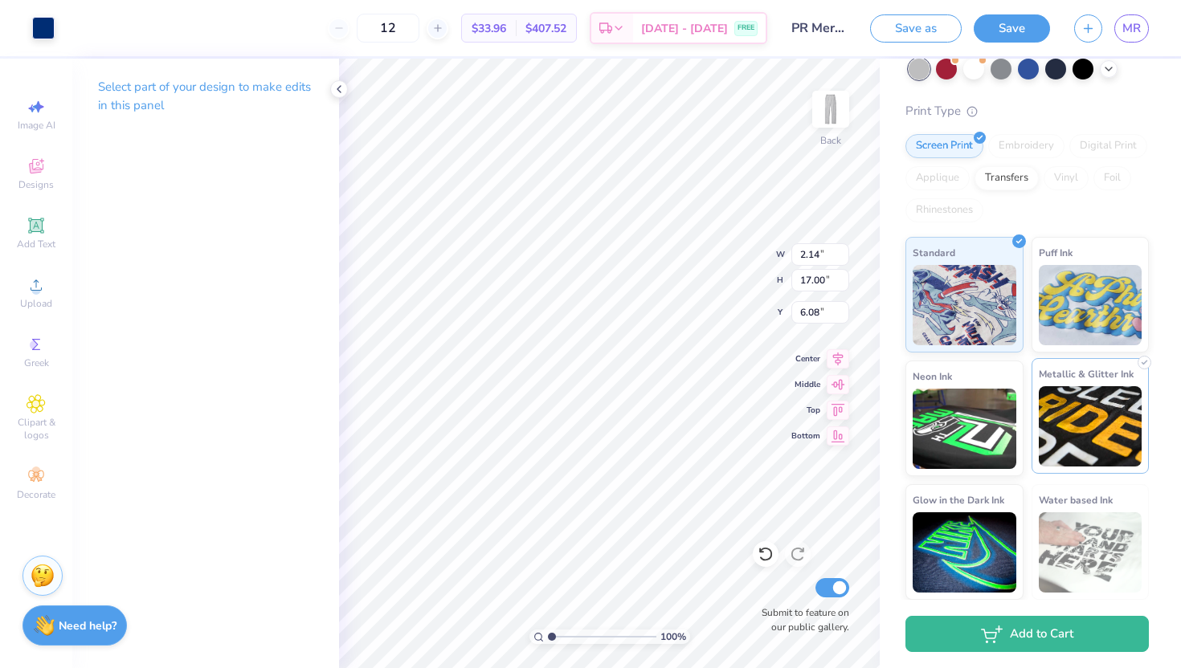
click at [1063, 422] on img at bounding box center [1091, 426] width 104 height 80
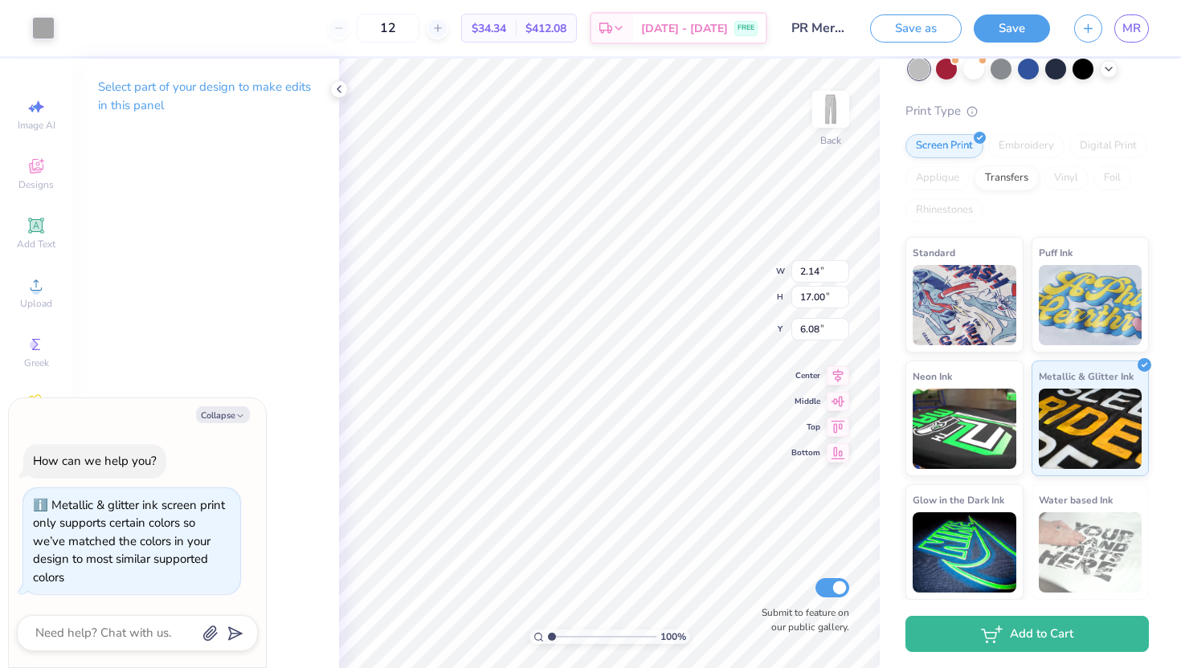
click at [43, 43] on div "Art colors" at bounding box center [27, 28] width 55 height 56
click at [41, 26] on div at bounding box center [43, 26] width 22 height 22
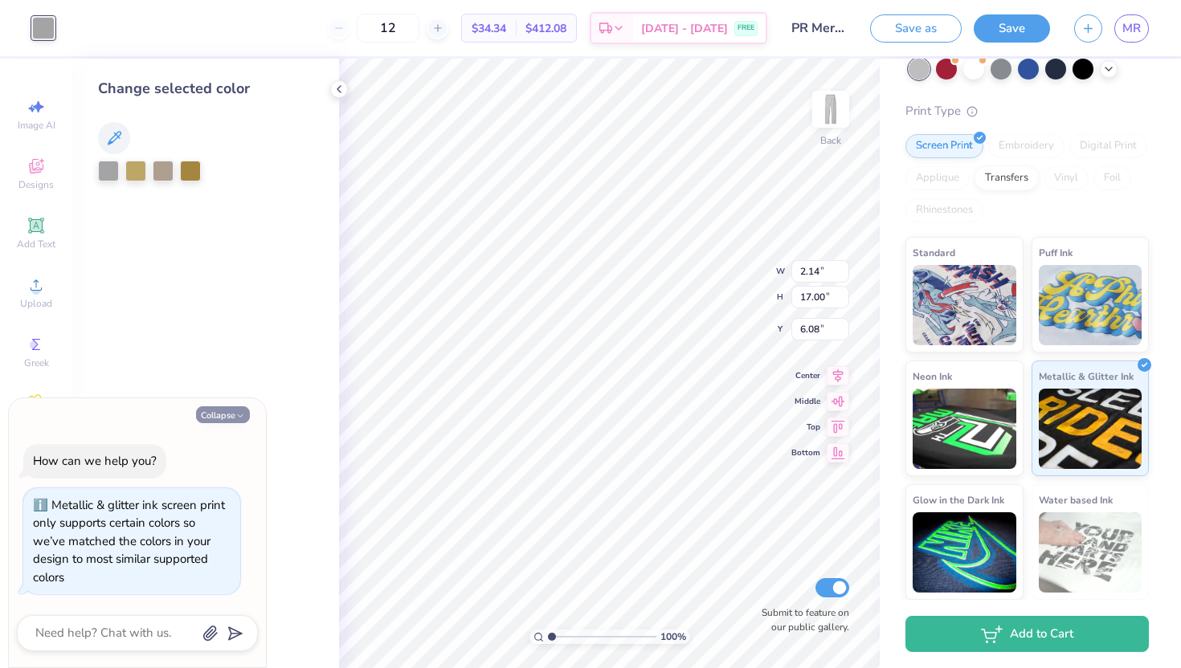
click at [231, 416] on button "Collapse" at bounding box center [223, 415] width 54 height 17
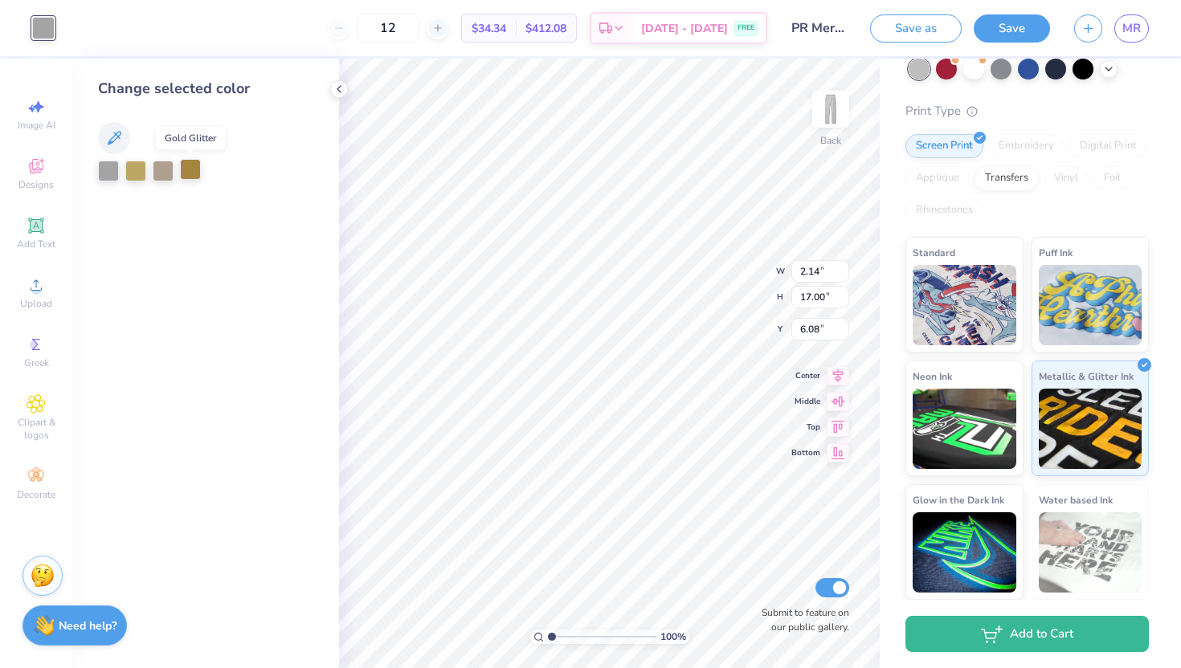
click at [193, 170] on div at bounding box center [190, 169] width 21 height 21
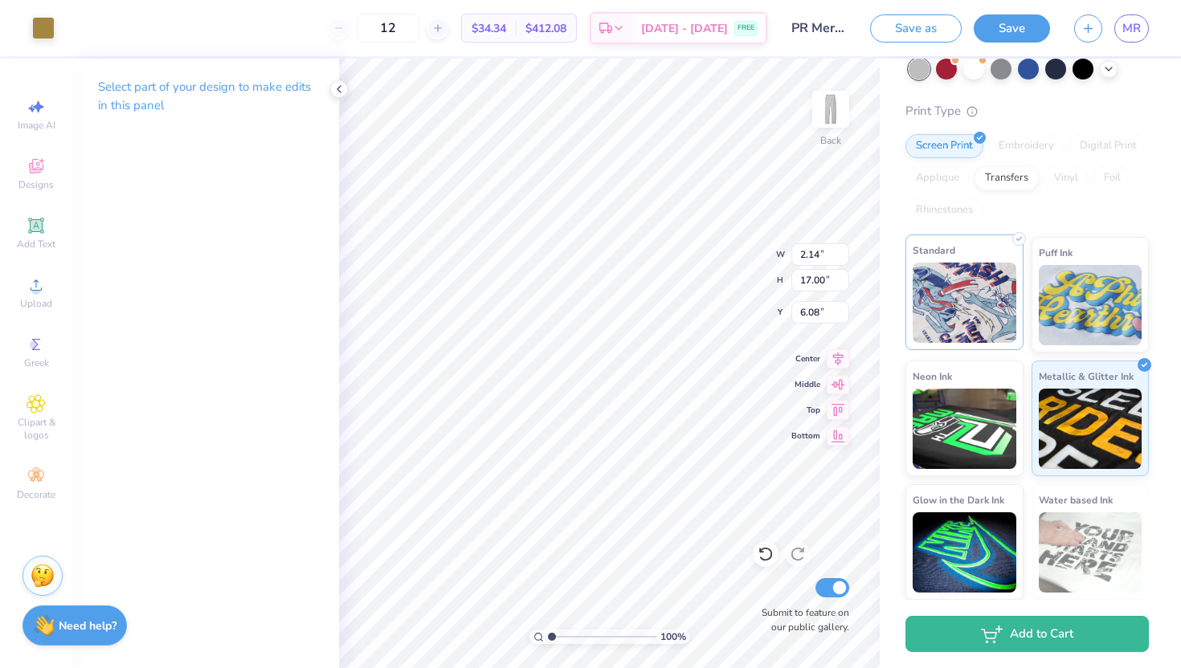
click at [966, 283] on img at bounding box center [965, 303] width 104 height 80
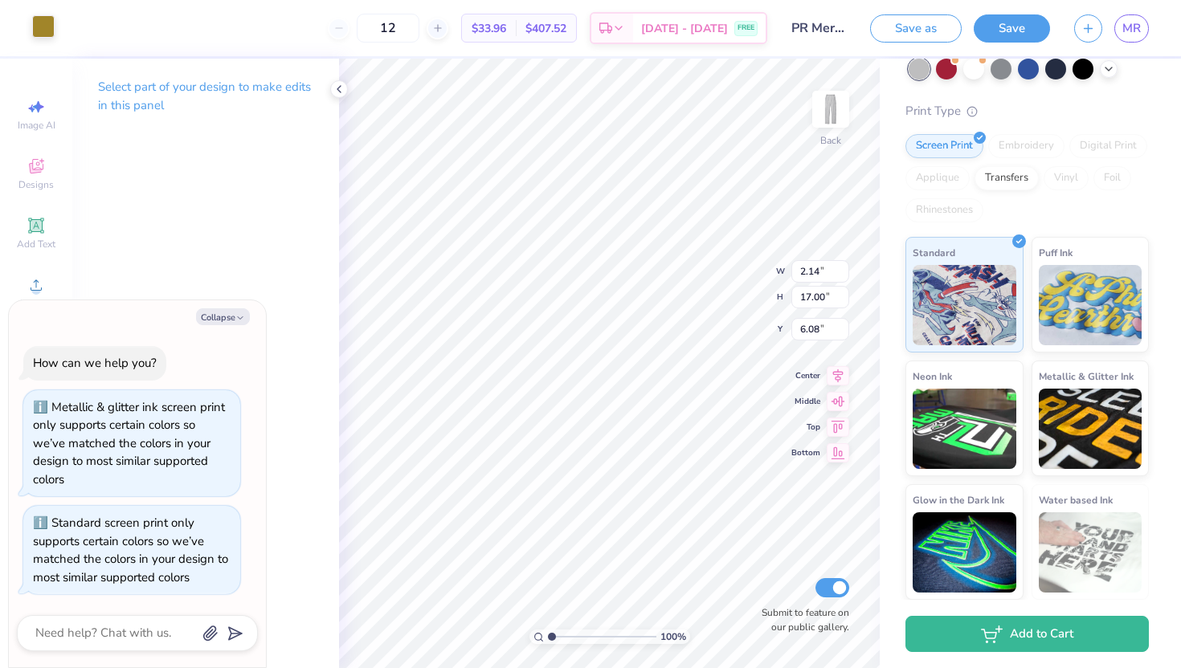
click at [38, 23] on div at bounding box center [43, 26] width 22 height 22
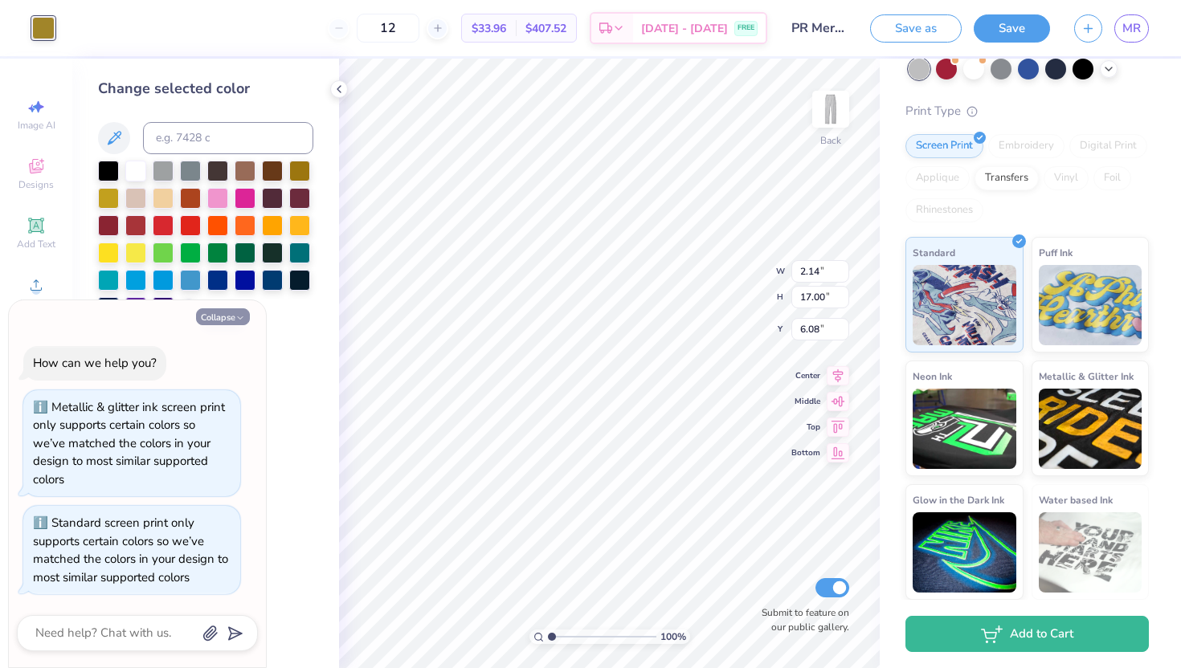
click at [235, 322] on button "Collapse" at bounding box center [223, 317] width 54 height 17
type textarea "x"
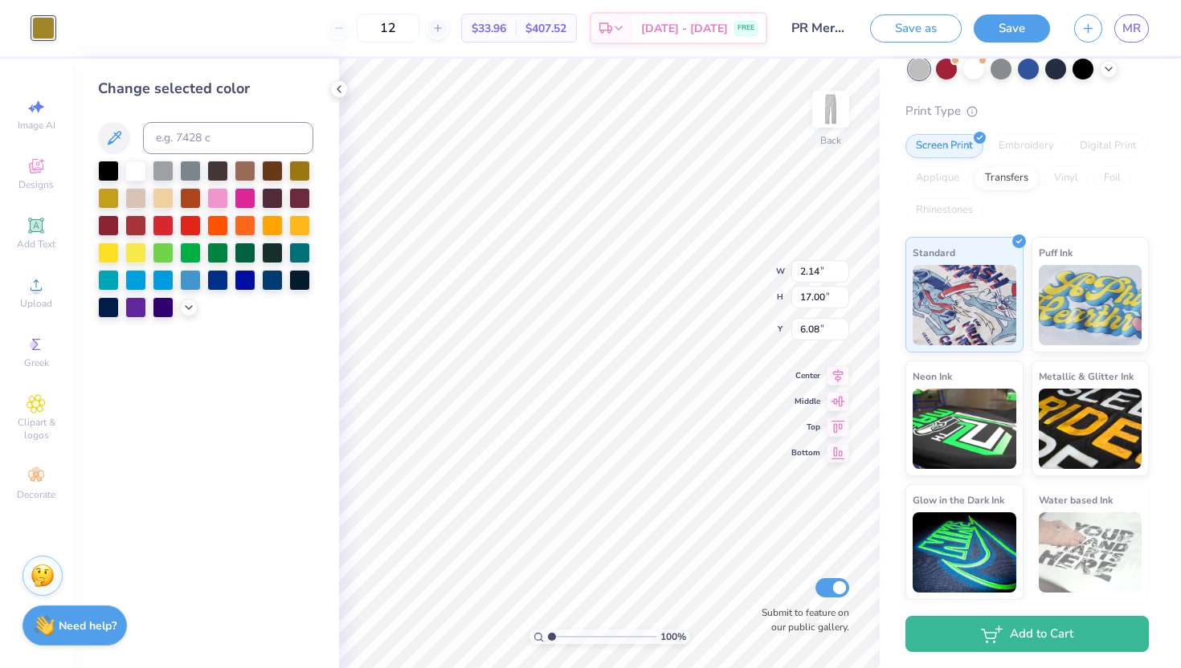
click at [175, 300] on div at bounding box center [205, 239] width 215 height 157
click at [179, 301] on div at bounding box center [205, 239] width 215 height 157
click at [189, 311] on icon at bounding box center [188, 306] width 13 height 13
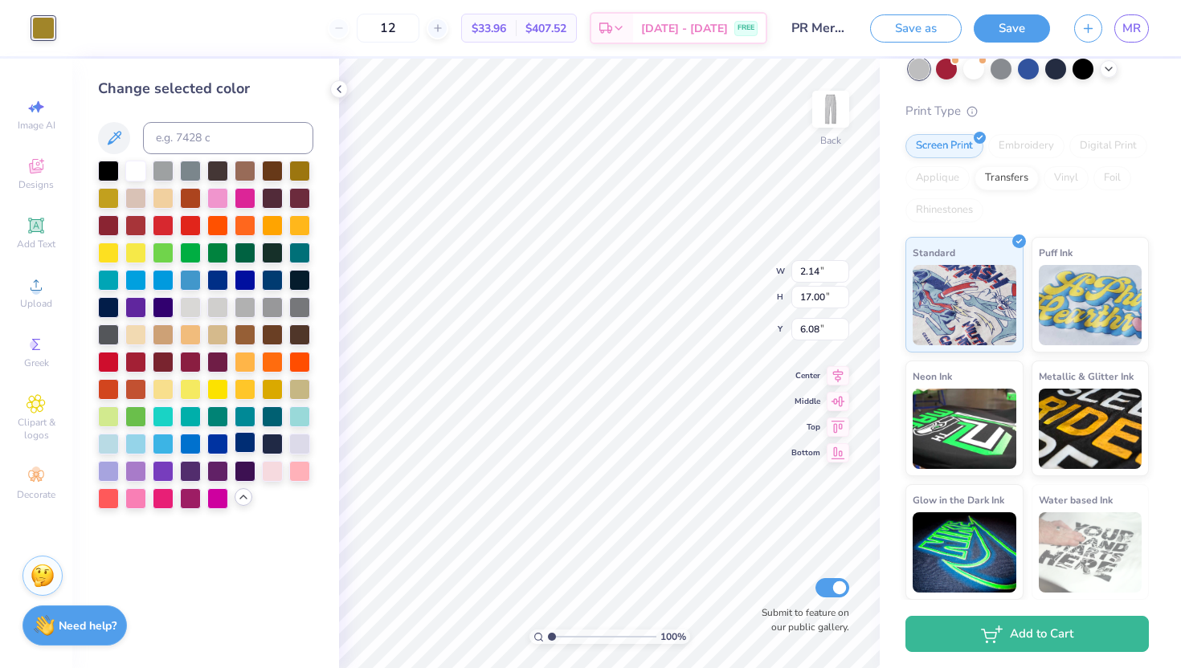
click at [242, 448] on div at bounding box center [245, 442] width 21 height 21
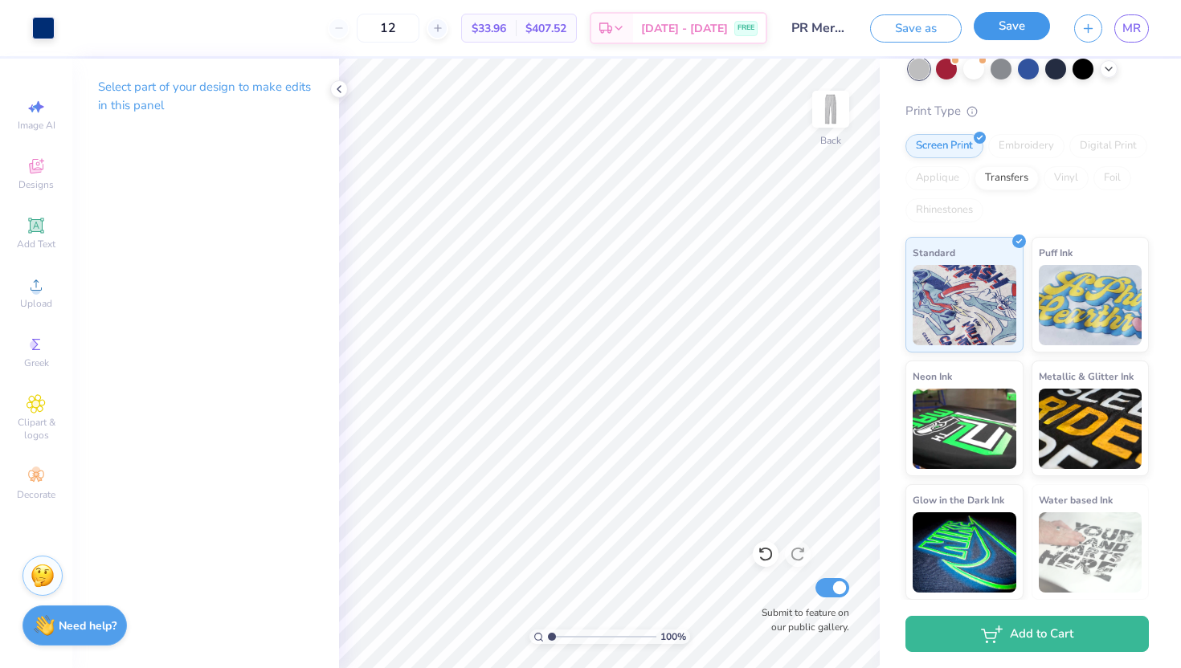
click at [999, 17] on button "Save" at bounding box center [1012, 26] width 76 height 28
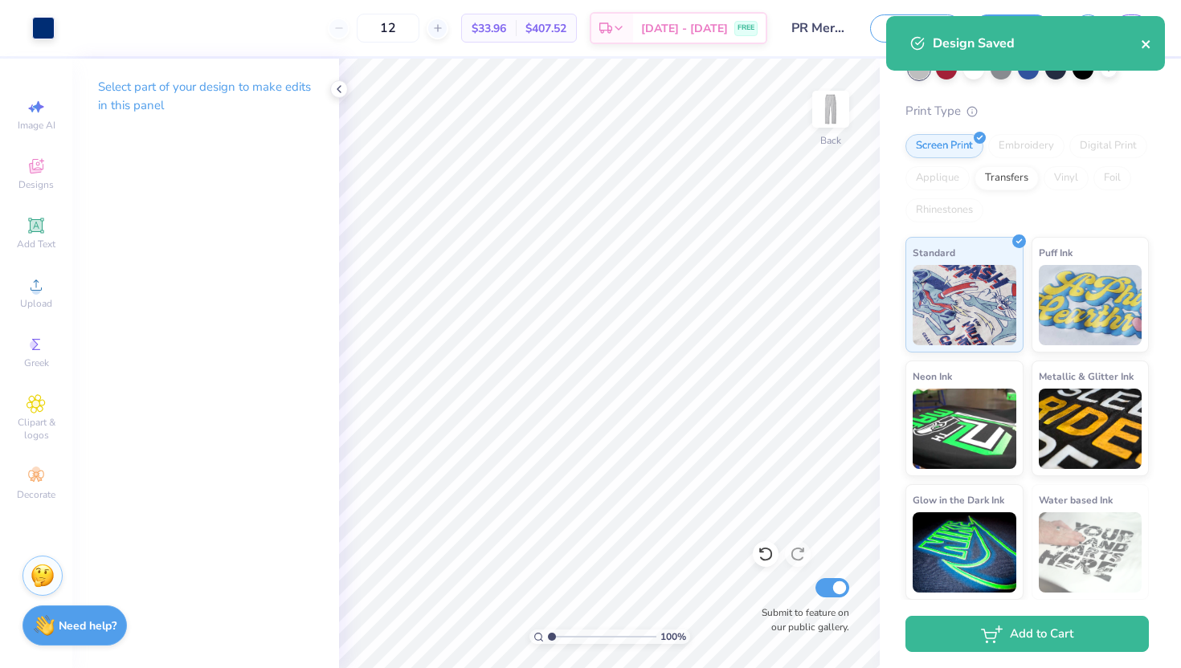
click at [1144, 47] on icon "close" at bounding box center [1146, 44] width 11 height 13
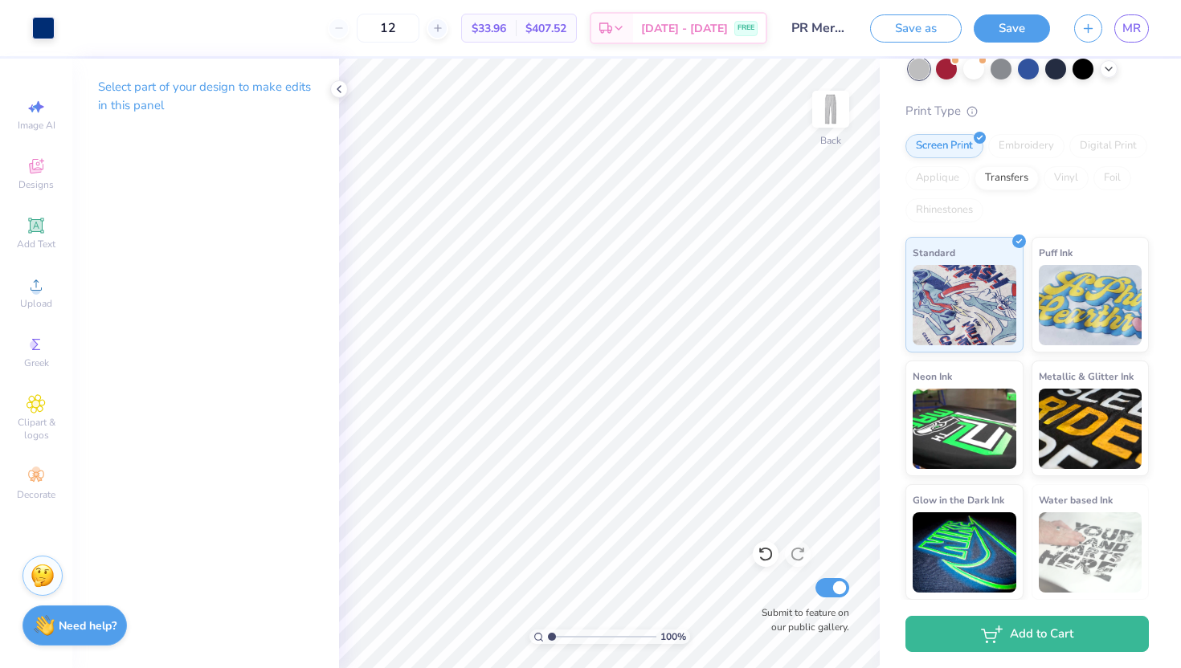
click at [1130, 19] on div "Design Saved" at bounding box center [1025, 16] width 285 height 6
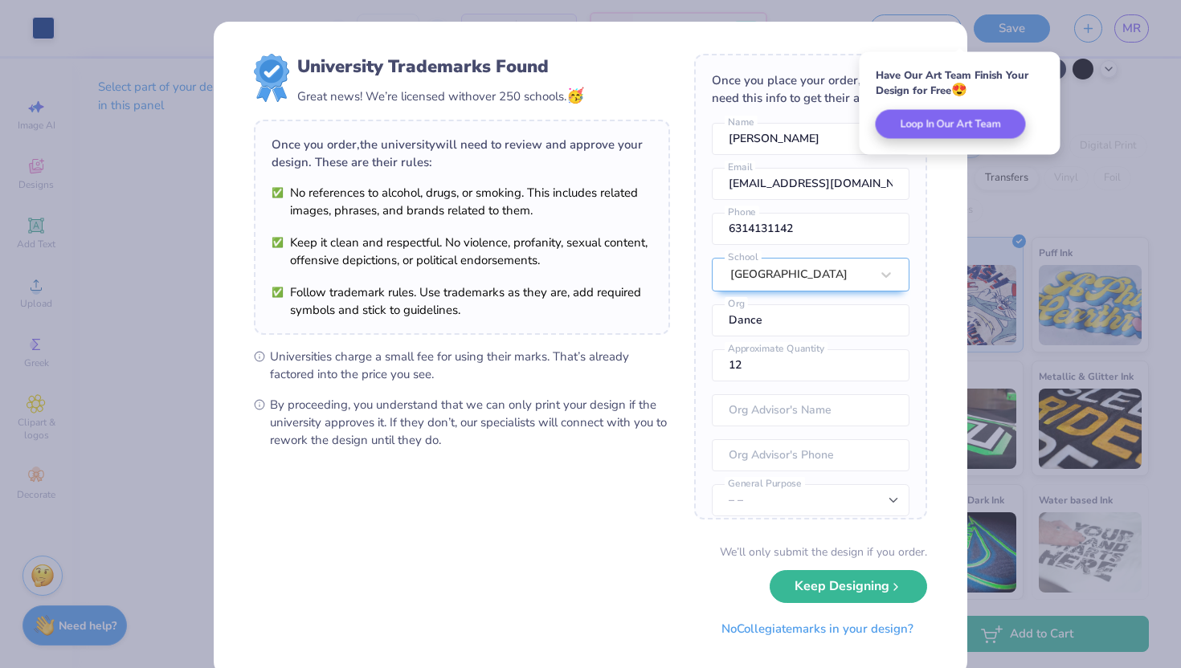
scroll to position [59, 0]
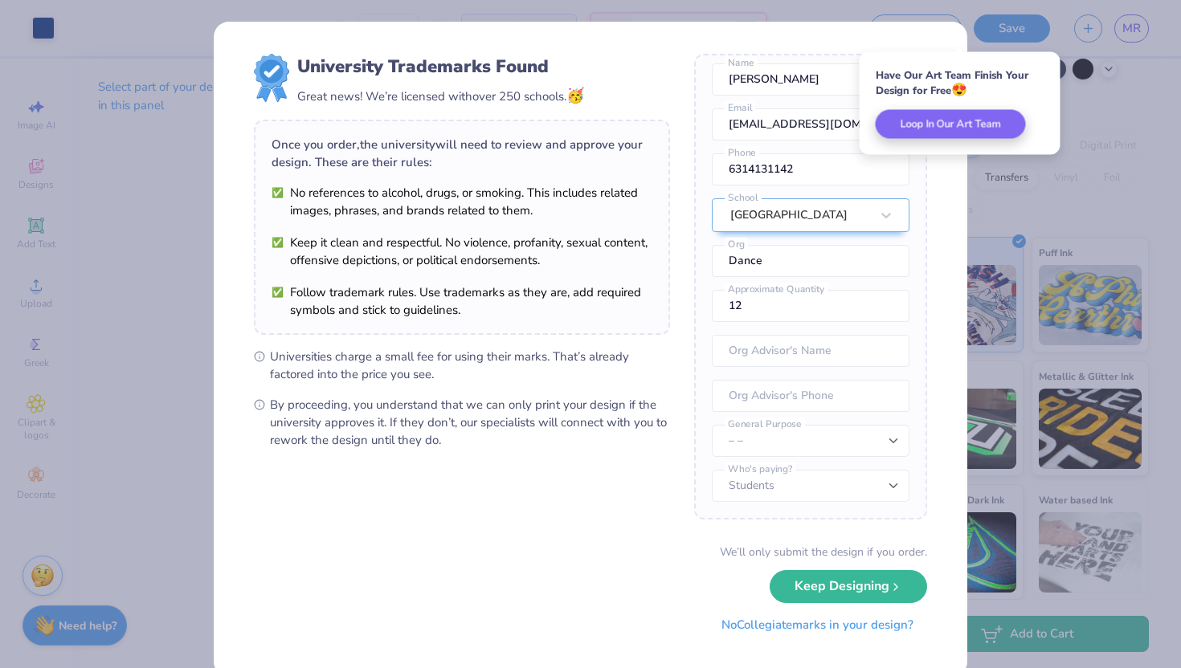
click at [811, 633] on button "No Collegiate marks in your design?" at bounding box center [817, 625] width 219 height 33
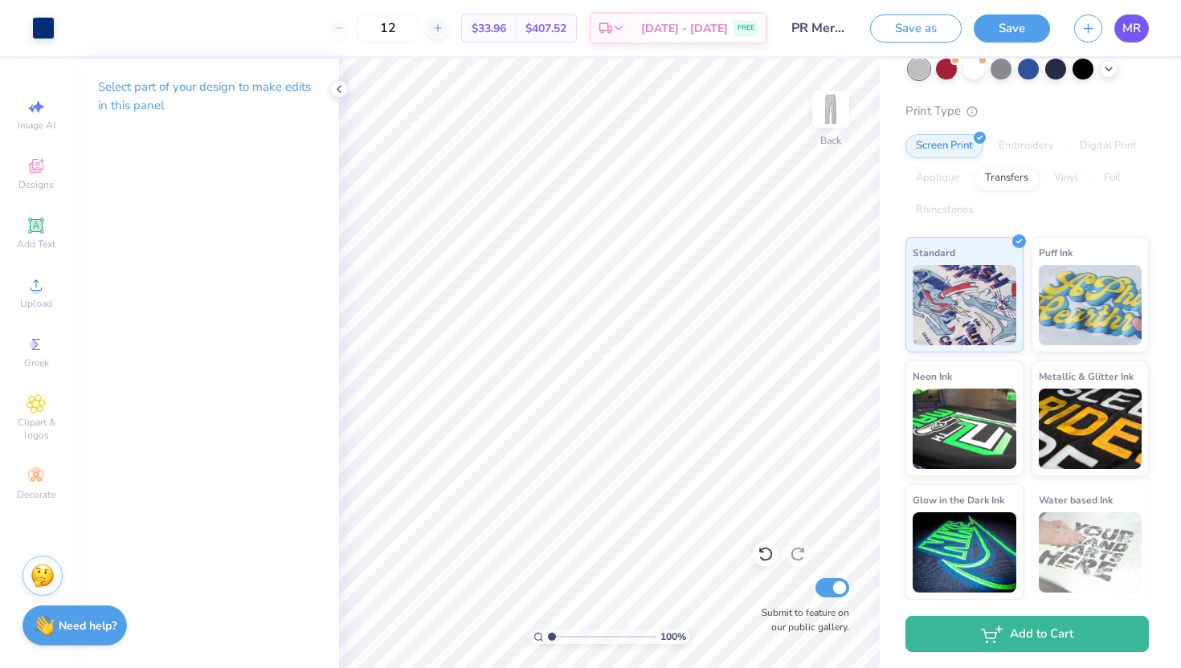
click at [1133, 36] on span "MR" at bounding box center [1131, 28] width 18 height 18
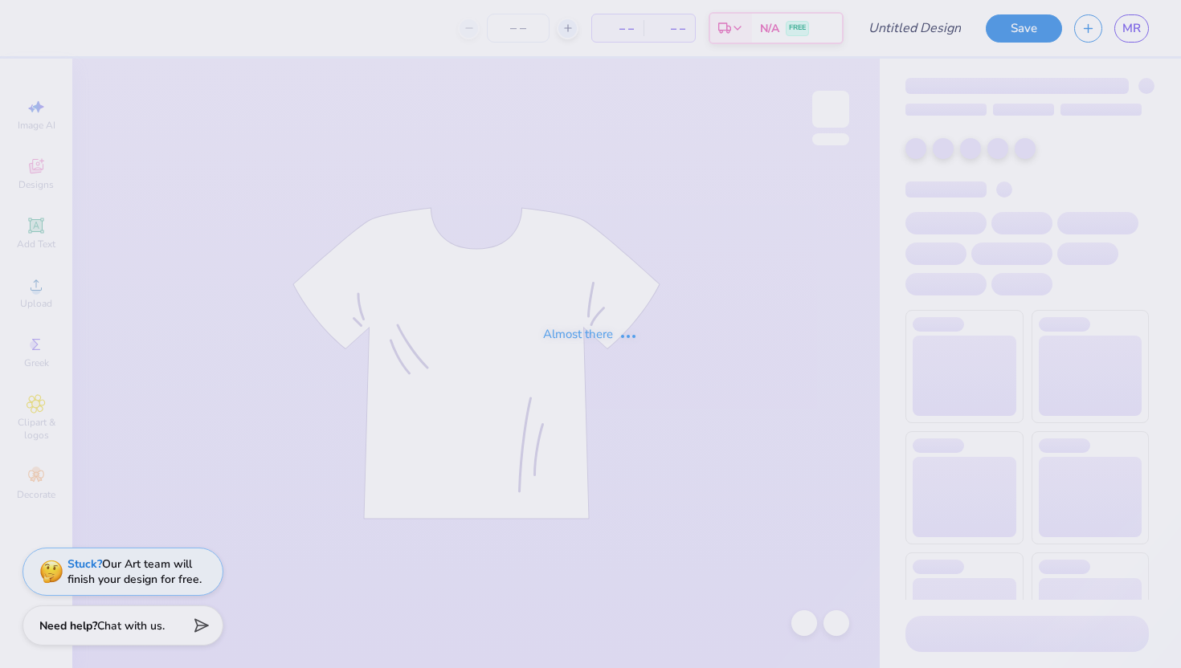
type input "Soffee shorts"
type input "1"
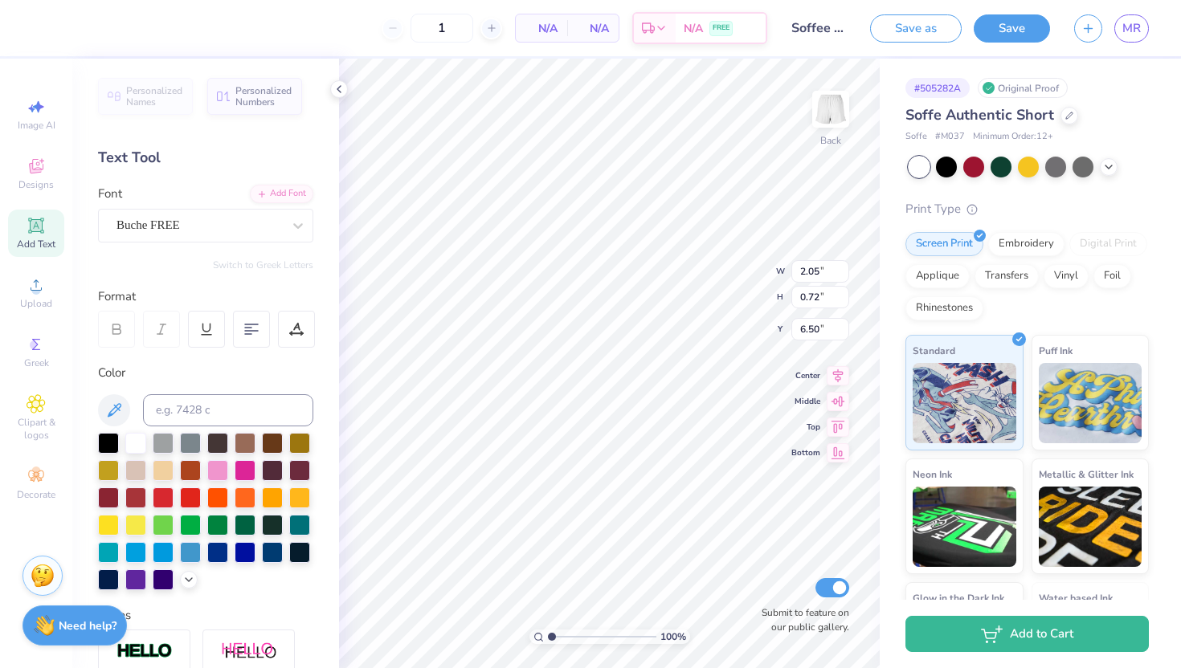
type textarea "SJNY"
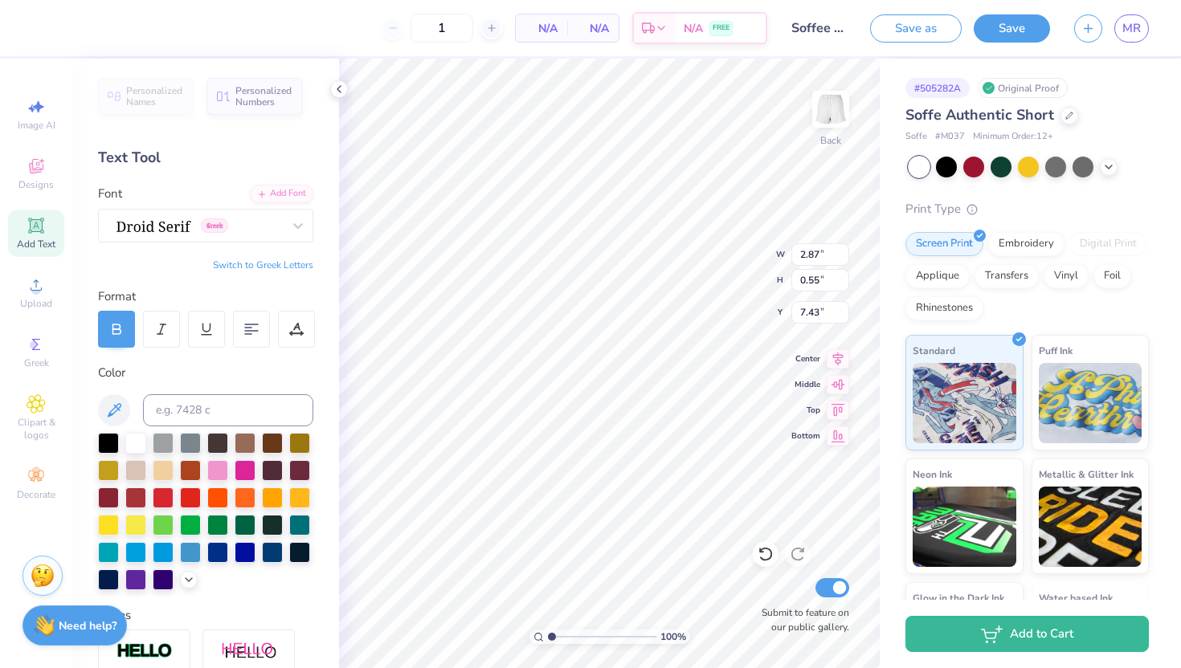
type input "1.36"
type input "0.23"
type input "7.31"
click at [1000, 41] on div "Save" at bounding box center [1012, 28] width 76 height 28
click at [1022, 15] on button "Save" at bounding box center [1012, 26] width 76 height 28
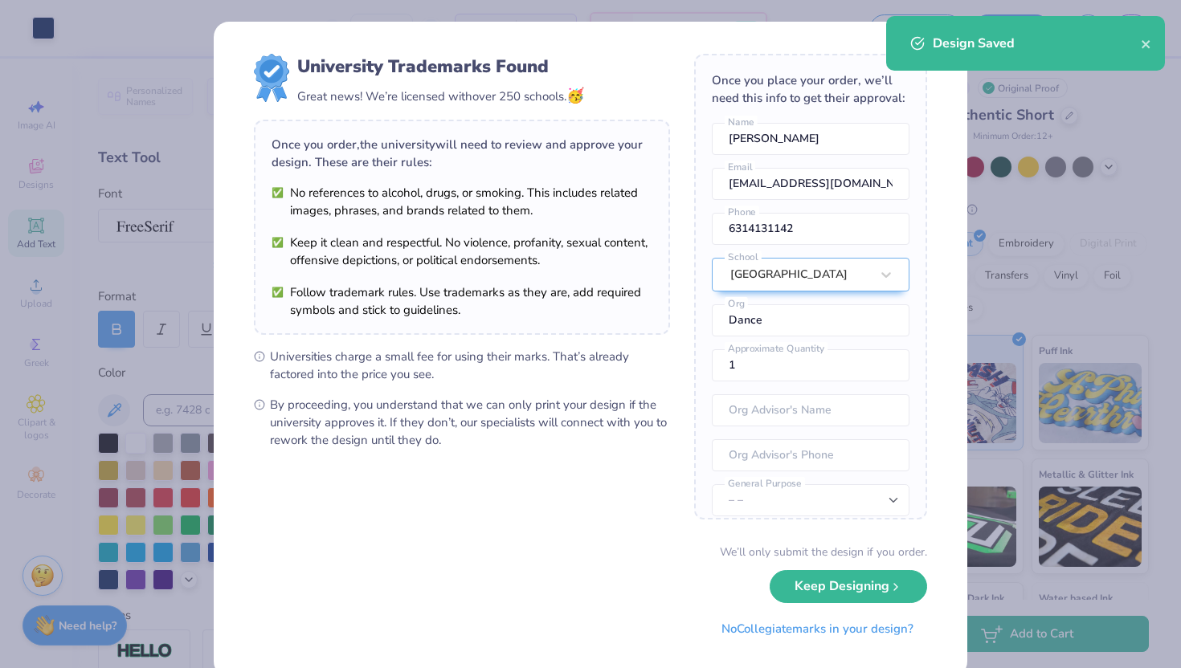
scroll to position [31, 0]
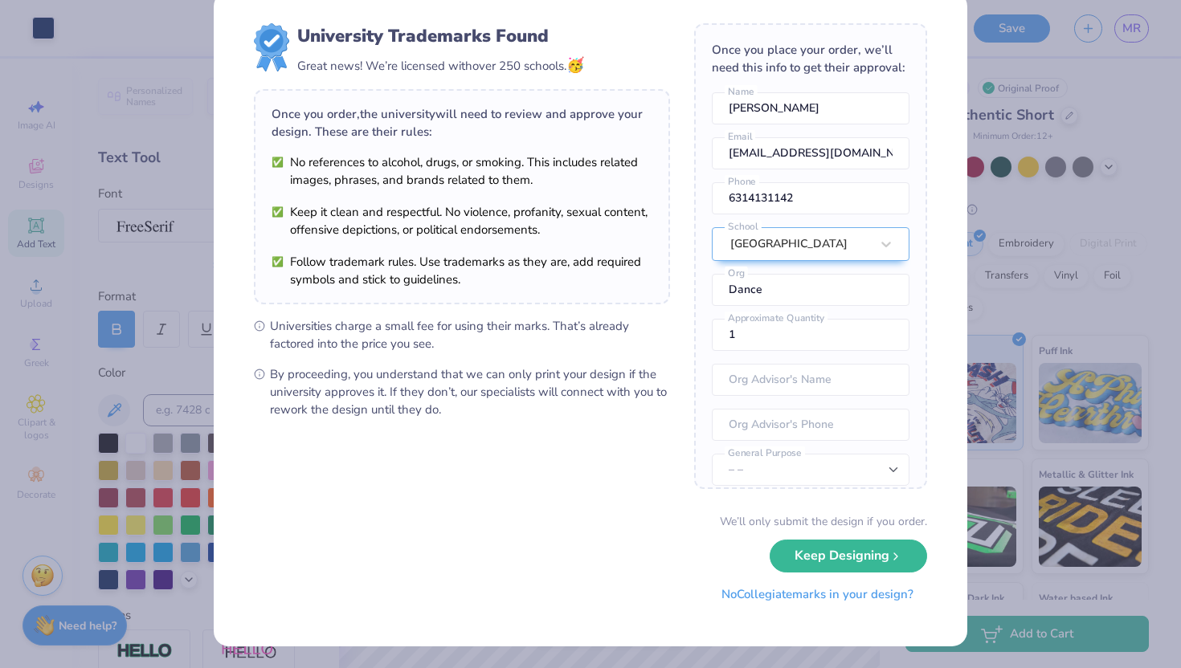
click at [793, 597] on button "No Collegiate marks in your design?" at bounding box center [817, 594] width 219 height 33
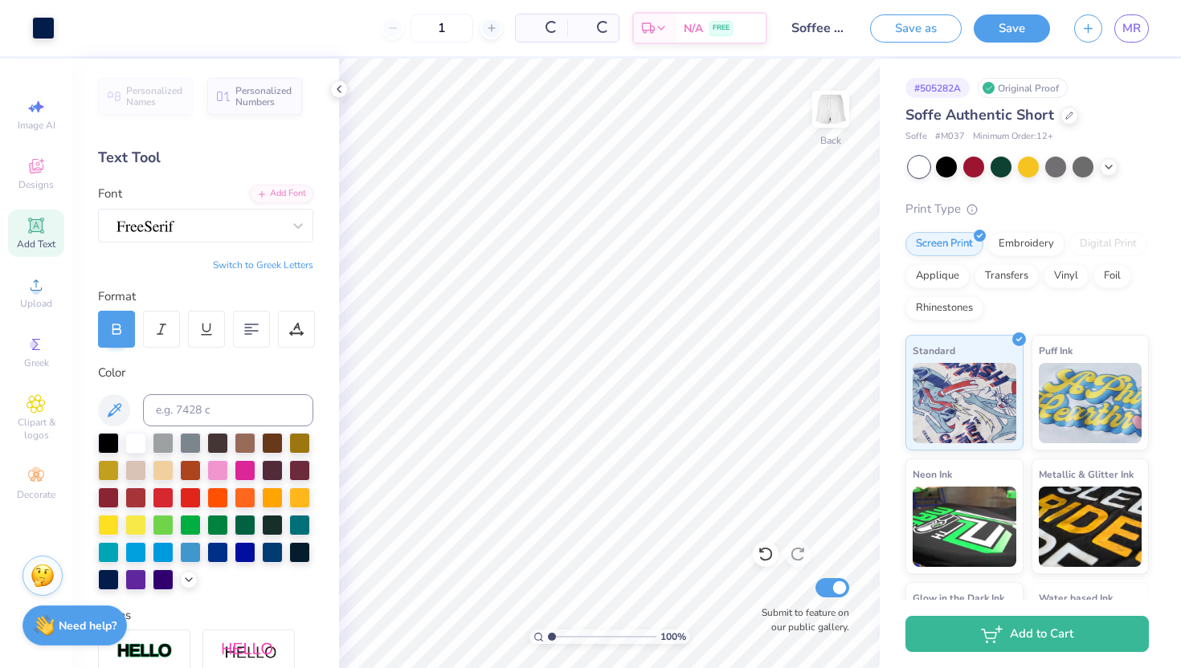
scroll to position [0, 0]
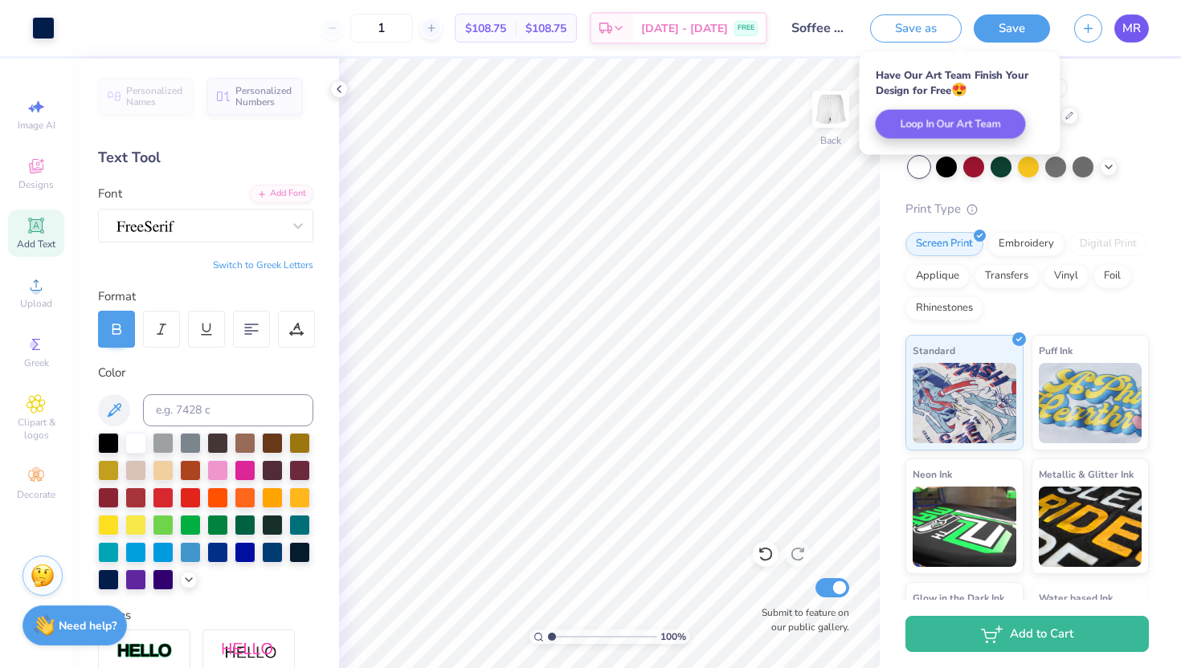
click at [1133, 39] on link "MR" at bounding box center [1131, 28] width 35 height 28
